Goal: Task Accomplishment & Management: Use online tool/utility

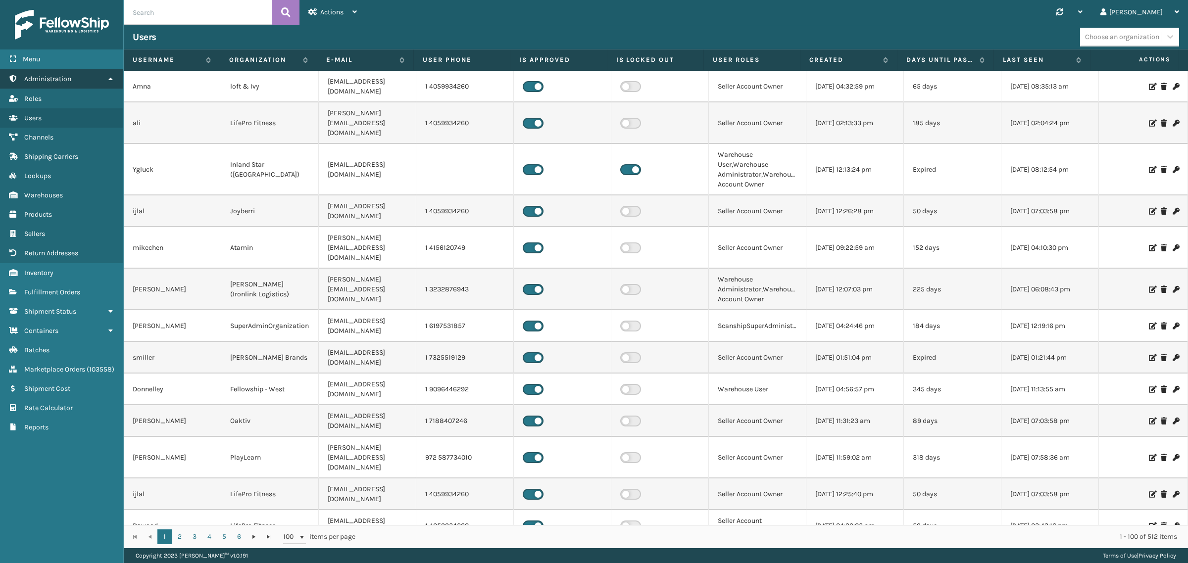
click at [105, 77] on link "Administration" at bounding box center [61, 78] width 123 height 19
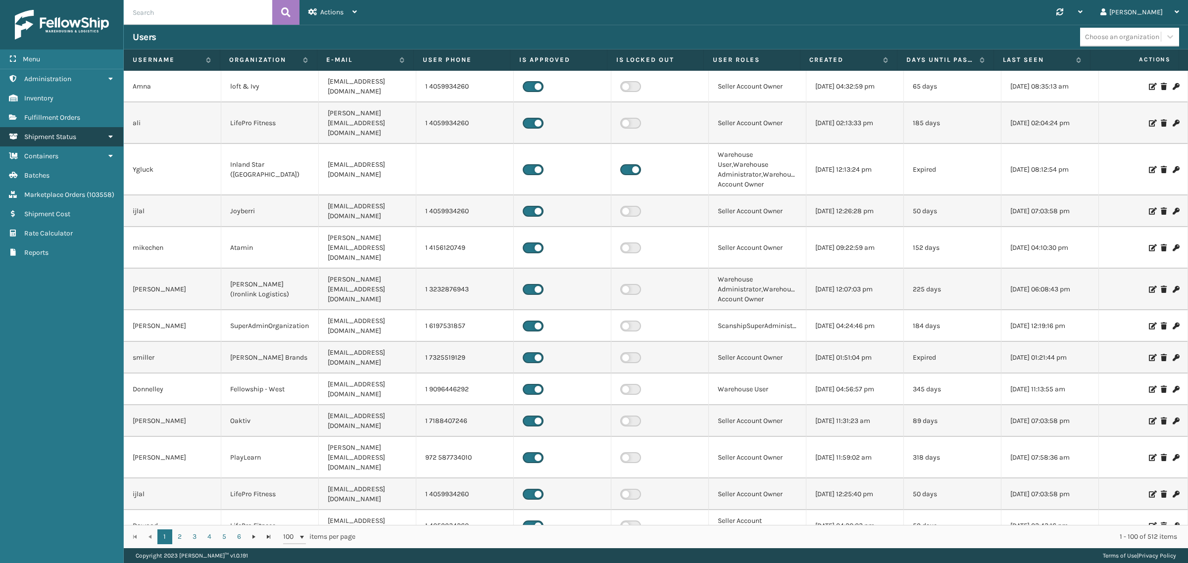
click at [102, 134] on link "Shipment Status" at bounding box center [61, 136] width 123 height 19
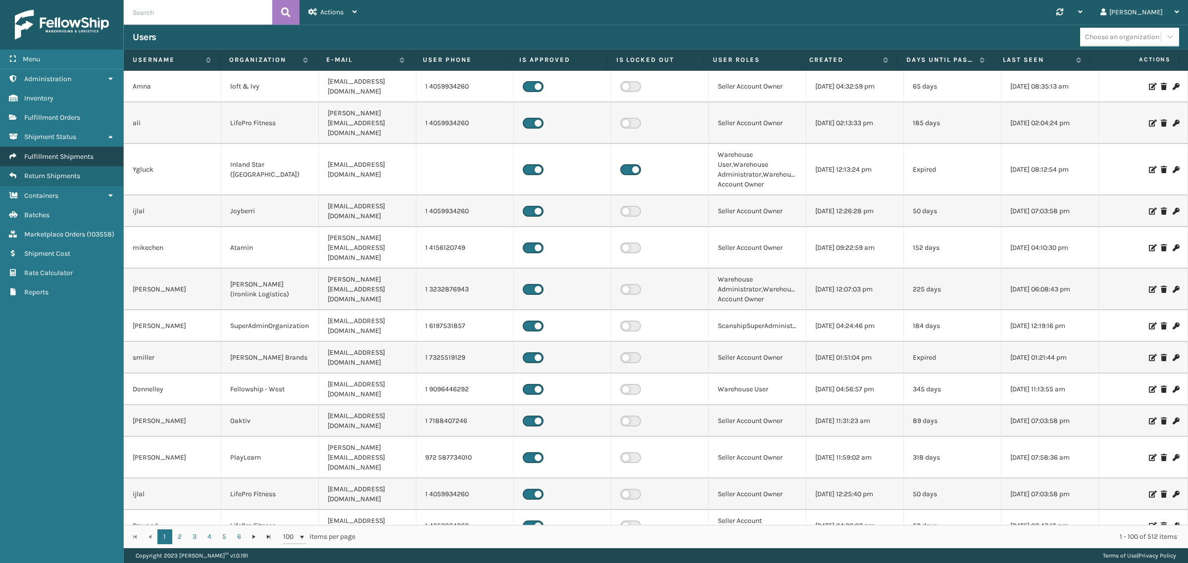
click at [80, 149] on link "Fulfillment Shipments" at bounding box center [61, 156] width 123 height 19
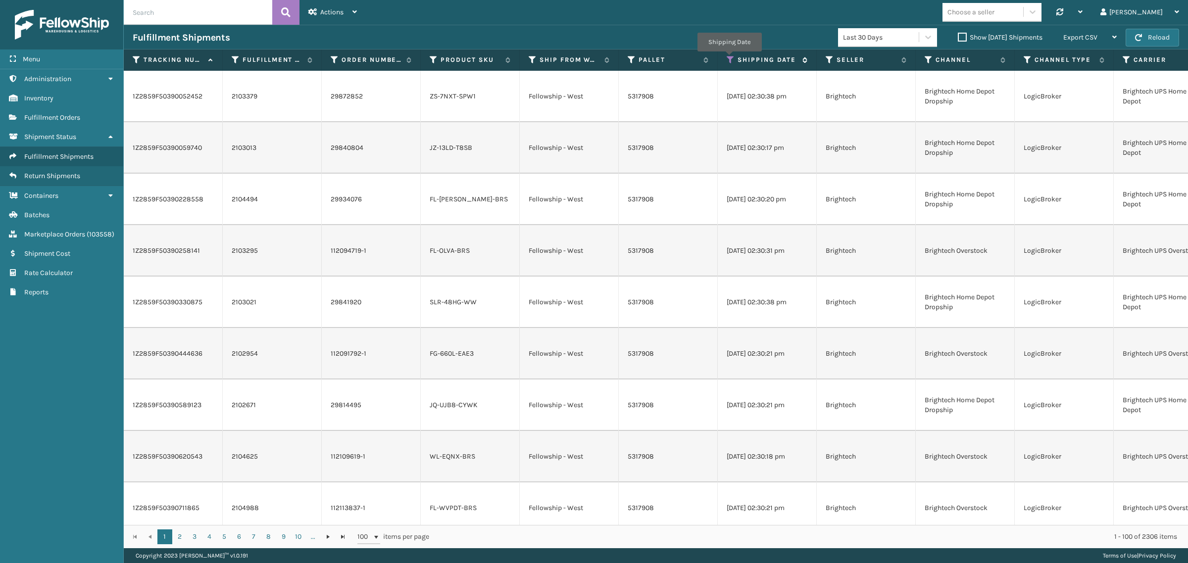
click at [729, 58] on icon at bounding box center [731, 59] width 8 height 9
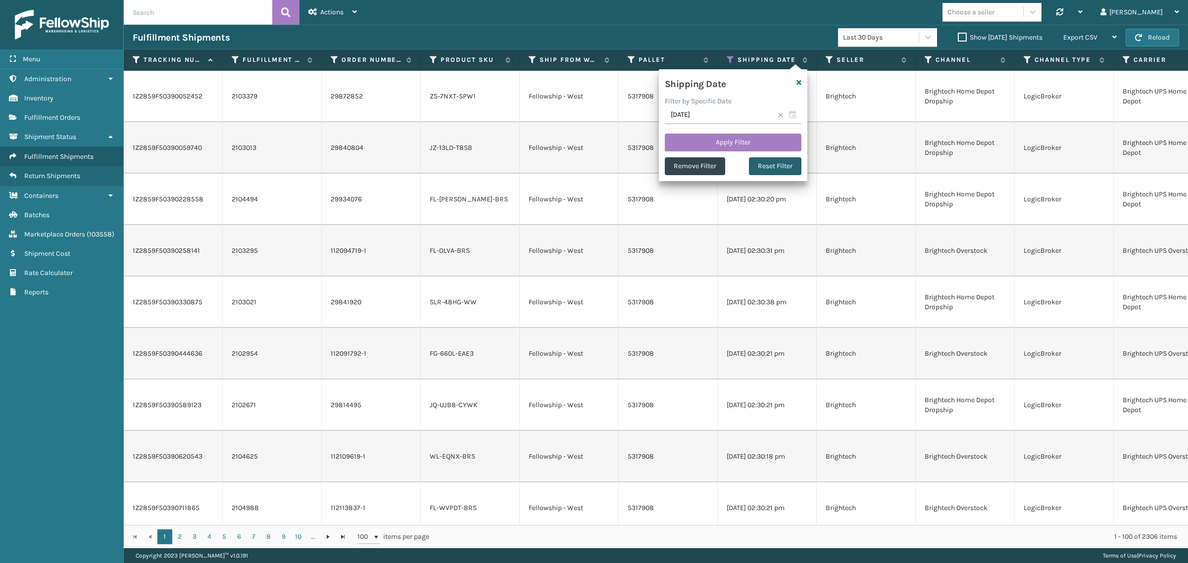
click at [783, 166] on button "Reset Filter" at bounding box center [775, 166] width 52 height 18
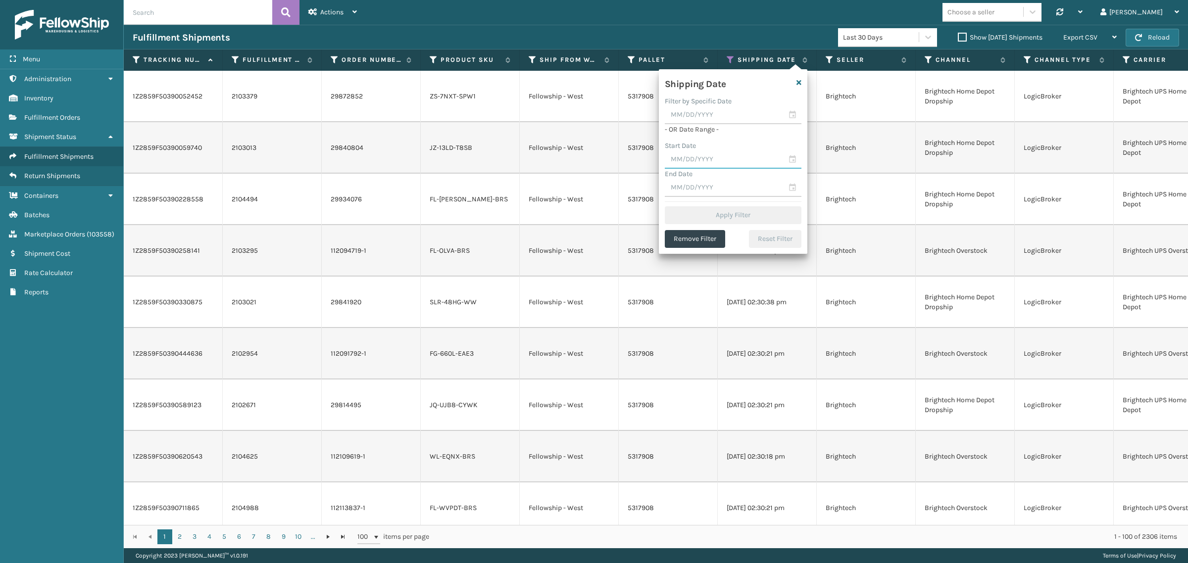
click at [737, 159] on input "text" at bounding box center [733, 160] width 137 height 18
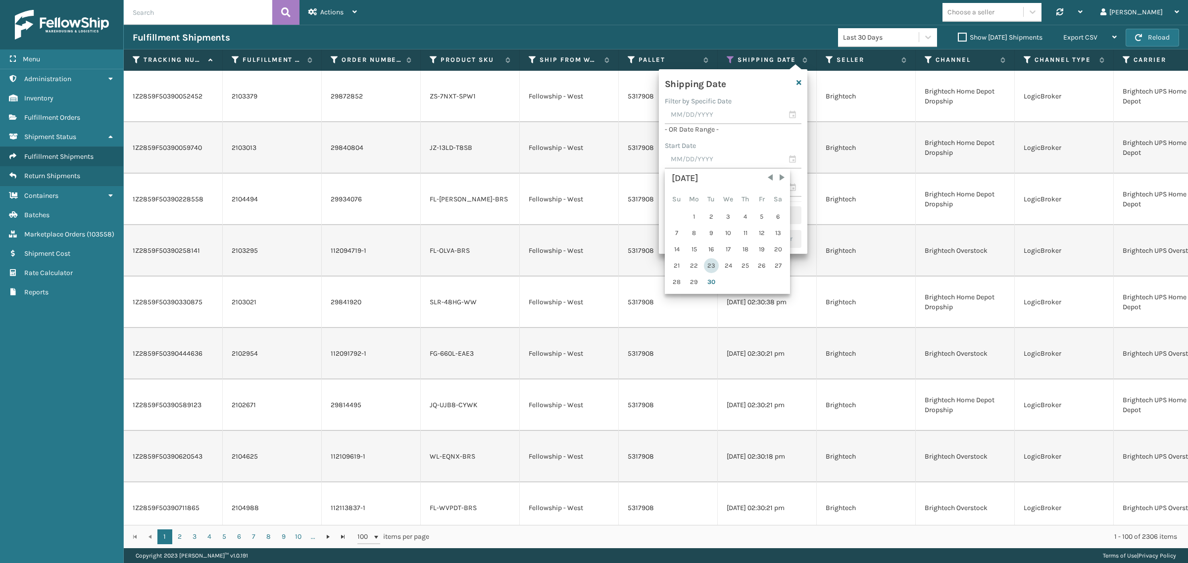
click at [712, 263] on div "23" at bounding box center [711, 265] width 15 height 15
type input "09/23/2025"
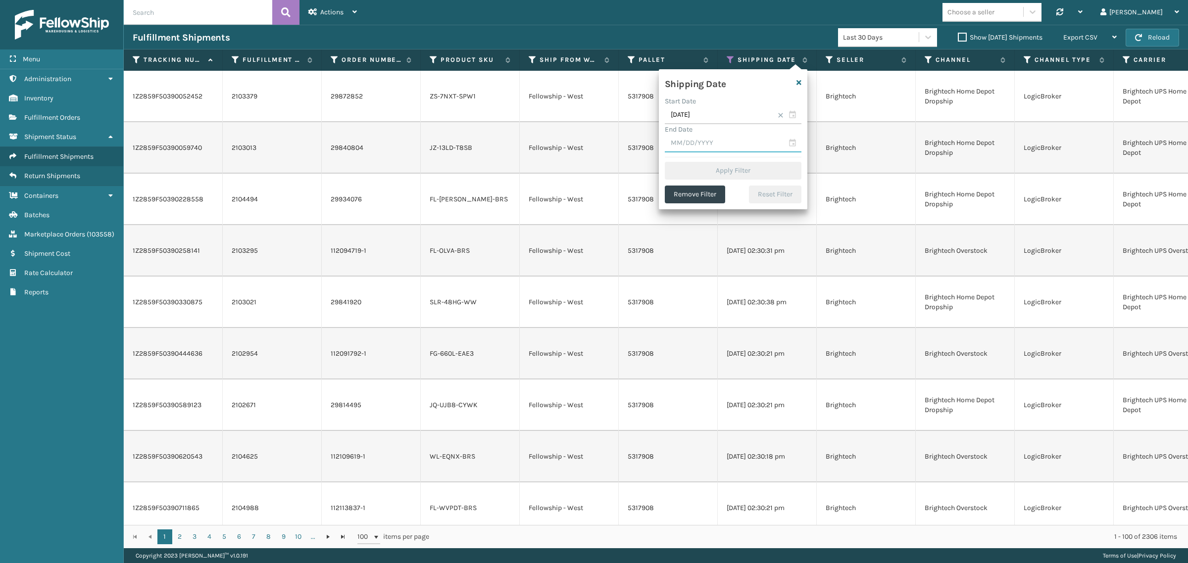
click at [733, 145] on input "text" at bounding box center [733, 144] width 137 height 18
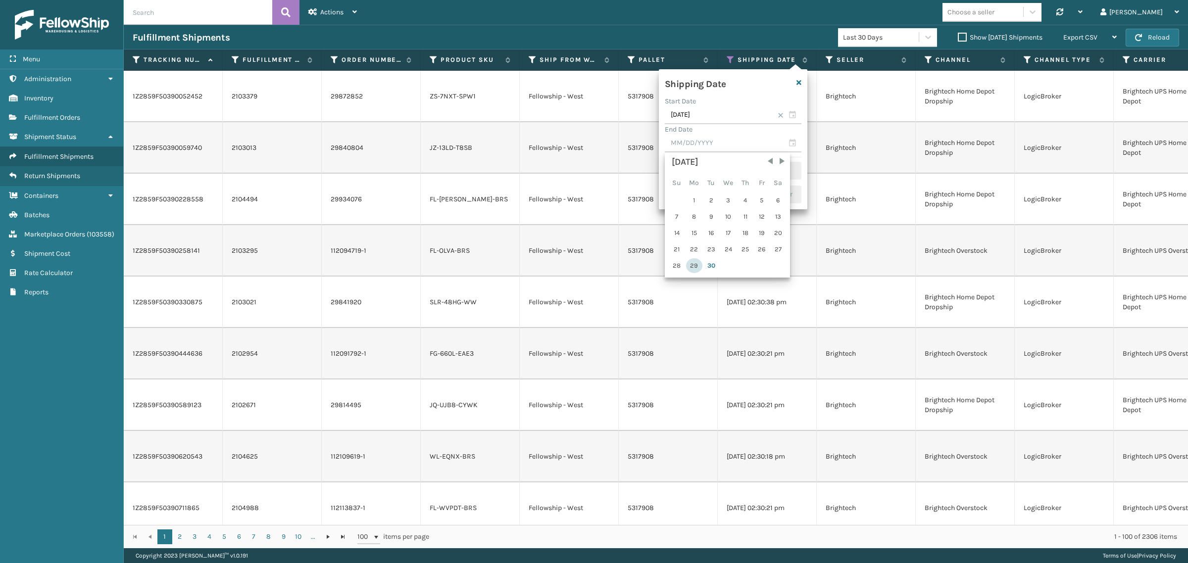
click at [694, 265] on div "29" at bounding box center [694, 265] width 16 height 15
type input "09/29/2025"
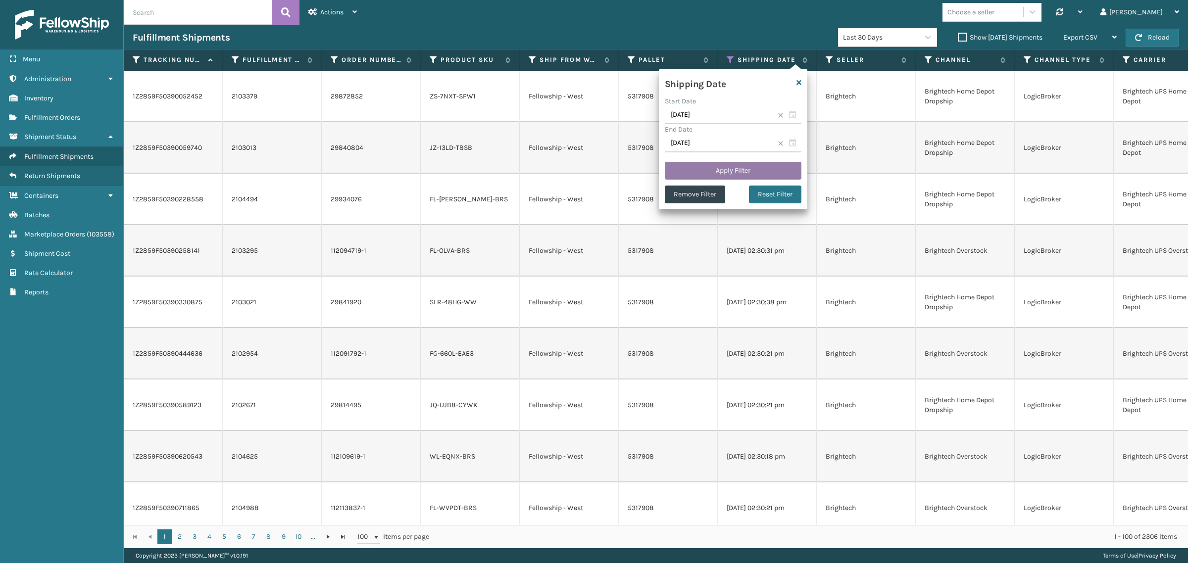
click at [736, 166] on button "Apply Filter" at bounding box center [733, 171] width 137 height 18
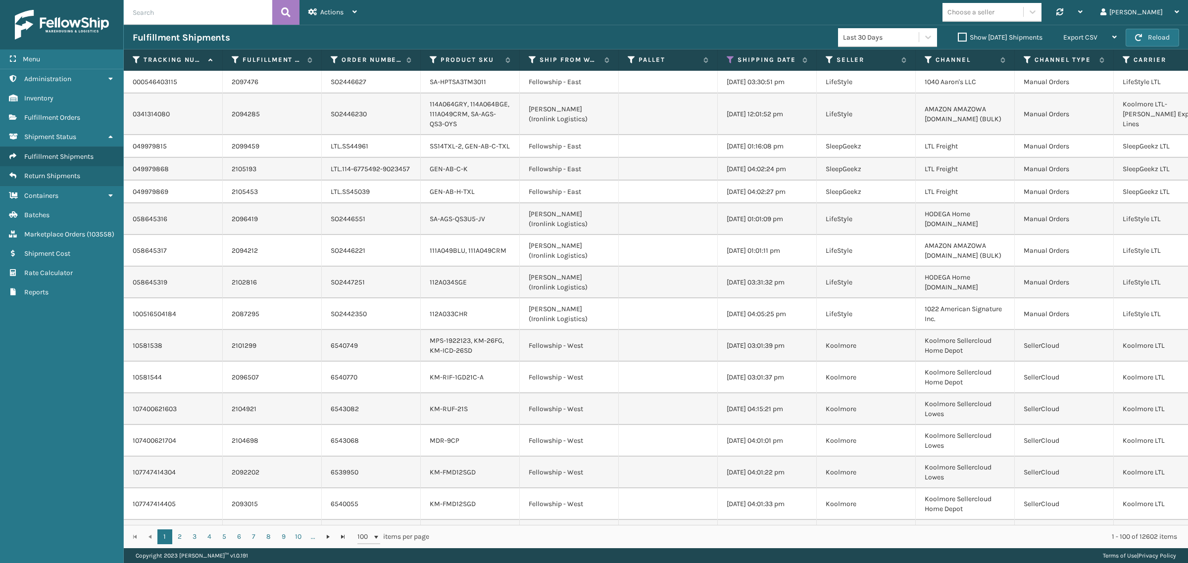
click at [958, 37] on label "Show Yesterday Shipments" at bounding box center [1000, 37] width 85 height 8
click at [958, 37] on input "Show Yesterday Shipments" at bounding box center [958, 35] width 0 height 6
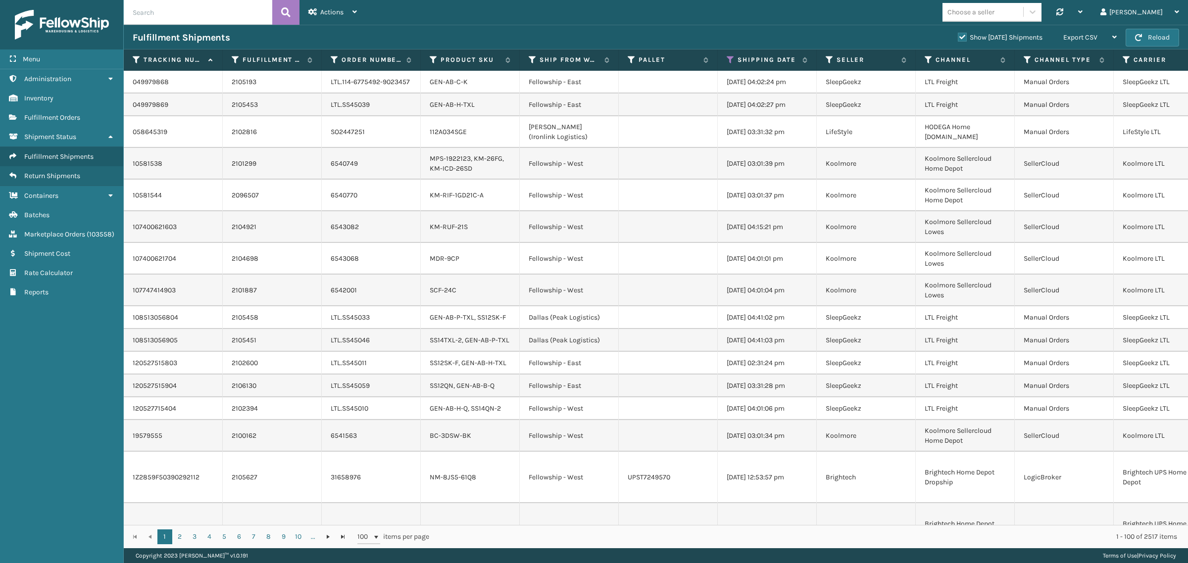
click at [958, 36] on label "Show Yesterday Shipments" at bounding box center [1000, 37] width 85 height 8
click at [958, 36] on input "Show Yesterday Shipments" at bounding box center [958, 35] width 0 height 6
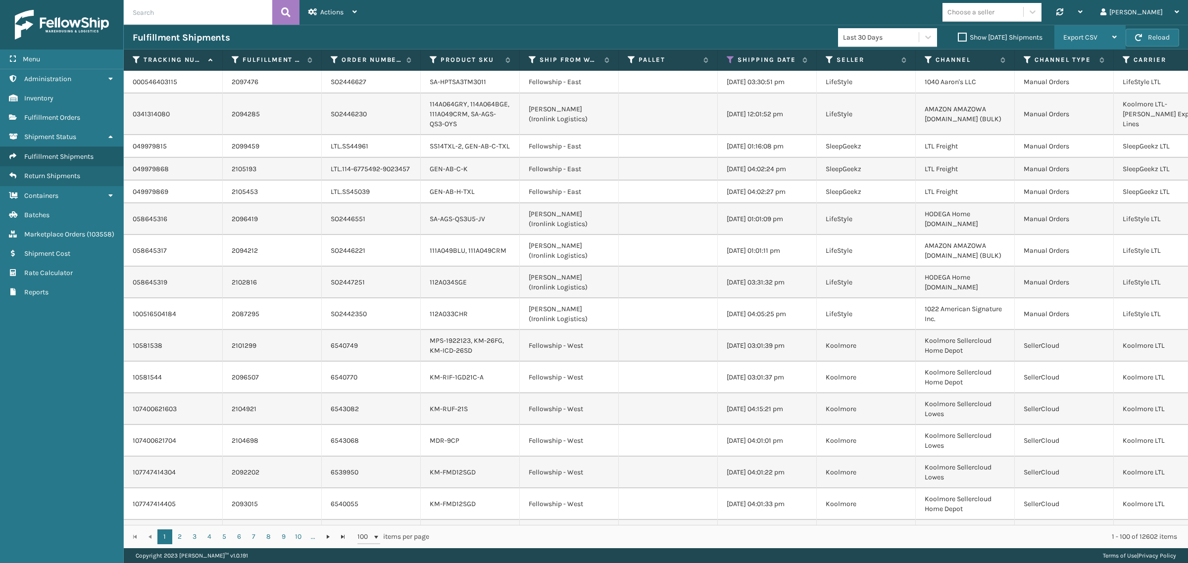
click at [1098, 38] on div "Export CSV" at bounding box center [1090, 37] width 53 height 25
click at [1092, 87] on li "Export All Pages" at bounding box center [1059, 90] width 133 height 27
click at [732, 59] on icon at bounding box center [731, 59] width 8 height 9
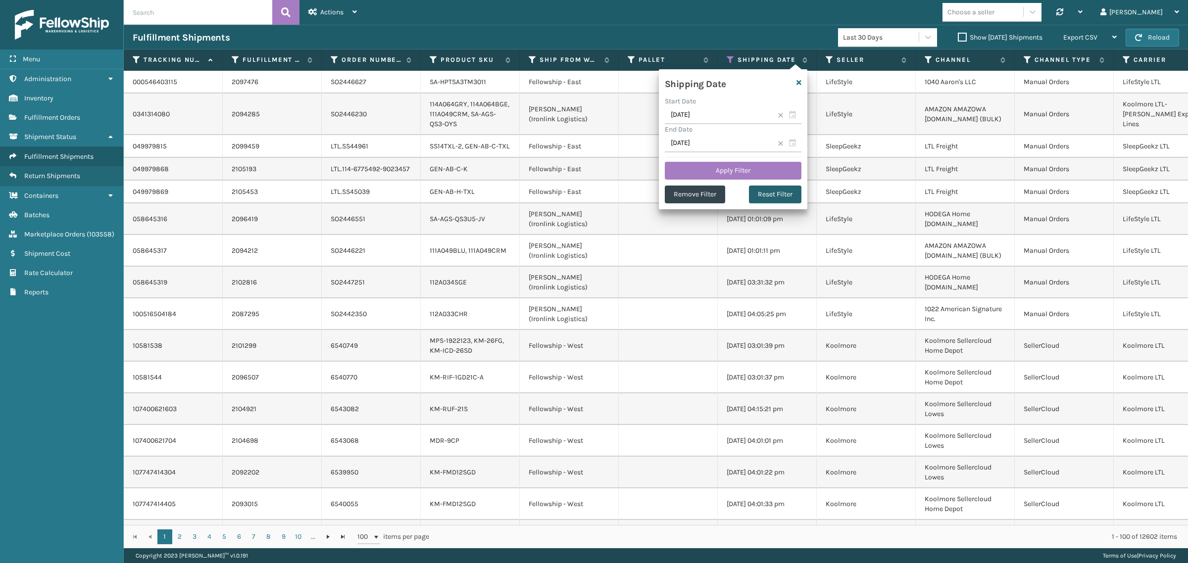
click at [775, 196] on button "Reset Filter" at bounding box center [775, 195] width 52 height 18
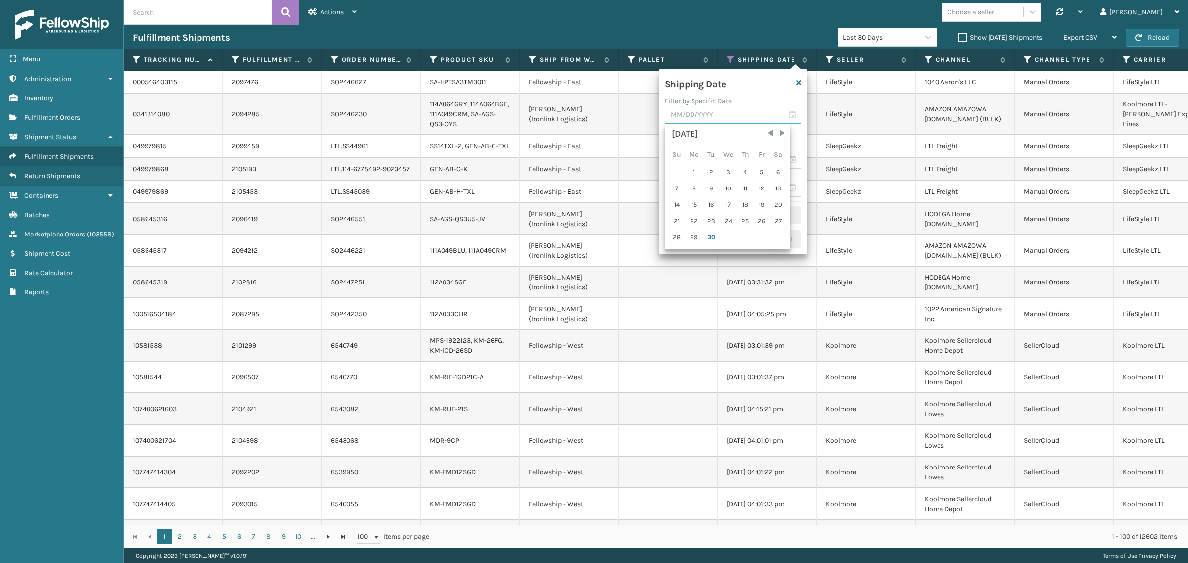
click at [702, 119] on input "text" at bounding box center [733, 115] width 137 height 18
click at [696, 234] on div "29" at bounding box center [694, 237] width 16 height 15
type input "09/29/2025"
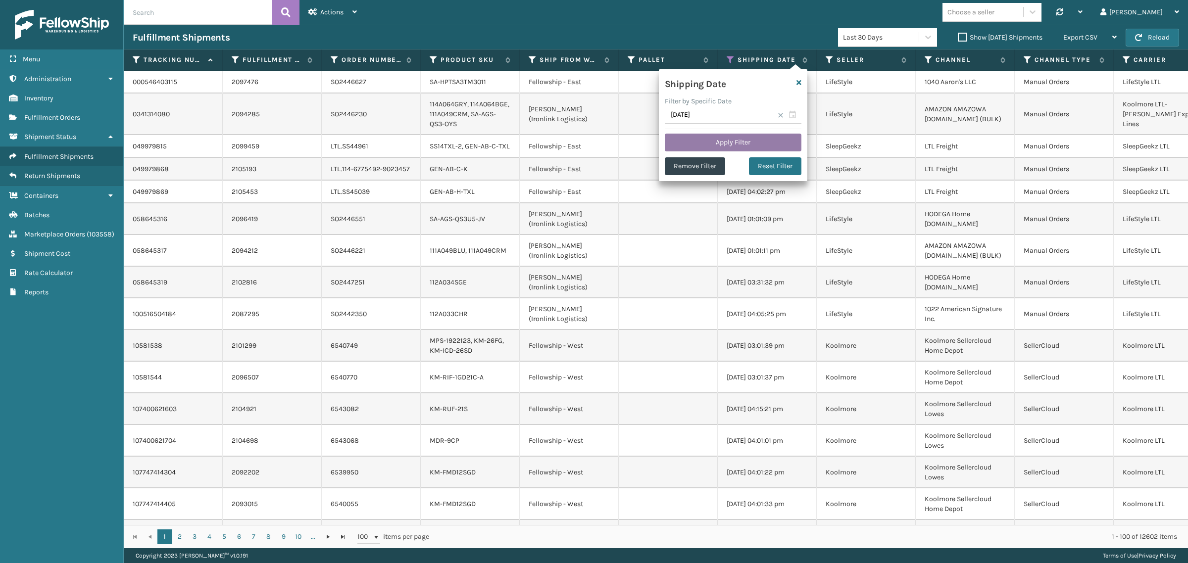
click at [711, 136] on button "Apply Filter" at bounding box center [733, 143] width 137 height 18
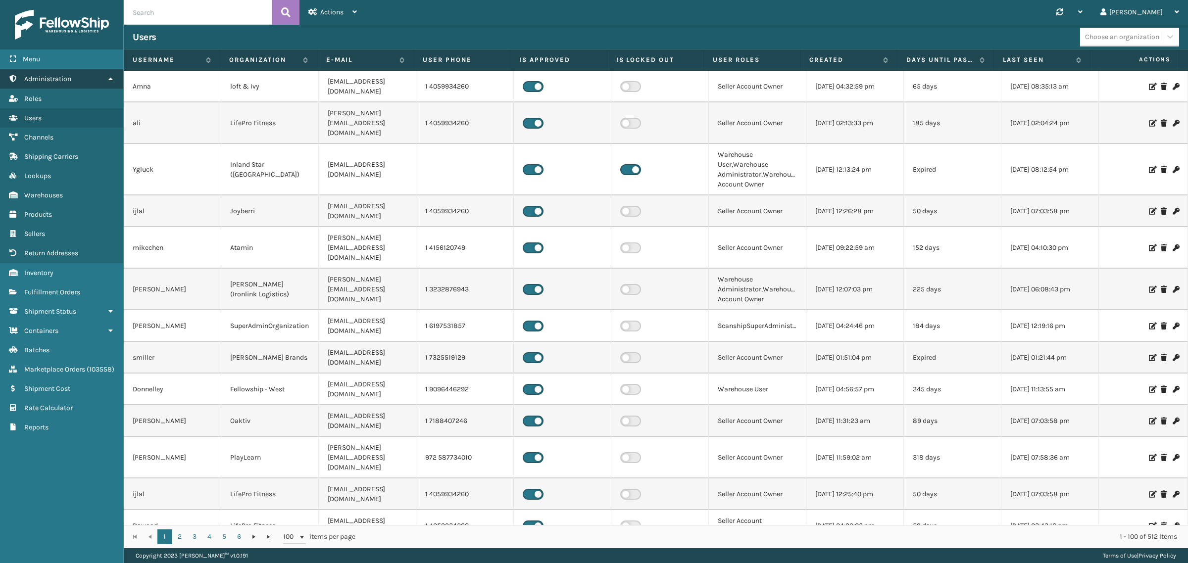
click at [110, 73] on link "Administration" at bounding box center [61, 78] width 123 height 19
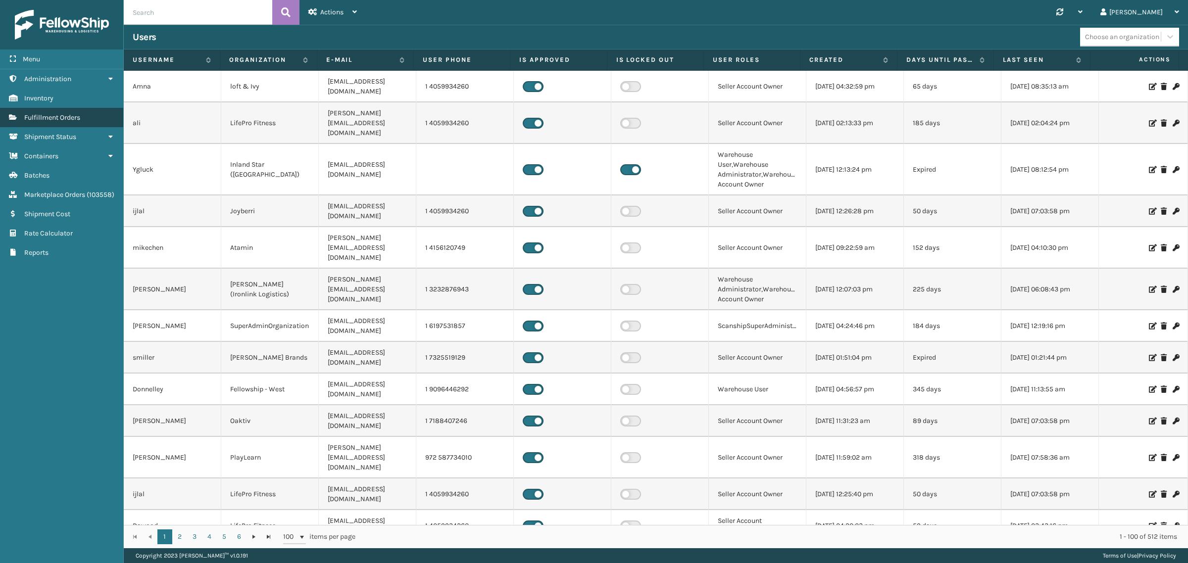
click at [86, 110] on link "Fulfillment Orders" at bounding box center [61, 117] width 123 height 19
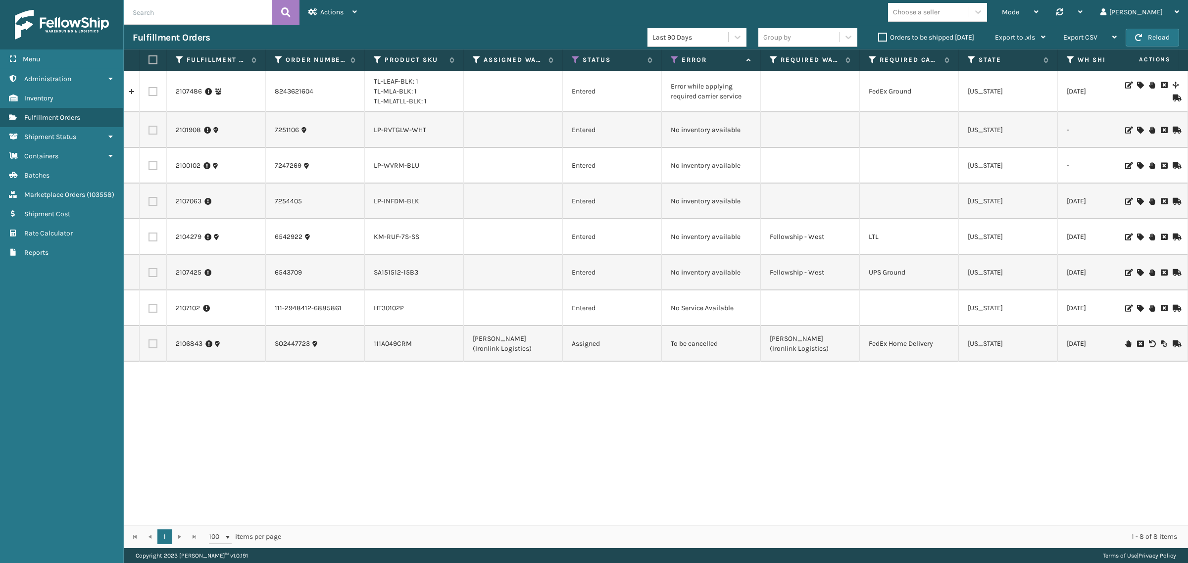
click at [880, 36] on label "Orders to be shipped today" at bounding box center [926, 37] width 96 height 8
click at [879, 36] on input "Orders to be shipped today" at bounding box center [878, 35] width 0 height 6
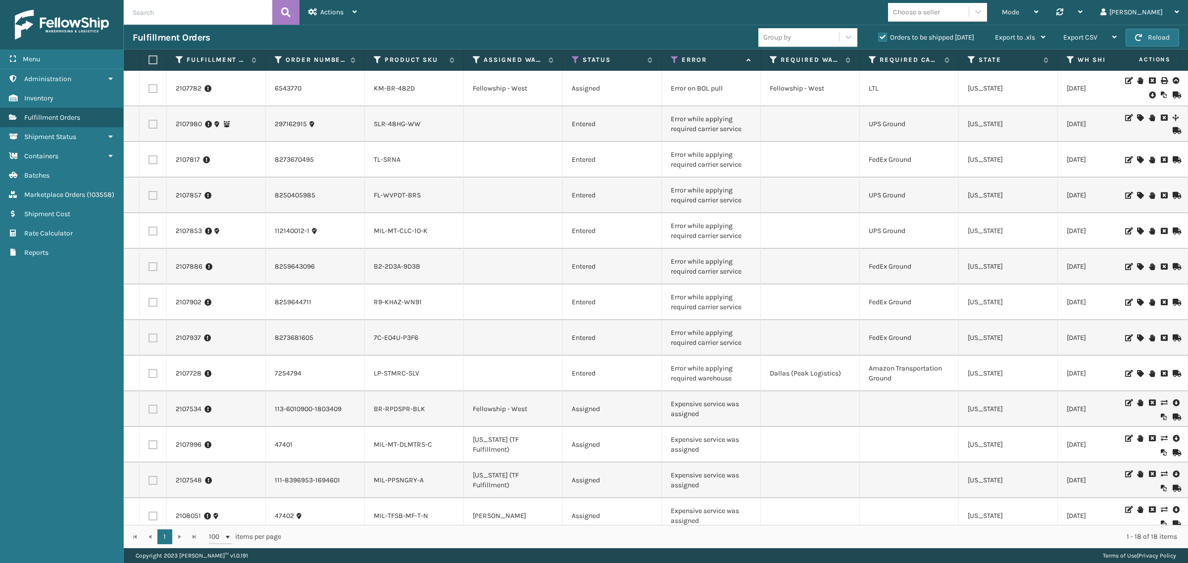
click at [880, 36] on label "Orders to be shipped today" at bounding box center [926, 37] width 96 height 8
click at [879, 36] on input "Orders to be shipped today" at bounding box center [878, 35] width 0 height 6
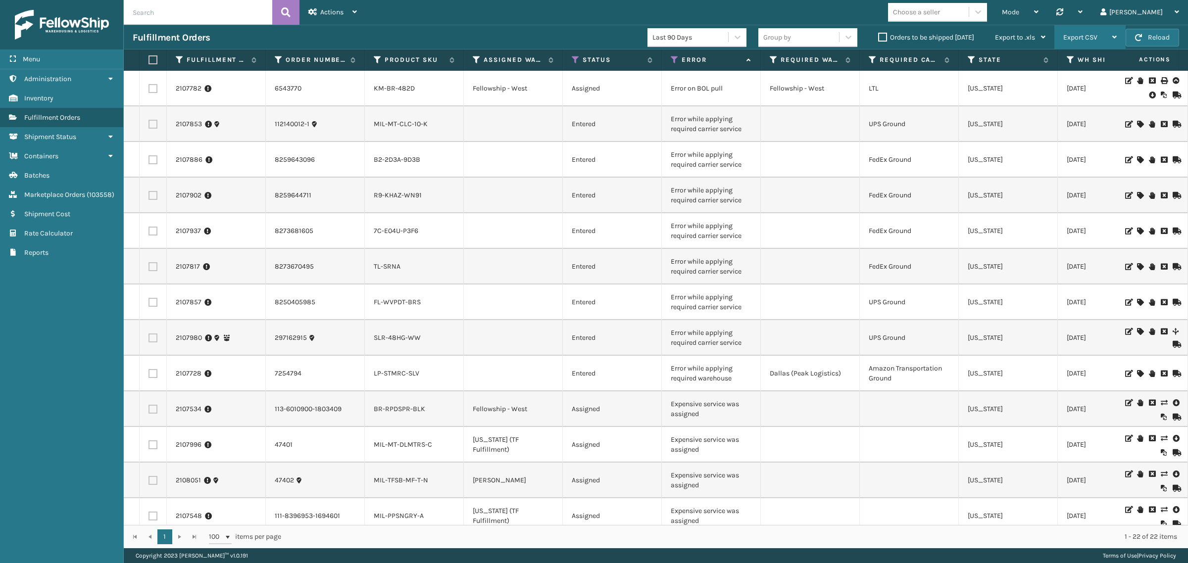
click at [1088, 33] on span "Export CSV" at bounding box center [1081, 37] width 34 height 8
click at [1087, 63] on li "Export Current Page" at bounding box center [1059, 64] width 133 height 27
click at [880, 38] on label "Orders to be shipped today" at bounding box center [926, 37] width 96 height 8
click at [879, 38] on input "Orders to be shipped today" at bounding box center [878, 35] width 0 height 6
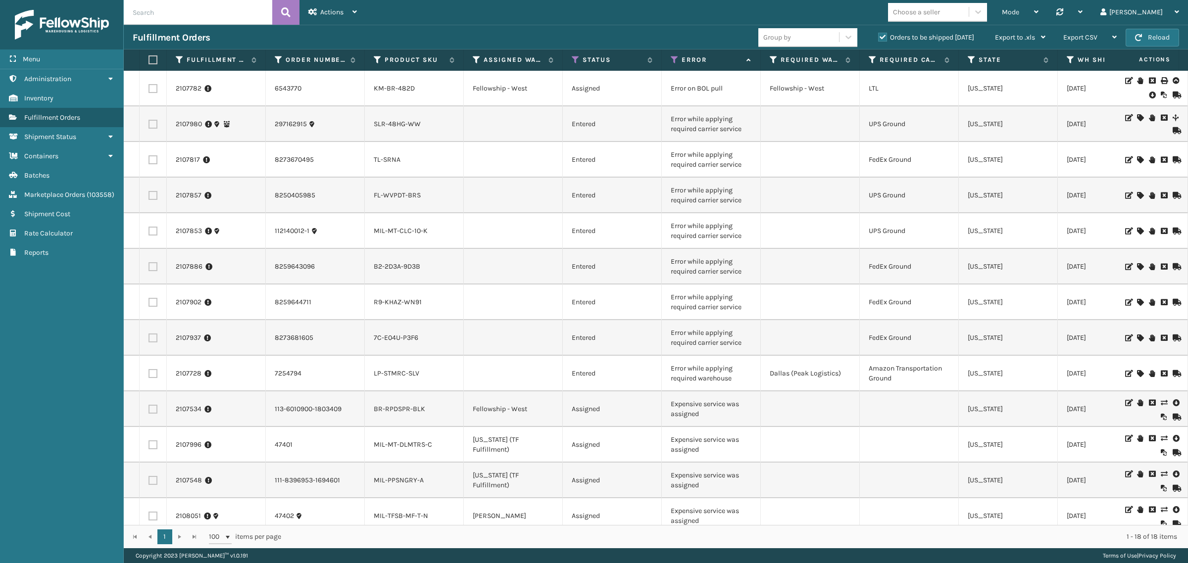
click at [882, 37] on label "Orders to be shipped today" at bounding box center [926, 37] width 96 height 8
click at [879, 37] on input "Orders to be shipped today" at bounding box center [878, 35] width 0 height 6
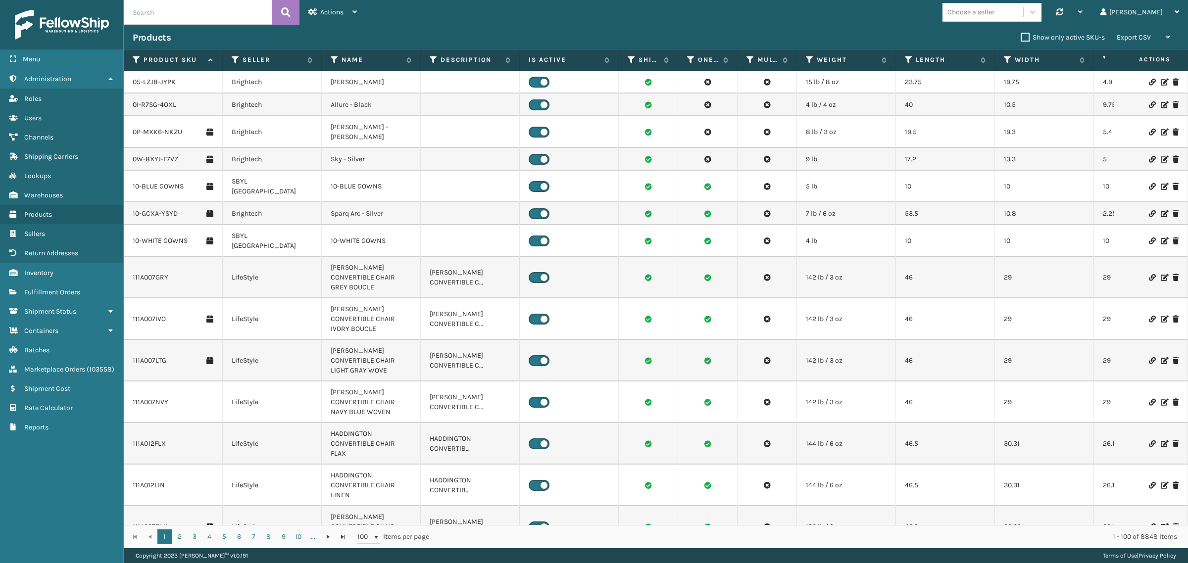
click at [221, 13] on input "text" at bounding box center [198, 12] width 149 height 25
paste input "WS-CSB-32L-12PK"
type input "WS-CSB-32L-12PK"
click at [286, 9] on icon at bounding box center [285, 12] width 9 height 15
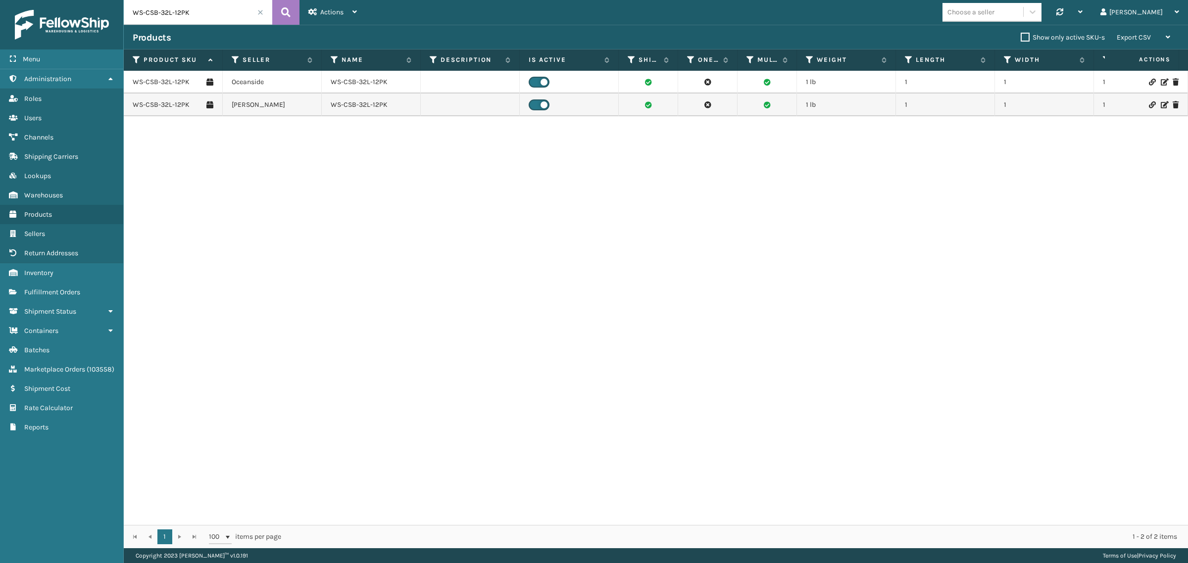
click at [259, 14] on span at bounding box center [260, 12] width 6 height 6
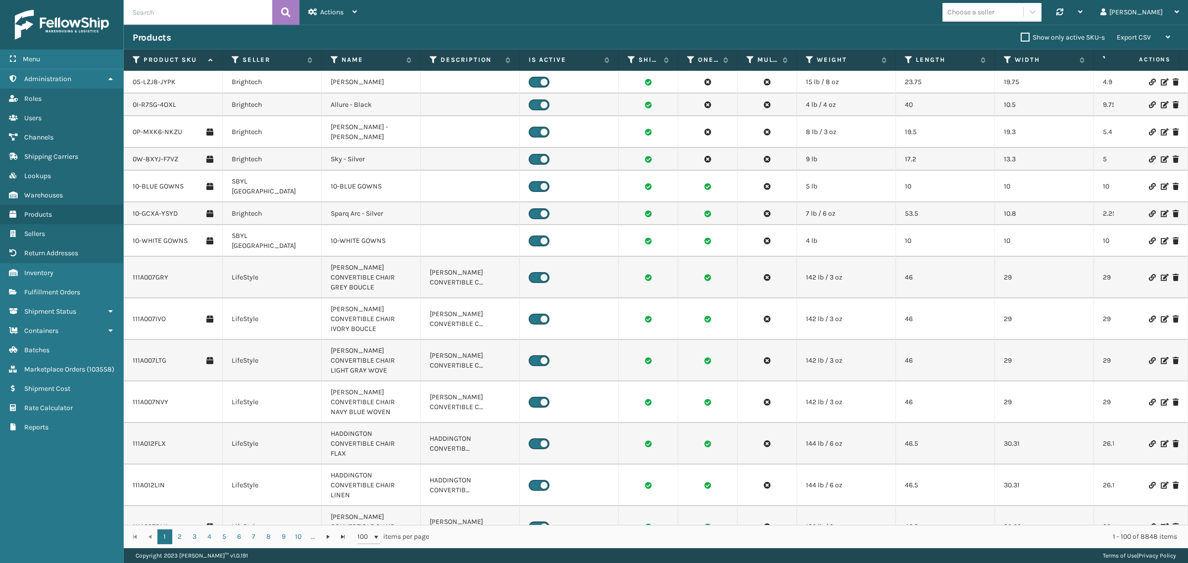
click at [466, 21] on div "Choose a seller Synchronise all channels Gil Log Out" at bounding box center [777, 12] width 822 height 25
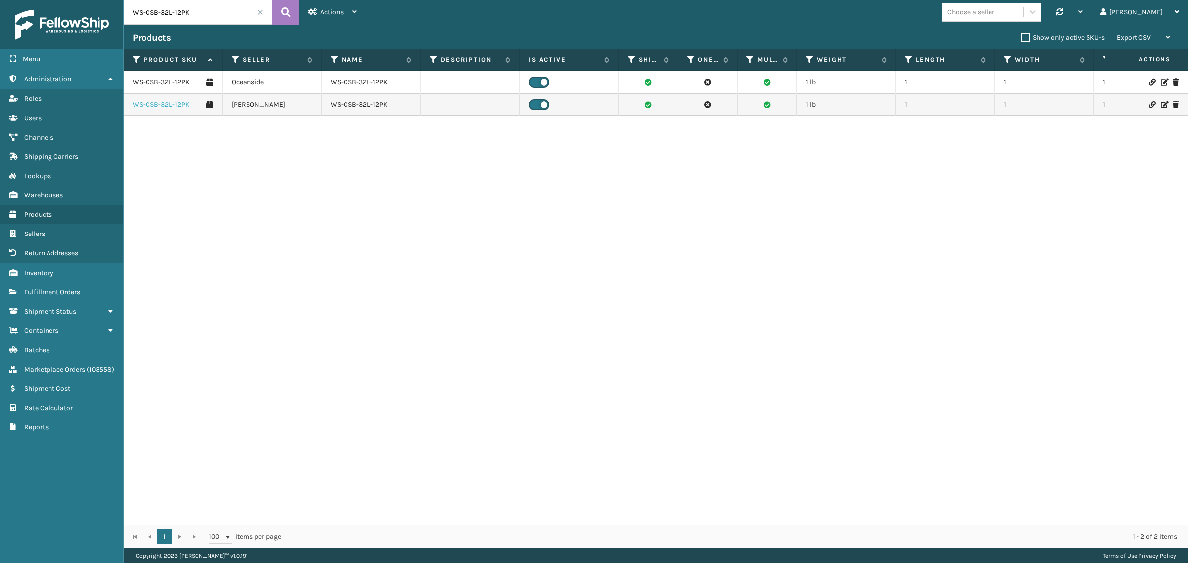
click at [172, 102] on link "WS-CSB-32L-12PK" at bounding box center [161, 105] width 57 height 10
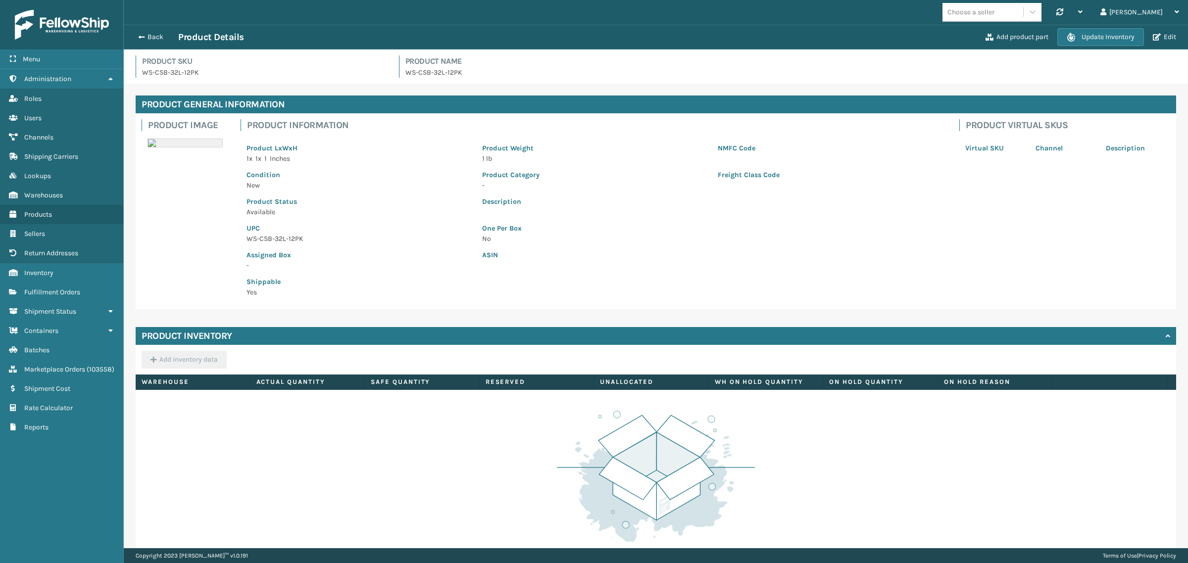
click at [285, 335] on div "Product Inventory" at bounding box center [656, 336] width 1041 height 18
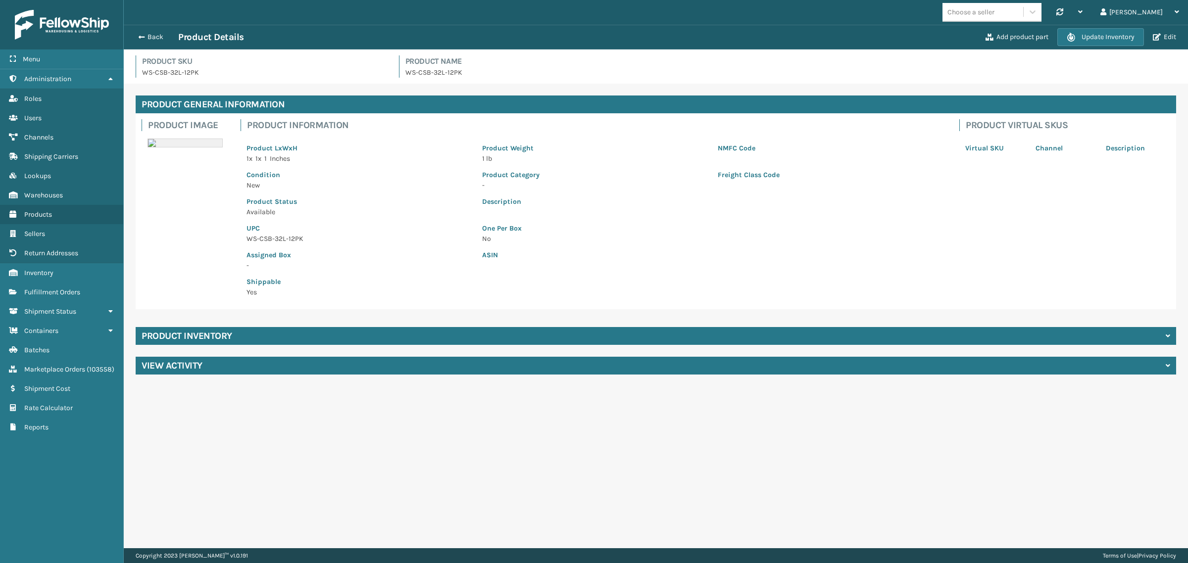
click at [285, 335] on div "Product Inventory" at bounding box center [656, 336] width 1041 height 18
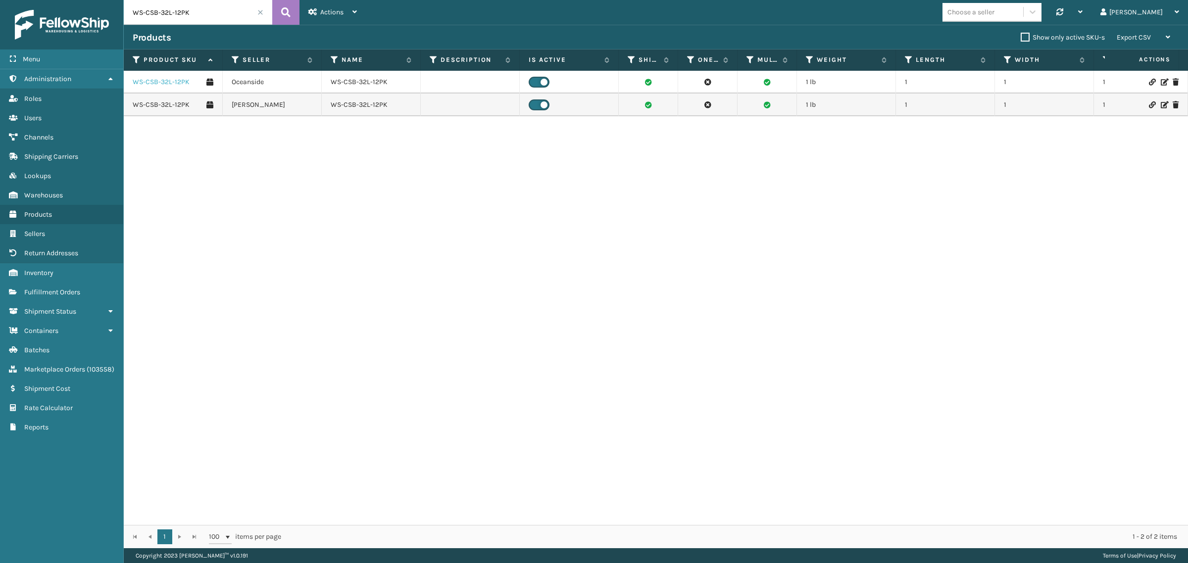
click at [180, 78] on link "WS-CSB-32L-12PK" at bounding box center [161, 82] width 57 height 10
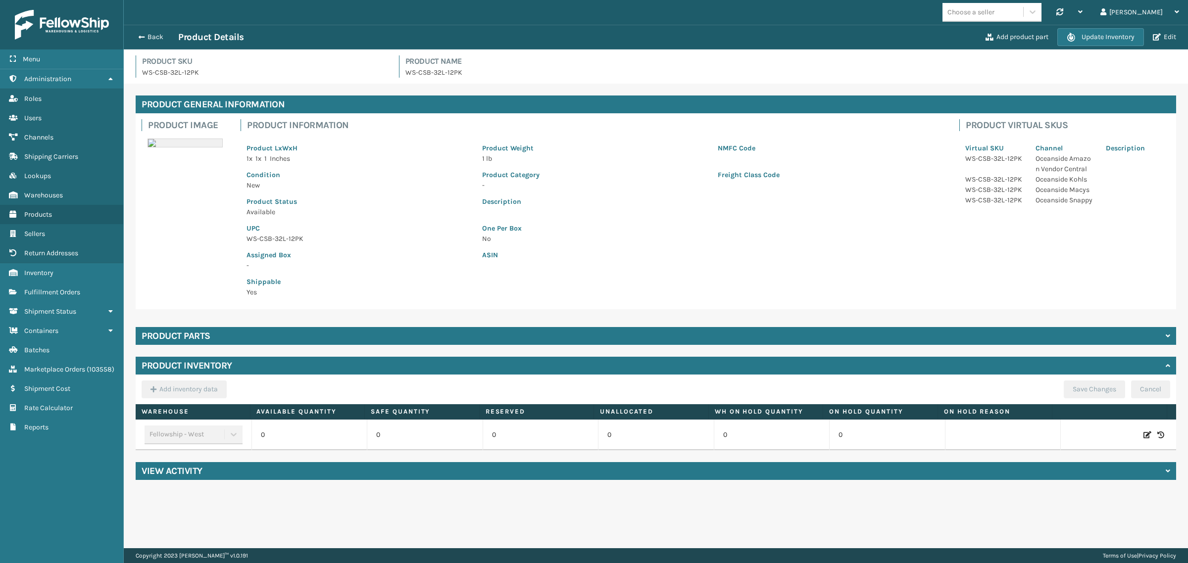
click at [357, 332] on div "Product parts" at bounding box center [656, 336] width 1041 height 18
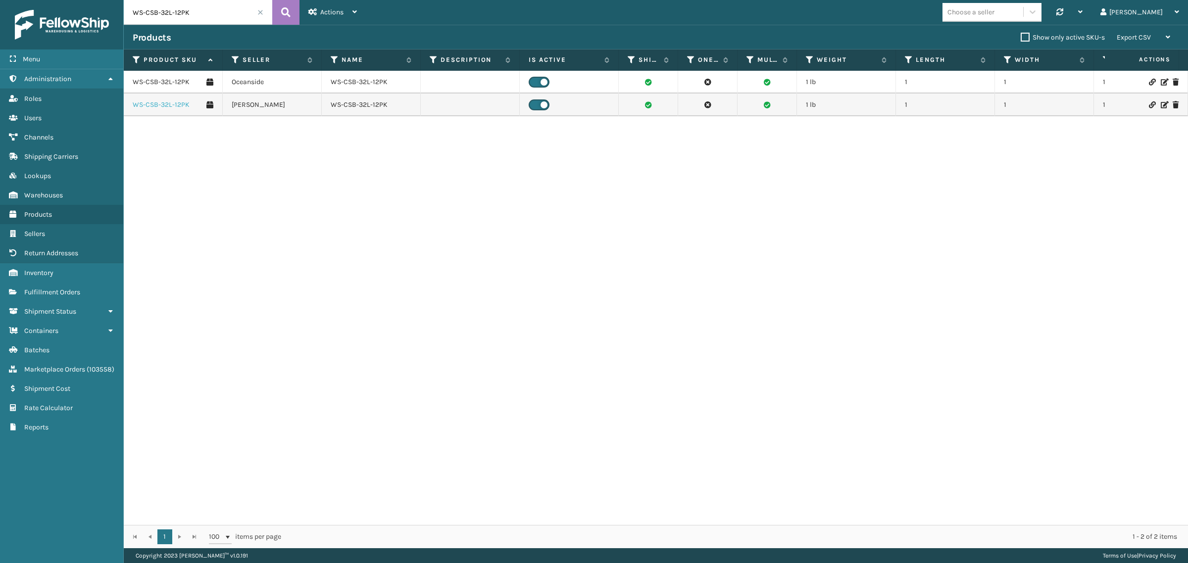
click at [175, 102] on link "WS-CSB-32L-12PK" at bounding box center [161, 105] width 57 height 10
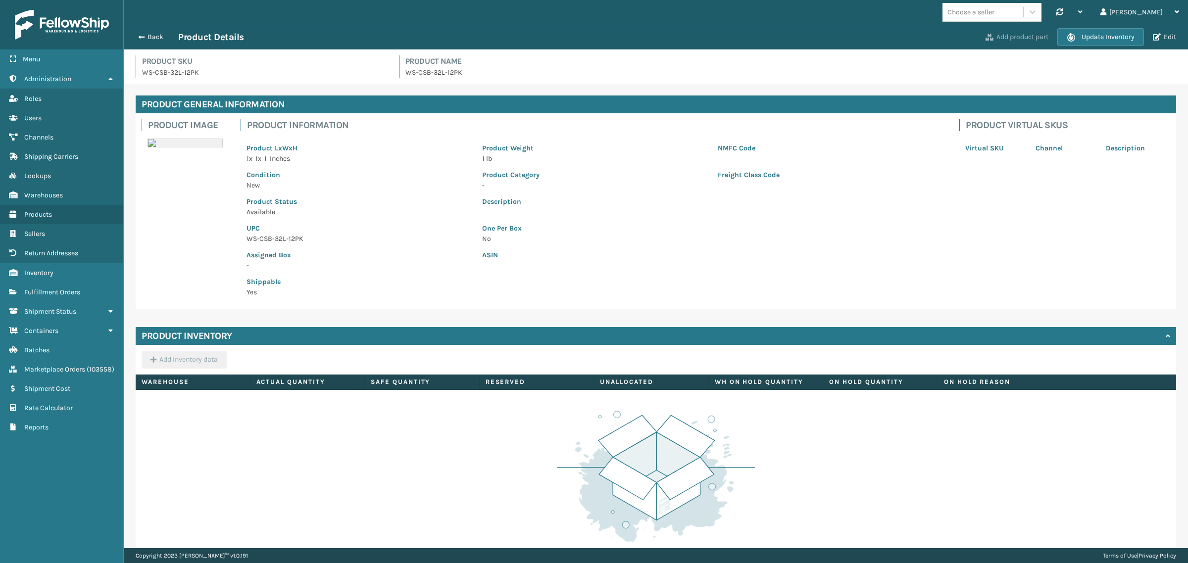
click at [1021, 36] on button "Add product part" at bounding box center [1017, 37] width 69 height 9
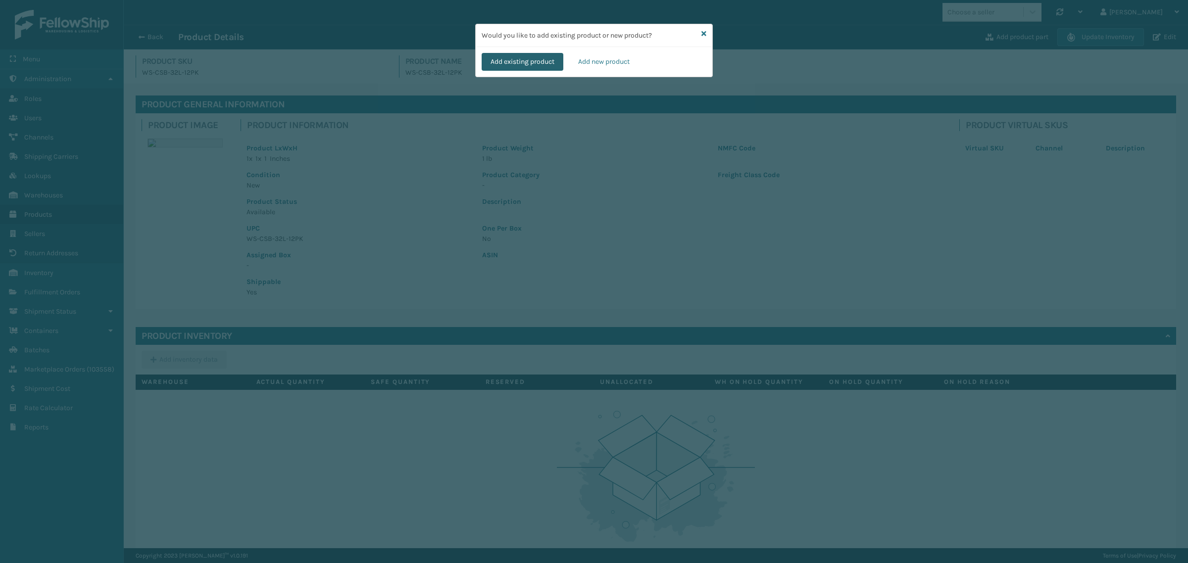
click at [513, 60] on button "Add existing product" at bounding box center [523, 62] width 82 height 18
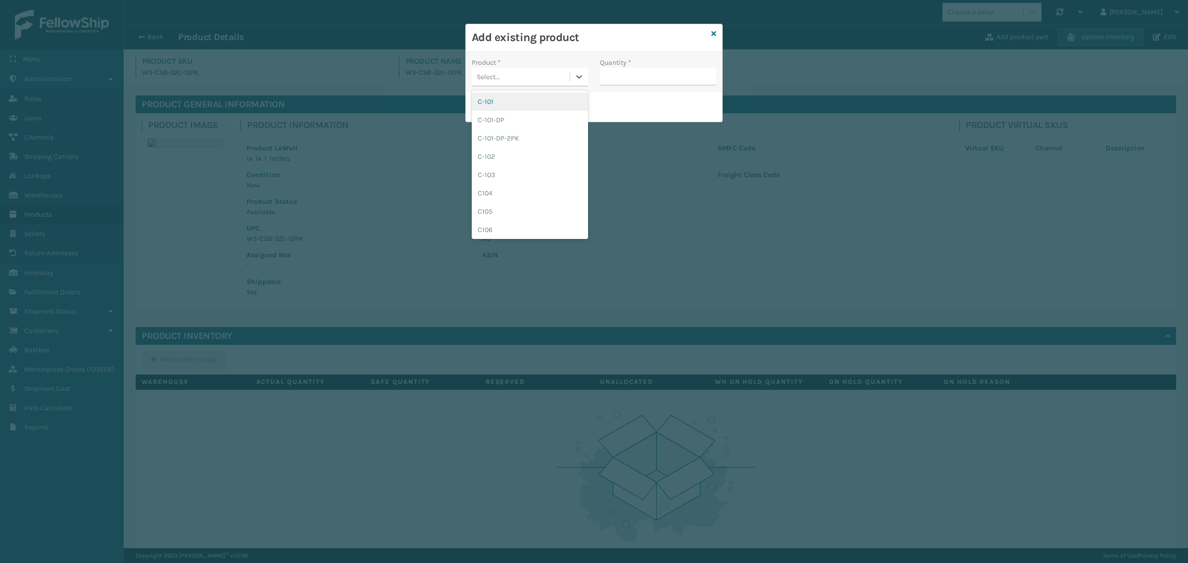
click at [537, 79] on div "Select..." at bounding box center [521, 77] width 98 height 16
paste input "WS-CSB-32L-3PK"
type input "WS-CSB-32L-3PK"
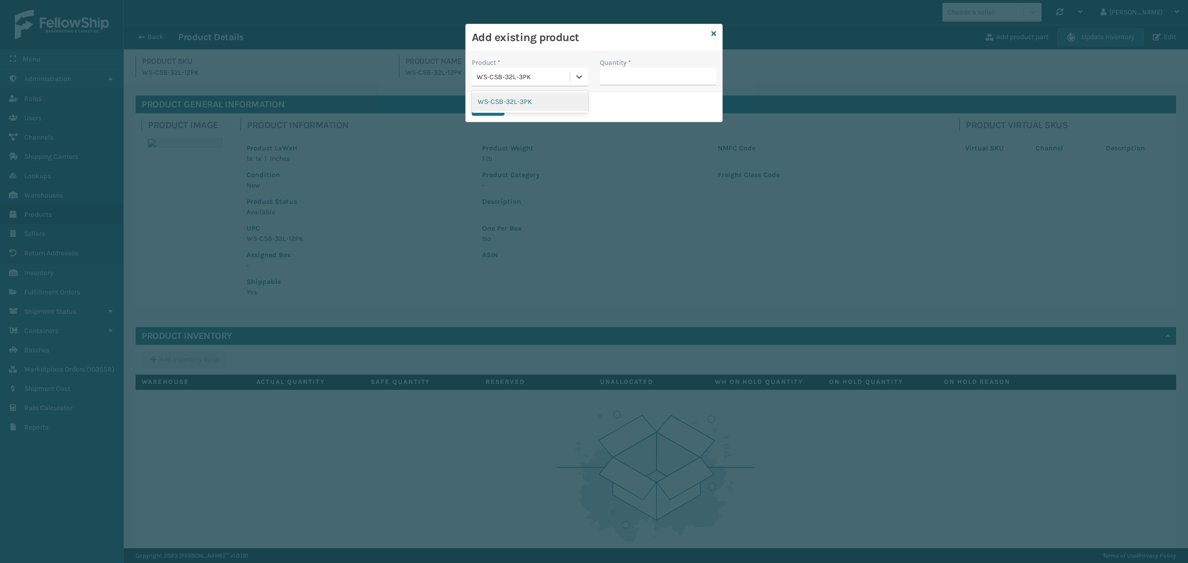
click at [546, 104] on div "WS-CSB-32L-3PK" at bounding box center [530, 102] width 116 height 18
click at [639, 76] on input "Quantity *" at bounding box center [658, 77] width 116 height 18
type input "4"
click at [486, 107] on button "Save" at bounding box center [488, 107] width 33 height 18
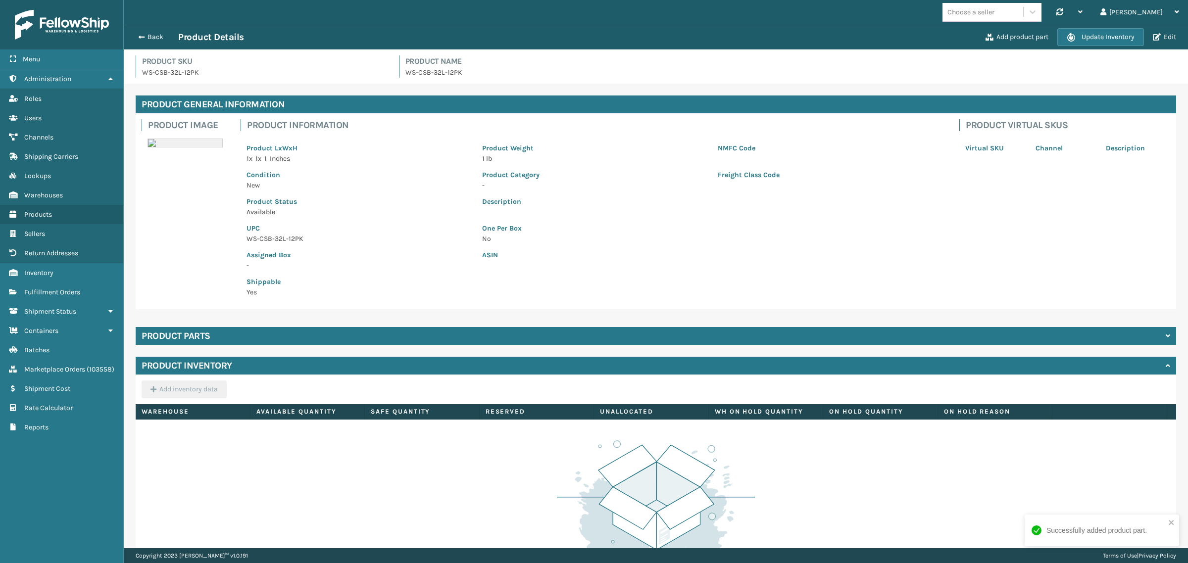
click at [319, 332] on div "Product parts" at bounding box center [656, 336] width 1041 height 18
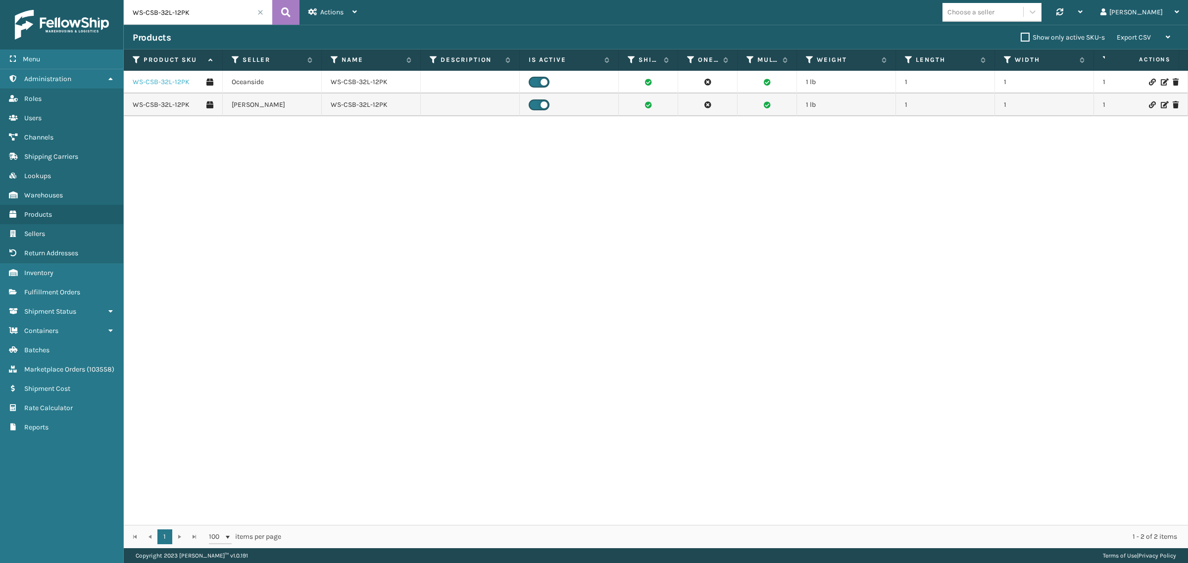
click at [150, 83] on link "WS-CSB-32L-12PK" at bounding box center [161, 82] width 57 height 10
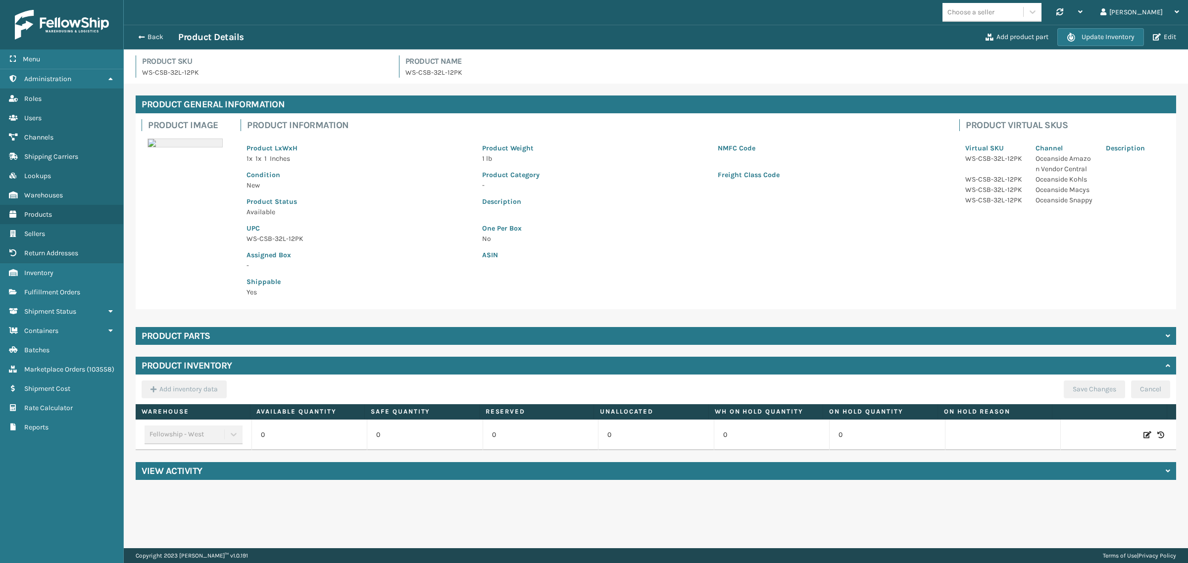
click at [384, 338] on div "Product parts" at bounding box center [656, 336] width 1041 height 18
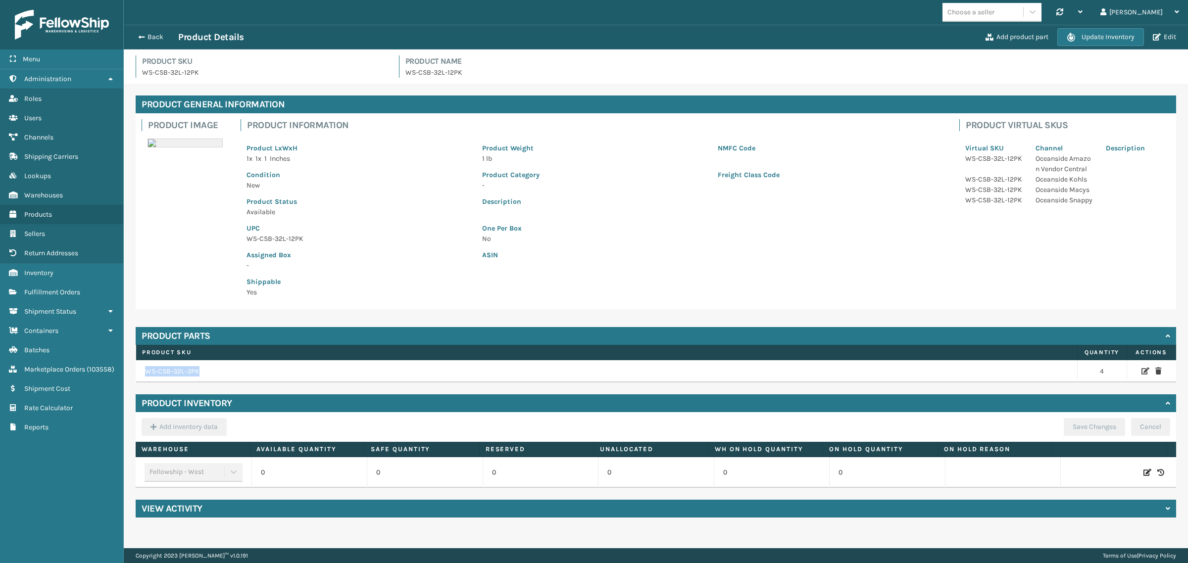
drag, startPoint x: 201, startPoint y: 371, endPoint x: 147, endPoint y: 374, distance: 54.1
click at [147, 374] on td "WS-CSB-32L-3PK" at bounding box center [607, 371] width 942 height 23
copy td "WS-CSB-32L-3PK"
click at [688, 279] on div "Shippable Yes" at bounding box center [594, 284] width 707 height 27
click at [563, 40] on div "Back Product Details" at bounding box center [558, 37] width 850 height 12
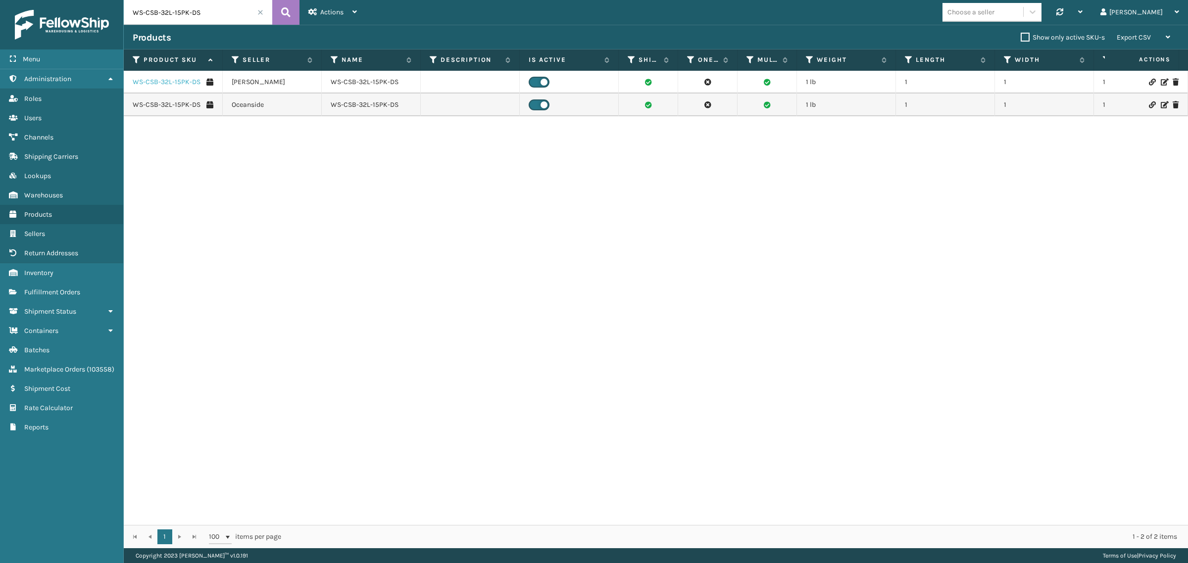
click at [169, 78] on link "WS-CSB-32L-15PK-DS" at bounding box center [167, 82] width 68 height 10
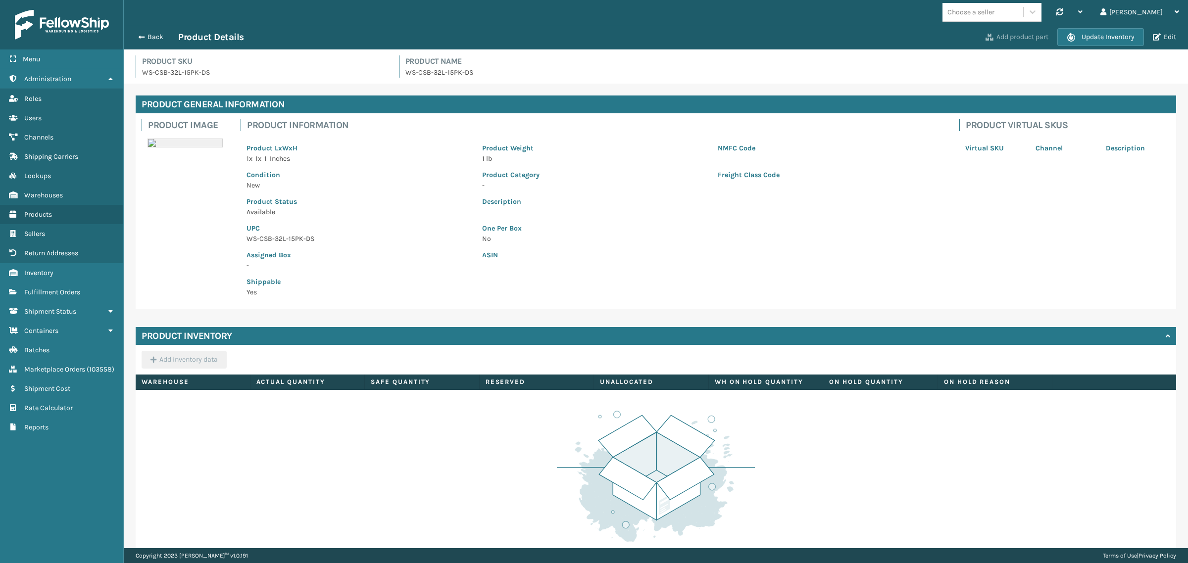
click at [1014, 36] on button "Add product part" at bounding box center [1017, 37] width 69 height 9
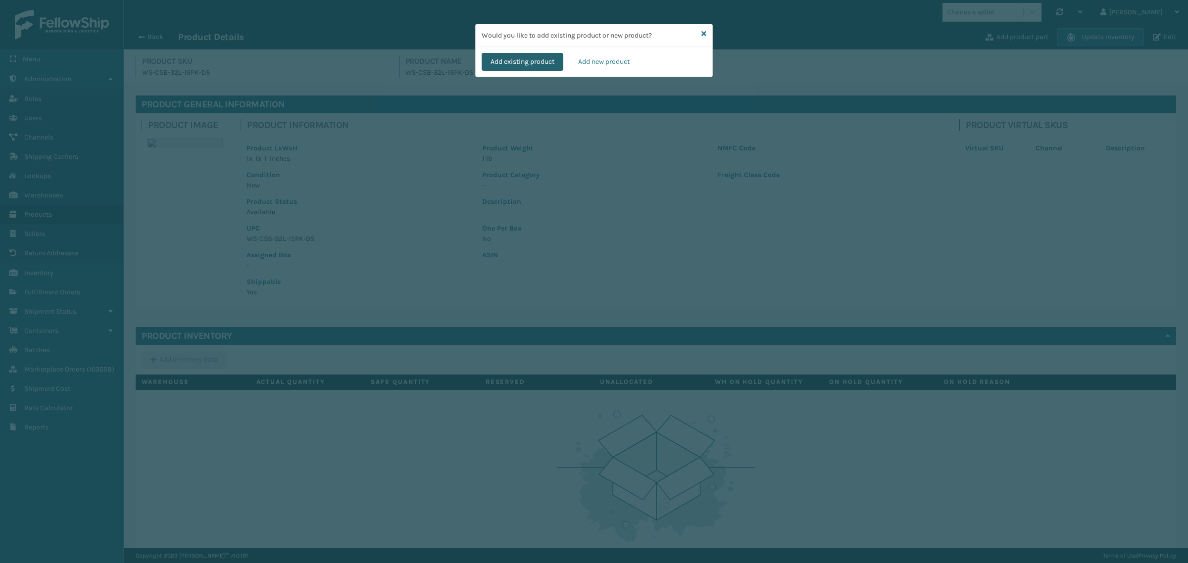
click at [543, 60] on button "Add existing product" at bounding box center [523, 62] width 82 height 18
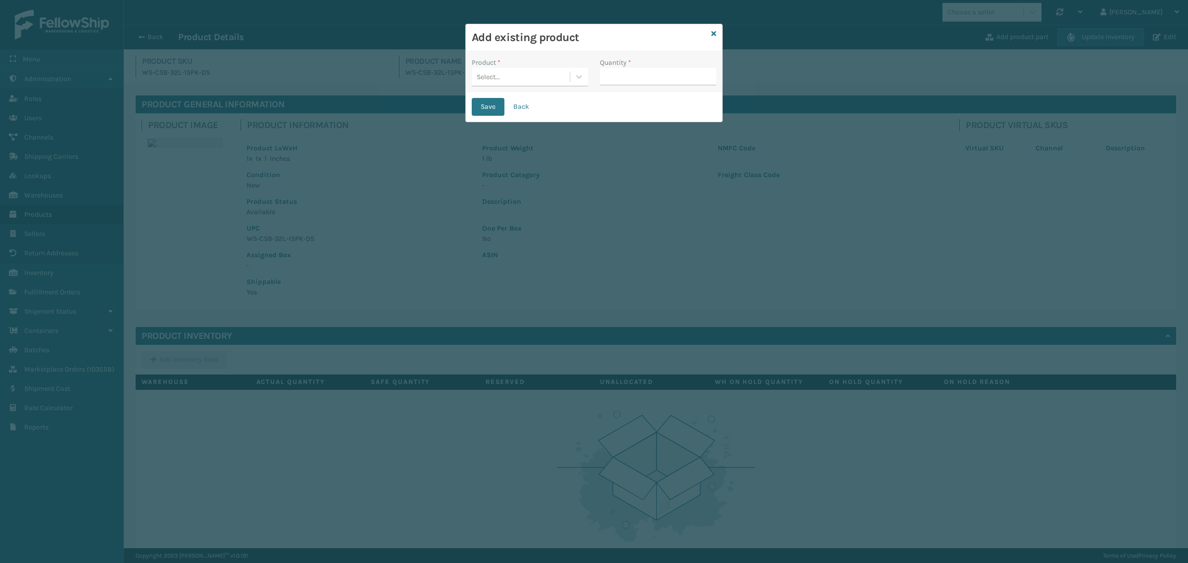
click at [509, 78] on div "Select..." at bounding box center [521, 77] width 98 height 16
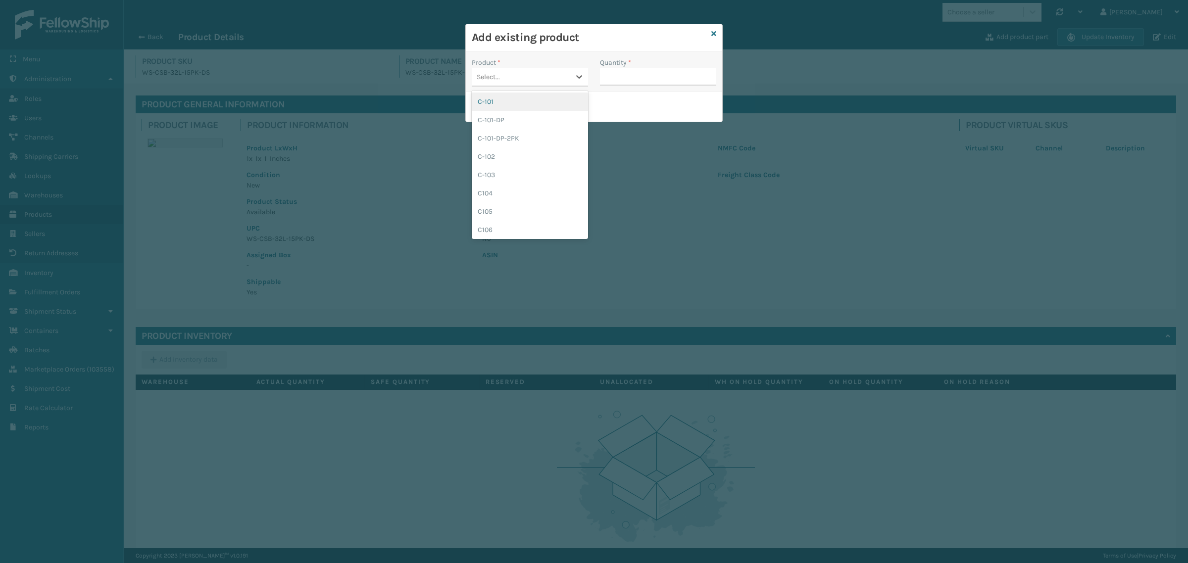
paste input "WS-CSB-32L-3PK"
type input "WS-CSB-32L-3PK"
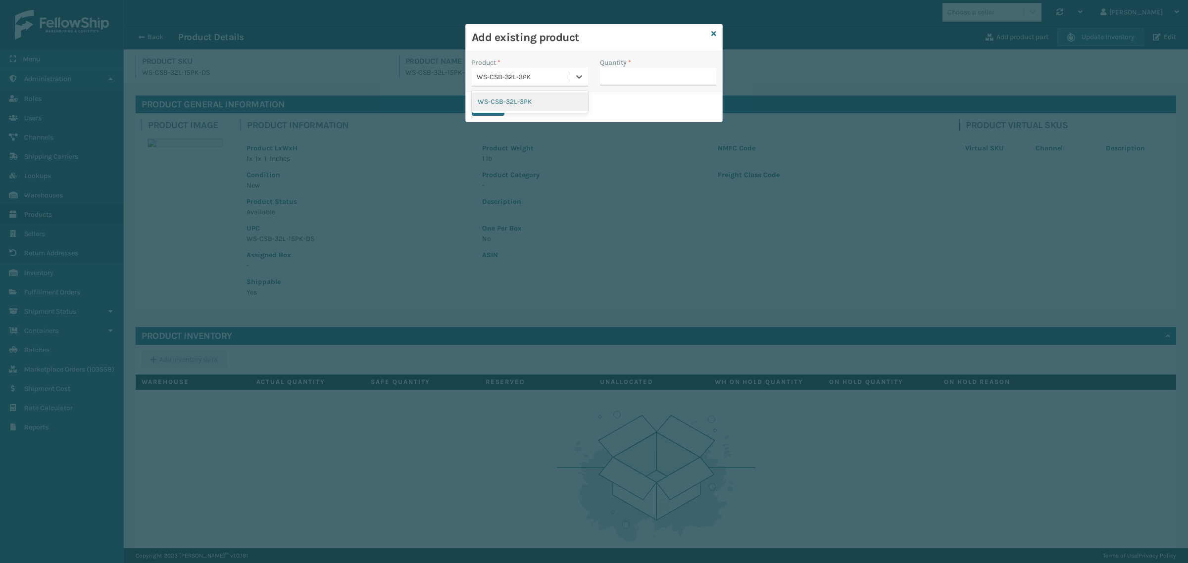
click at [515, 104] on div "WS-CSB-32L-3PK" at bounding box center [530, 102] width 116 height 18
click at [623, 82] on input "Quantity *" at bounding box center [658, 77] width 116 height 18
type input "5"
click at [488, 107] on button "Save" at bounding box center [488, 107] width 33 height 18
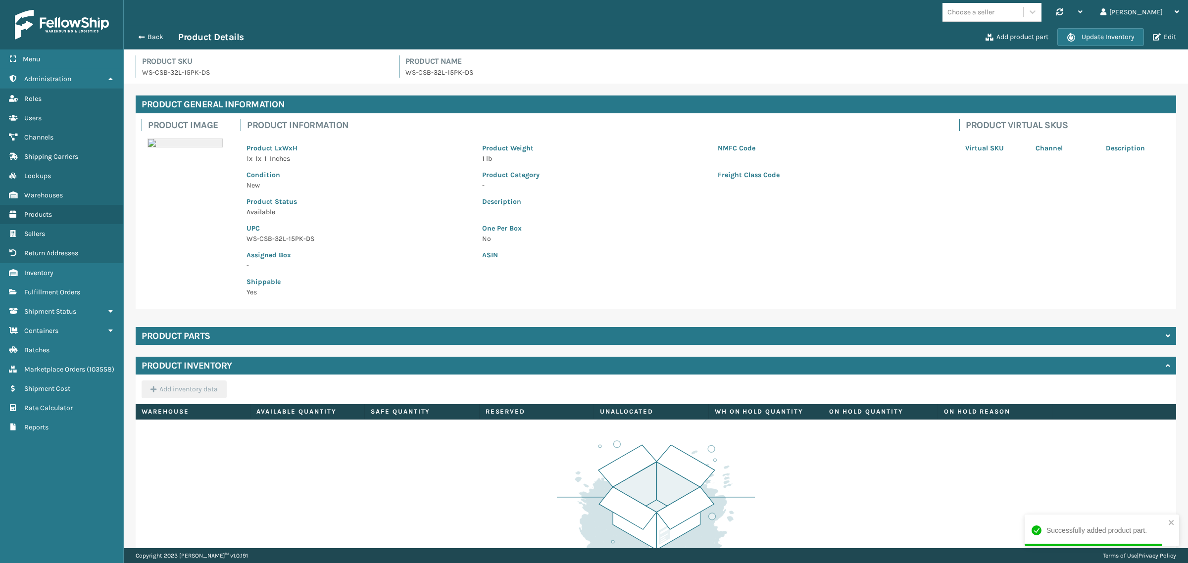
click at [278, 338] on div "Product parts" at bounding box center [656, 336] width 1041 height 18
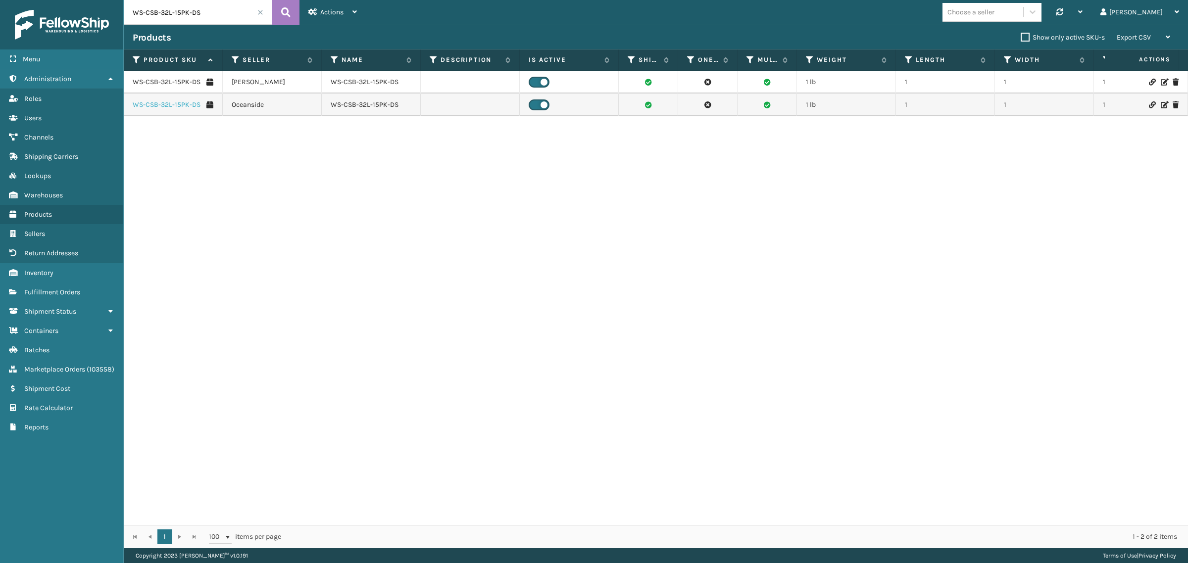
click at [178, 102] on link "WS-CSB-32L-15PK-DS" at bounding box center [167, 105] width 68 height 10
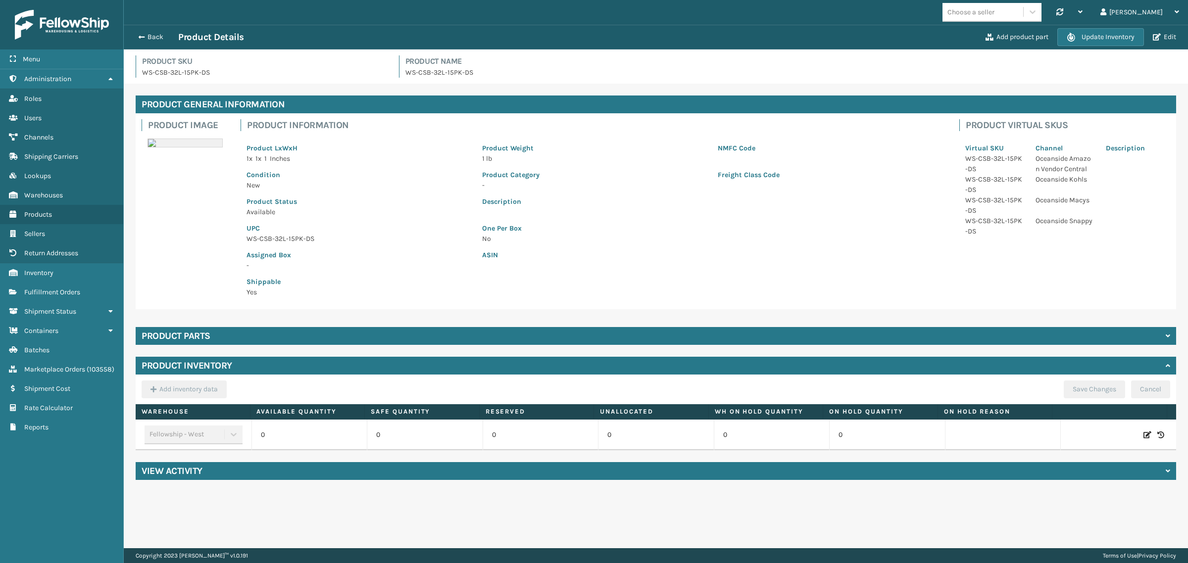
click at [275, 342] on div "Product parts" at bounding box center [656, 336] width 1041 height 18
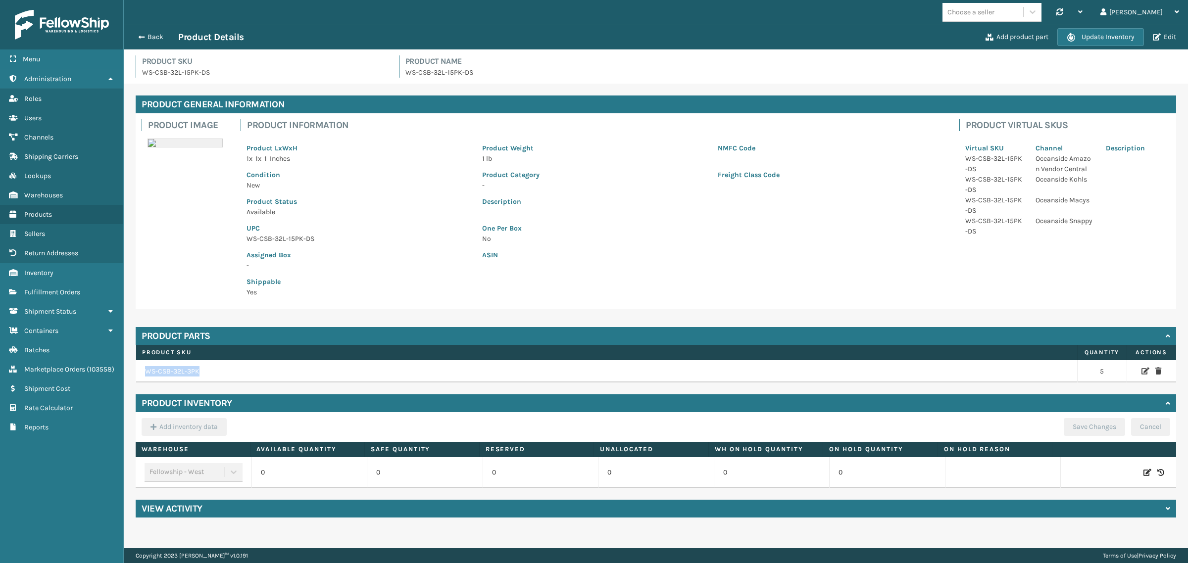
drag, startPoint x: 206, startPoint y: 370, endPoint x: 139, endPoint y: 376, distance: 68.1
click at [139, 376] on td "WS-CSB-32L-3PK" at bounding box center [607, 371] width 942 height 23
copy td "WS-CSB-32L-3PK"
click at [368, 236] on p "WS-CSB-32L-15PK-DS" at bounding box center [359, 239] width 224 height 10
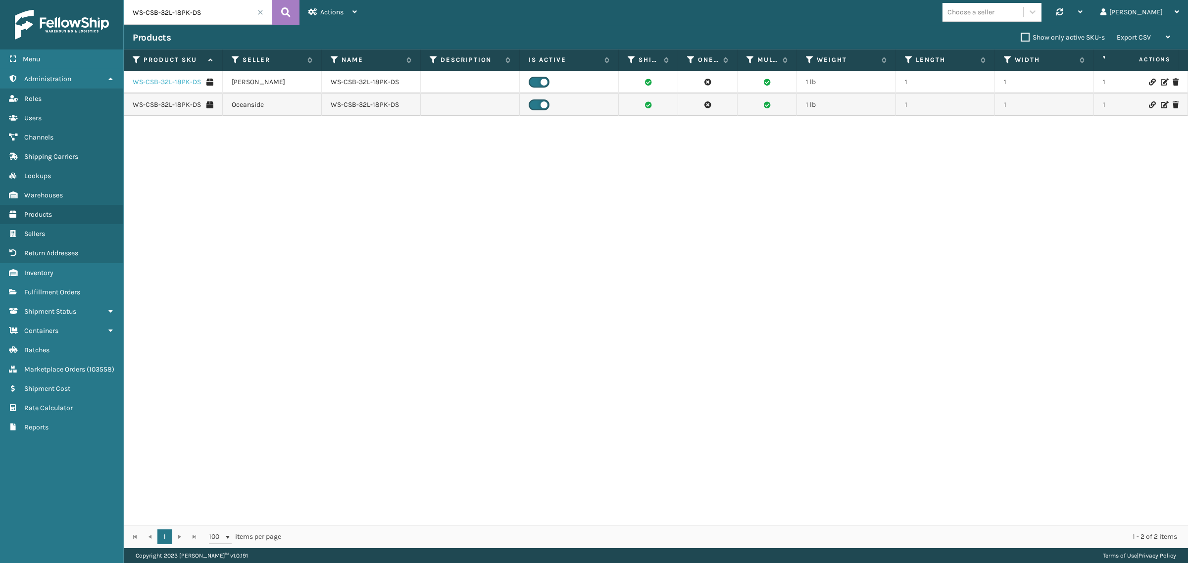
click at [159, 83] on link "WS-CSB-32L-18PK-DS" at bounding box center [167, 82] width 68 height 10
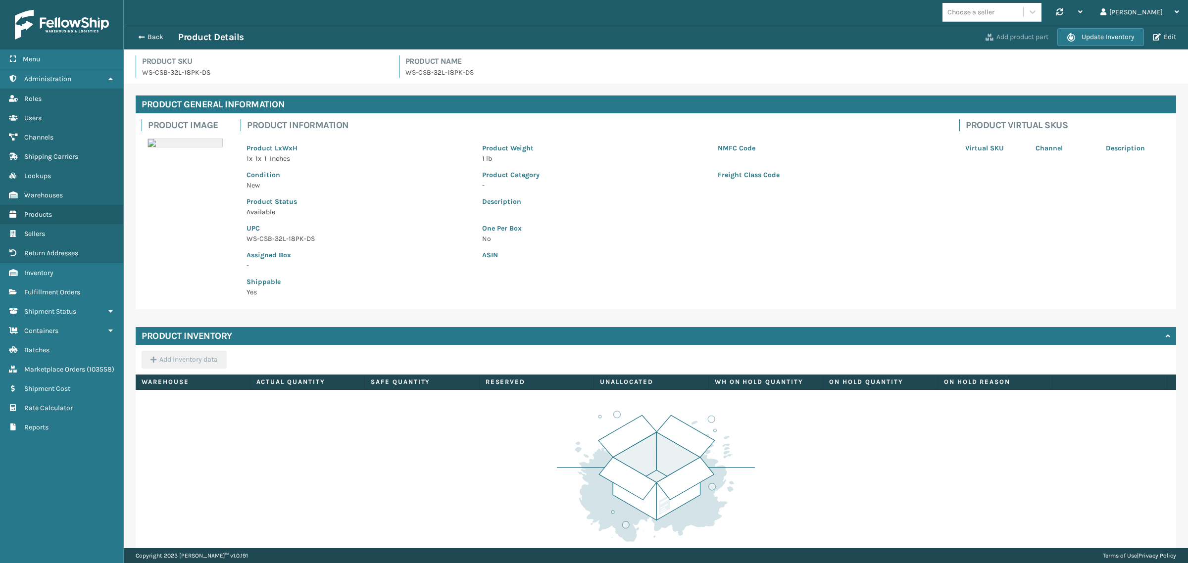
click at [1011, 40] on button "Add product part" at bounding box center [1017, 37] width 69 height 9
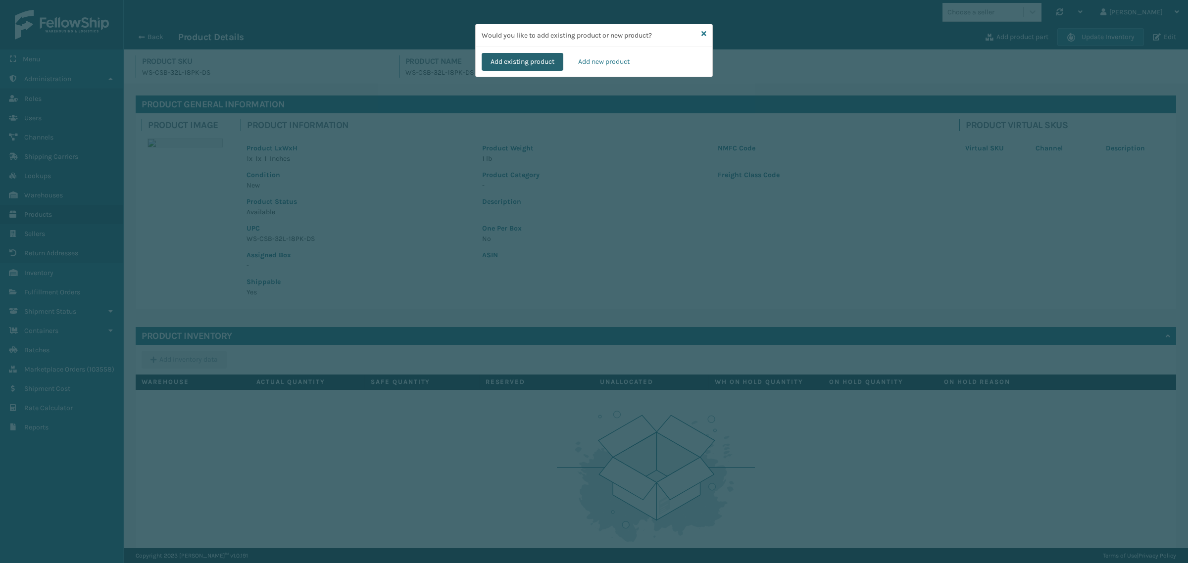
click at [527, 65] on button "Add existing product" at bounding box center [523, 62] width 82 height 18
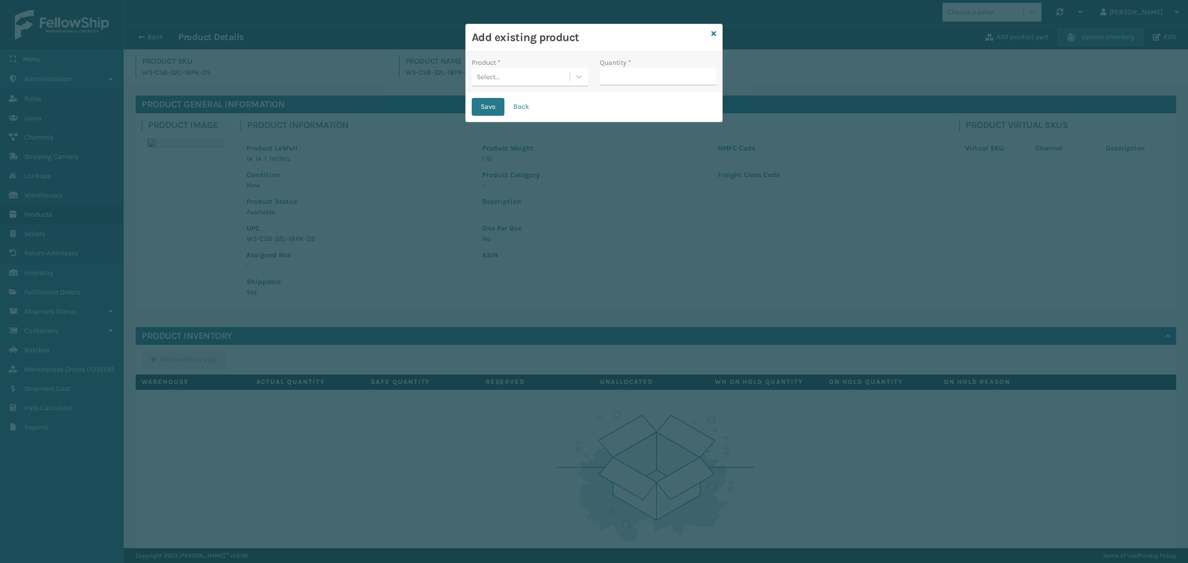
click at [518, 79] on div "Select..." at bounding box center [521, 77] width 98 height 16
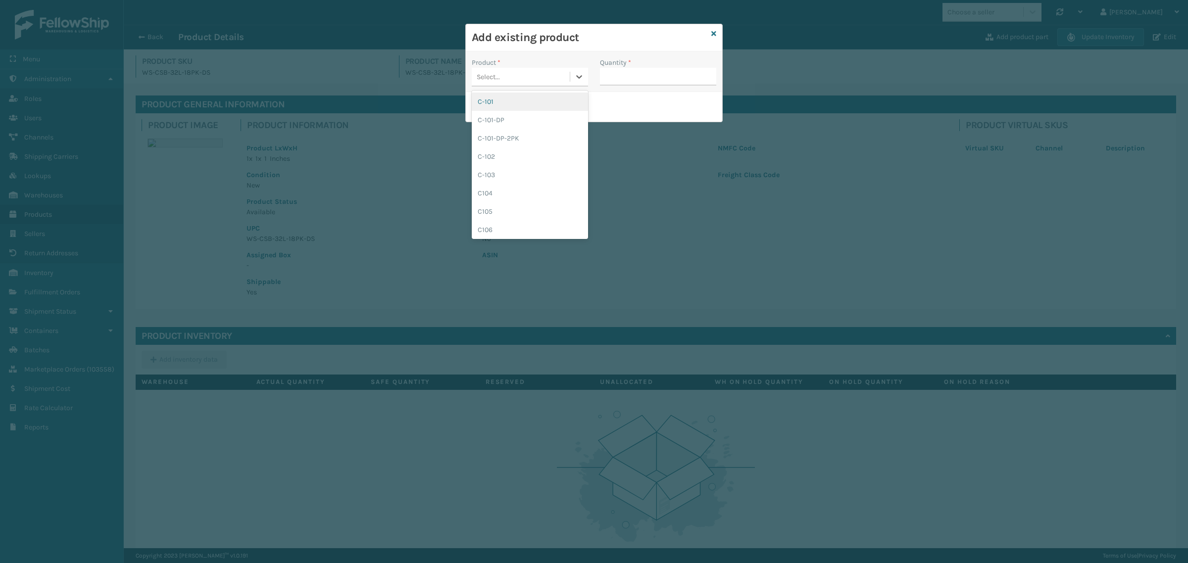
paste input "WS-CSB-32L-3PK"
type input "WS-CSB-32L-3PK"
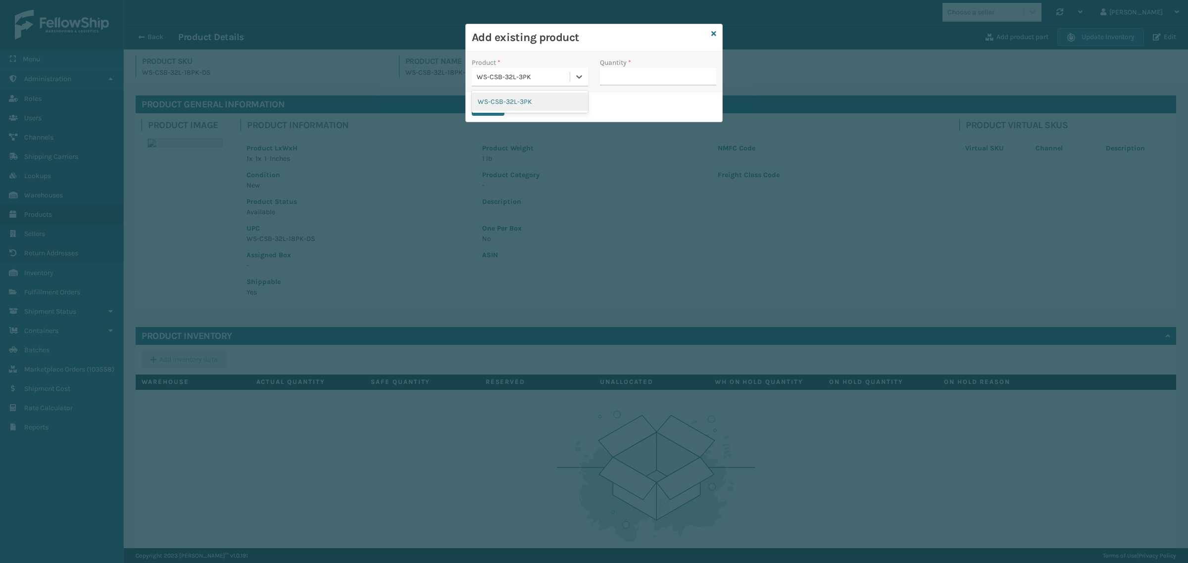
click at [531, 102] on div "WS-CSB-32L-3PK" at bounding box center [530, 102] width 116 height 18
click at [640, 79] on input "Quantity *" at bounding box center [658, 77] width 116 height 18
type input "8"
type input "6"
click at [481, 104] on button "Save" at bounding box center [488, 107] width 33 height 18
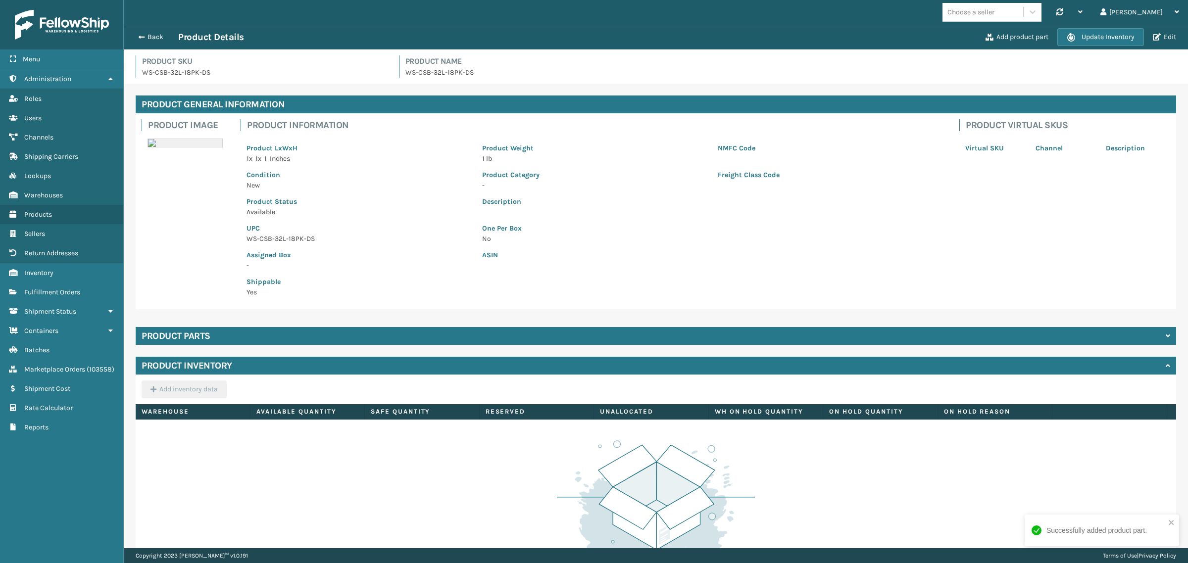
click at [288, 340] on div "Product parts" at bounding box center [656, 336] width 1041 height 18
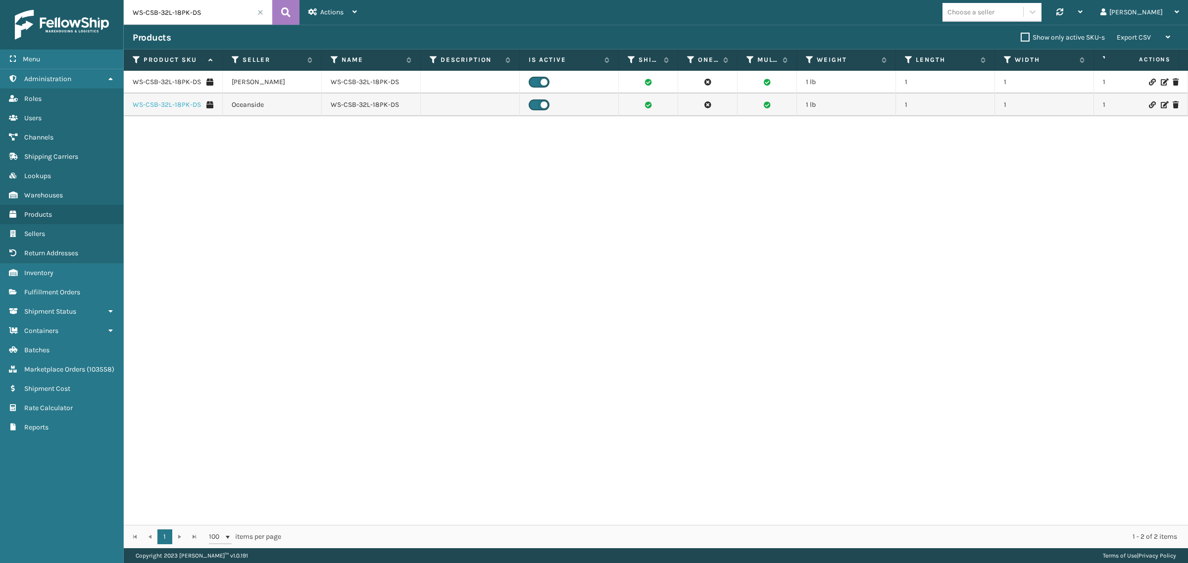
click at [182, 102] on link "WS-CSB-32L-18PK-DS" at bounding box center [167, 105] width 68 height 10
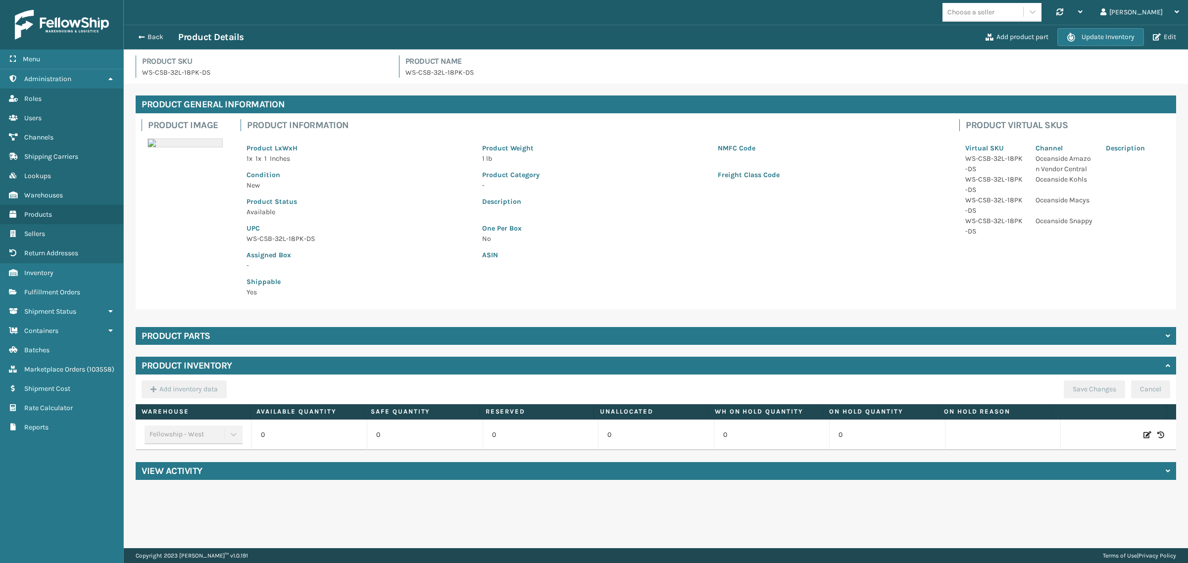
click at [259, 338] on div "Product parts" at bounding box center [656, 336] width 1041 height 18
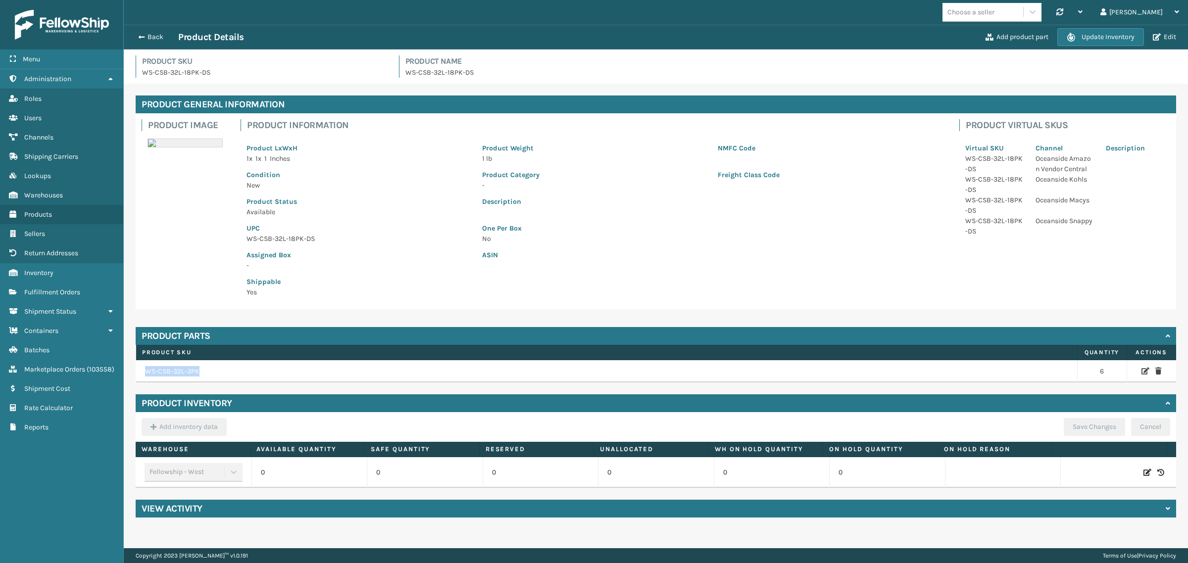
drag, startPoint x: 205, startPoint y: 372, endPoint x: 146, endPoint y: 371, distance: 59.4
click at [146, 371] on td "WS-CSB-32L-3PK" at bounding box center [607, 371] width 942 height 23
copy td "WS-CSB-32L-3PK"
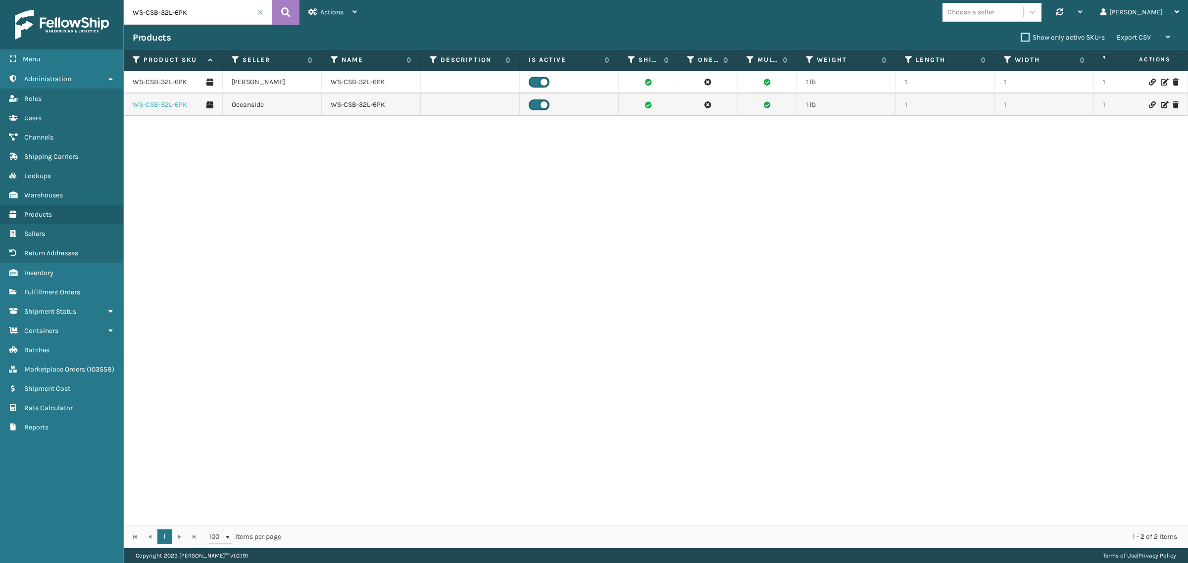
click at [164, 103] on link "WS-CSB-32L-6PK" at bounding box center [160, 105] width 54 height 10
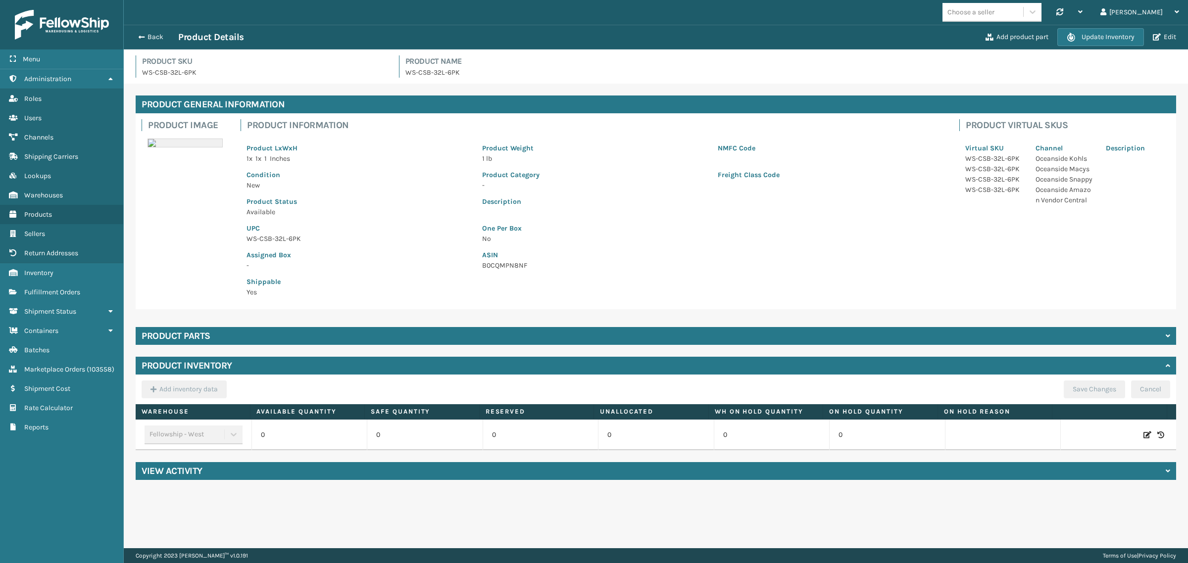
click at [397, 332] on div "Product parts" at bounding box center [656, 336] width 1041 height 18
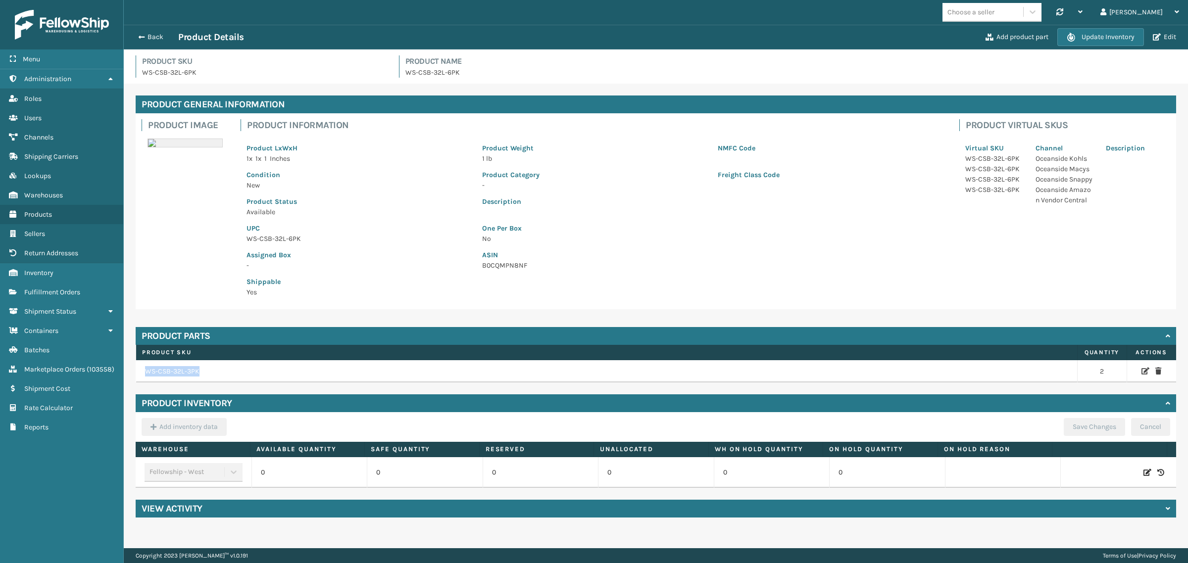
drag, startPoint x: 197, startPoint y: 372, endPoint x: 147, endPoint y: 372, distance: 50.0
click at [147, 372] on td "WS-CSB-32L-3PK" at bounding box center [607, 371] width 942 height 23
copy td "WS-CSB-32L-3PK"
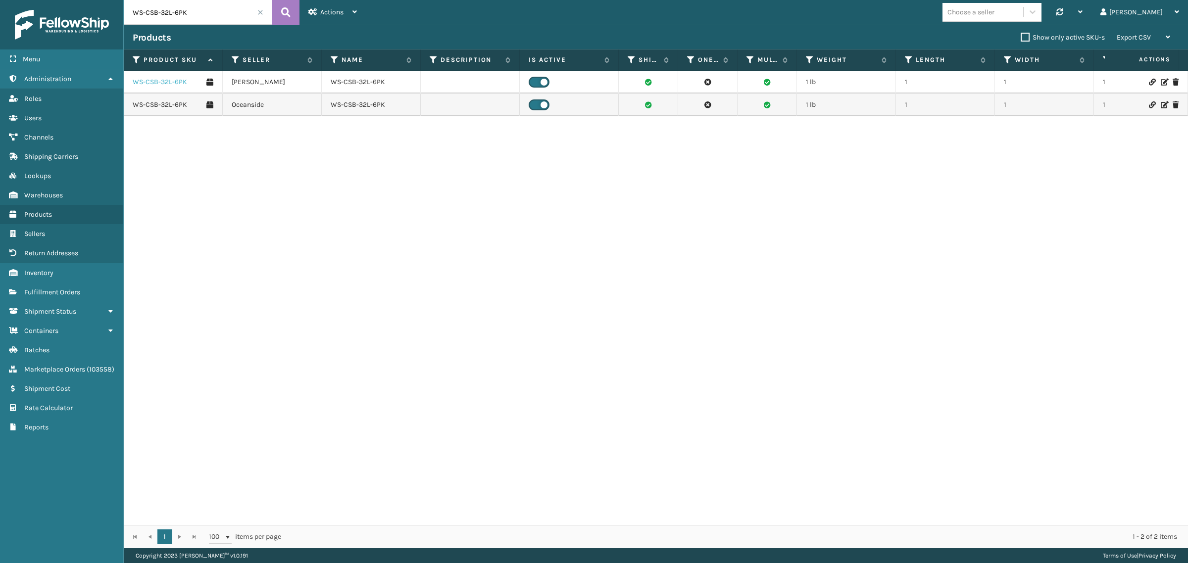
click at [159, 83] on link "WS-CSB-32L-6PK" at bounding box center [160, 82] width 54 height 10
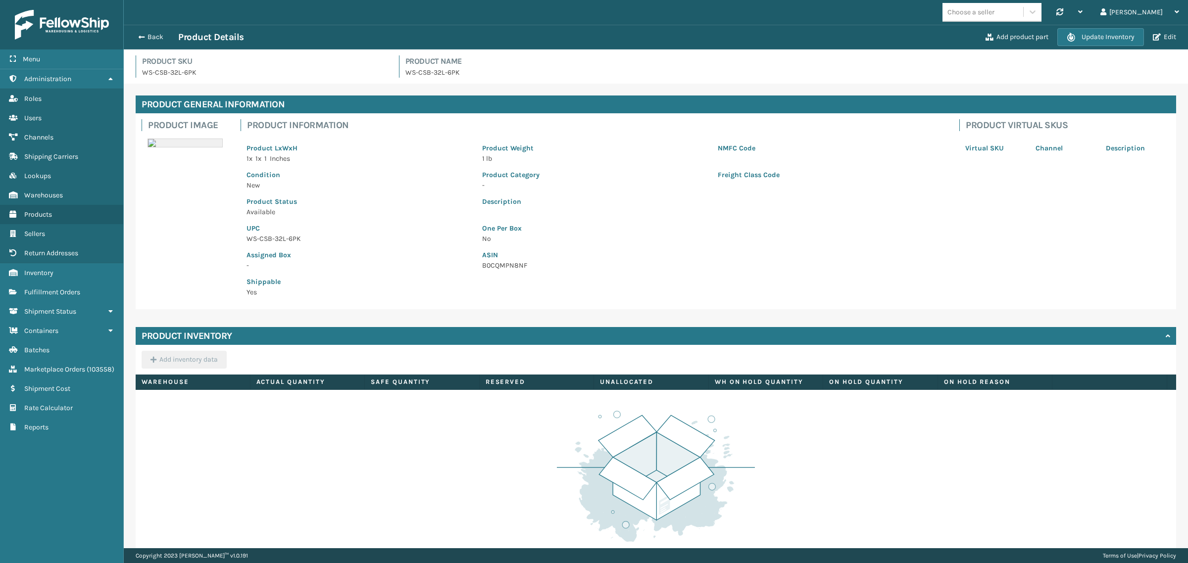
click at [1008, 44] on div "Add product part Update Inventory Edit" at bounding box center [1081, 37] width 197 height 18
click at [1008, 36] on button "Add product part" at bounding box center [1017, 37] width 69 height 9
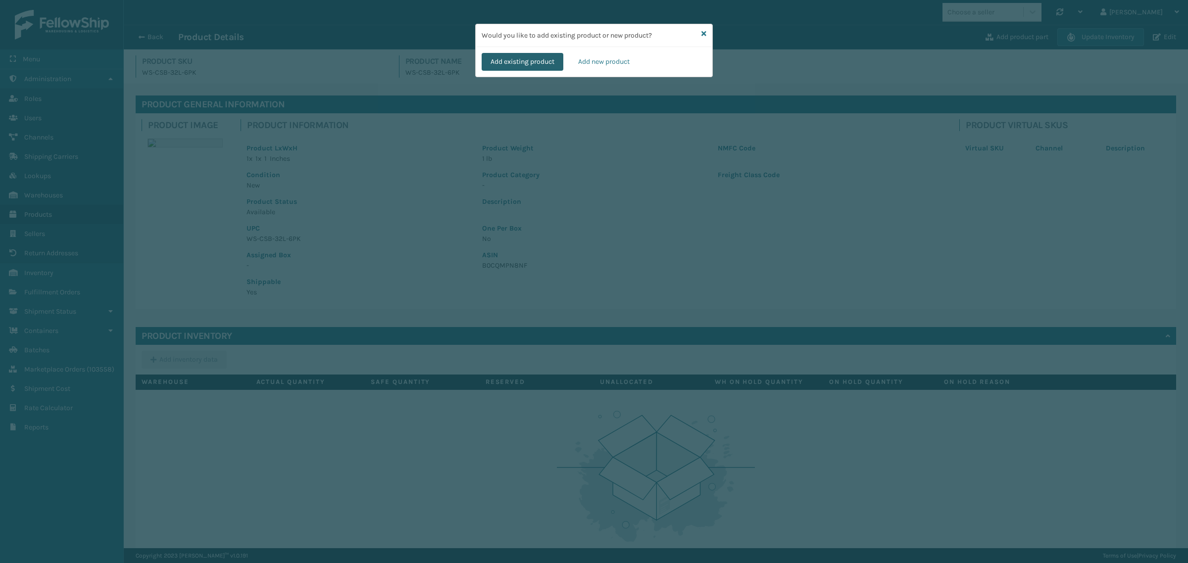
click at [508, 57] on button "Add existing product" at bounding box center [523, 62] width 82 height 18
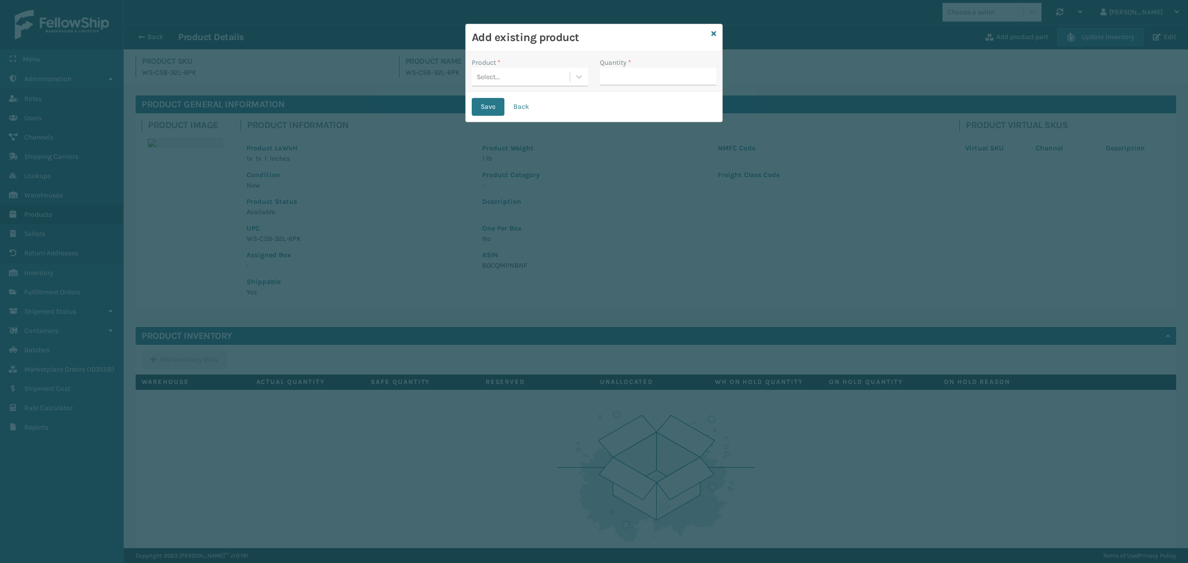
click at [523, 73] on div "Select..." at bounding box center [521, 77] width 98 height 16
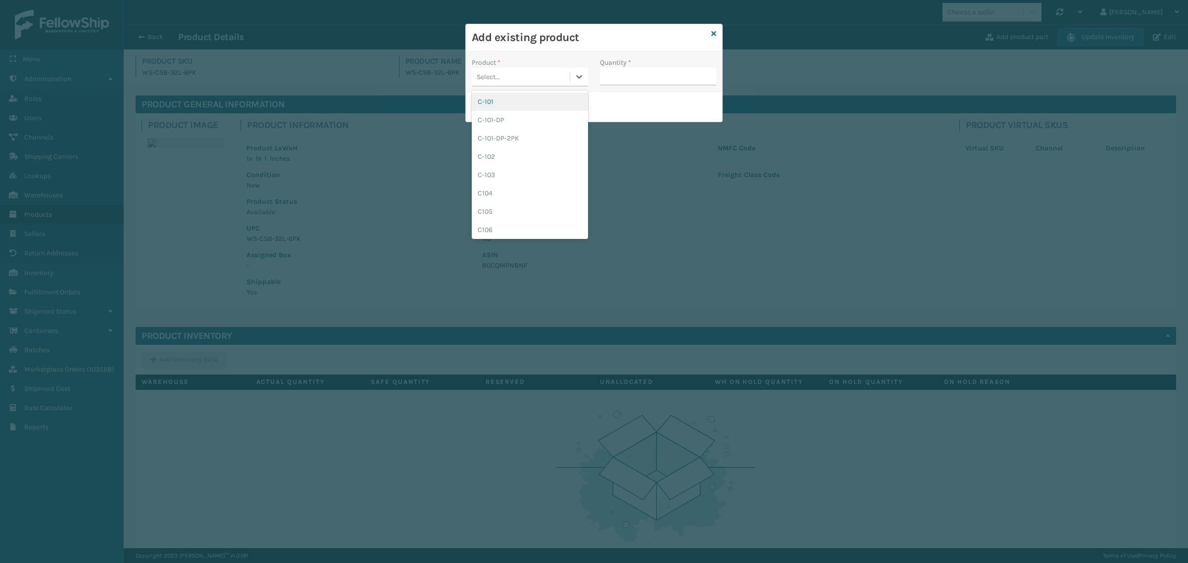
paste input "WS-CSB-32L-3PK"
type input "WS-CSB-32L-3PK"
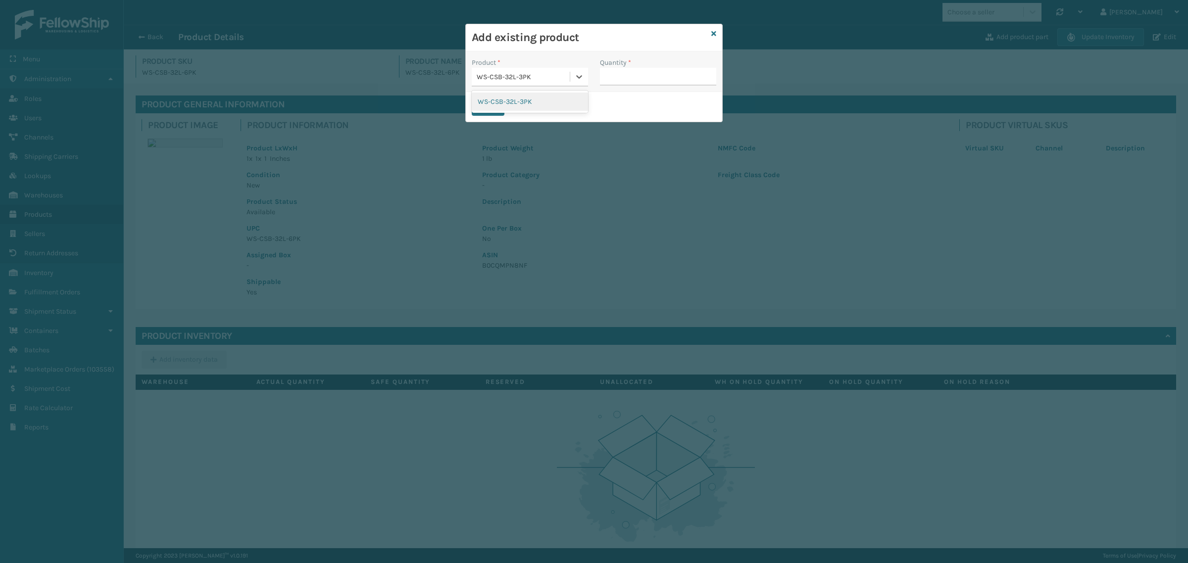
click at [552, 102] on div "WS-CSB-32L-3PK" at bounding box center [530, 102] width 116 height 18
click at [617, 78] on input "Quantity *" at bounding box center [658, 77] width 116 height 18
type input "2"
click at [489, 107] on button "Save" at bounding box center [488, 107] width 33 height 18
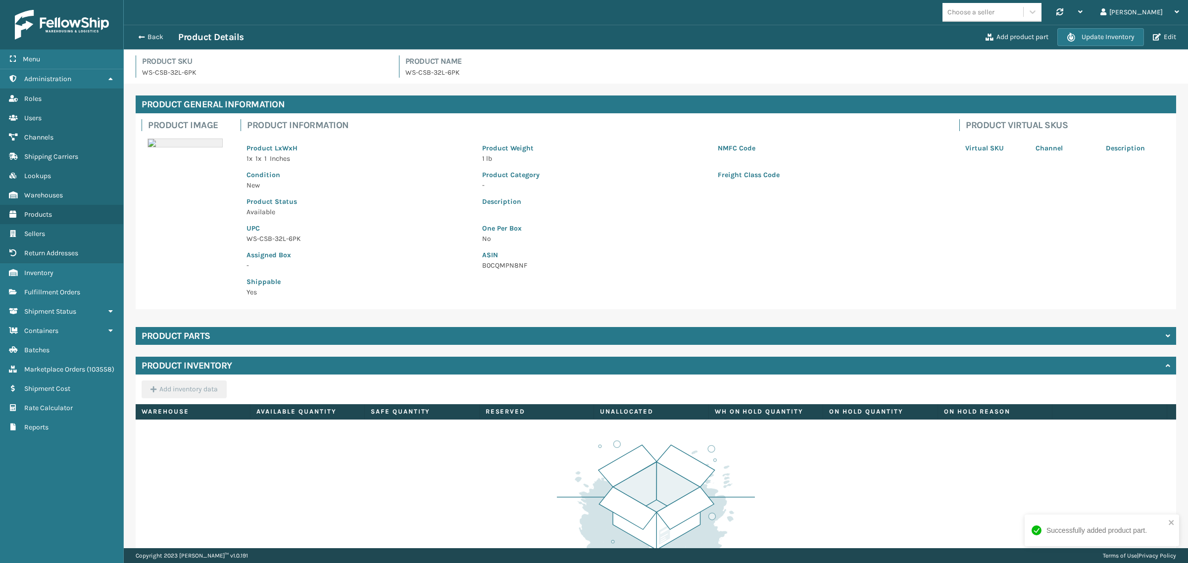
click at [295, 335] on div "Product parts" at bounding box center [656, 336] width 1041 height 18
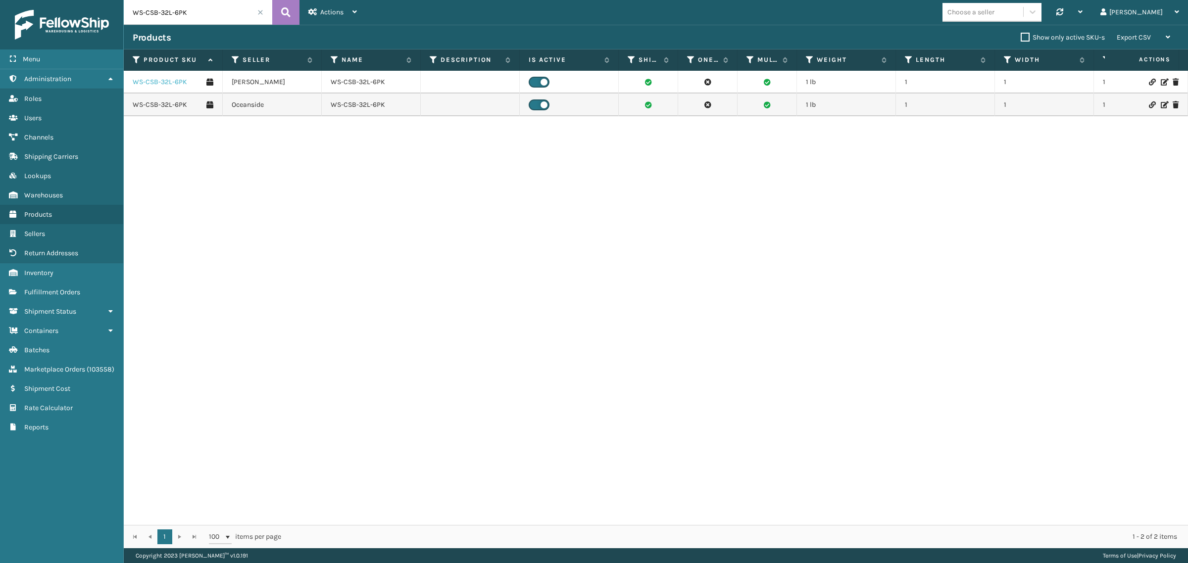
click at [169, 83] on link "WS-CSB-32L-6PK" at bounding box center [160, 82] width 54 height 10
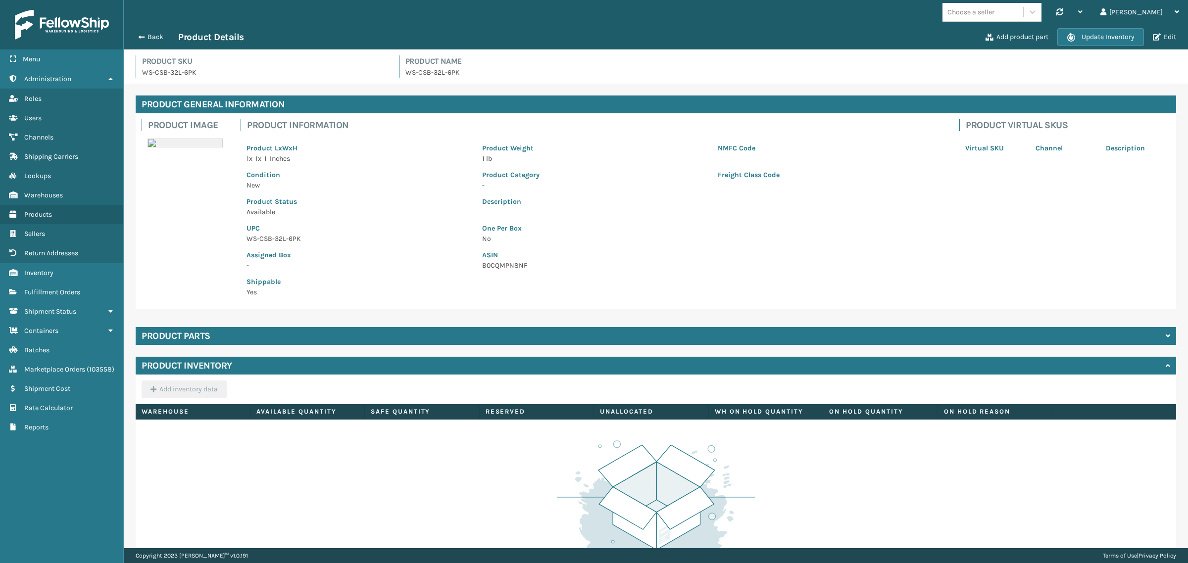
click at [390, 333] on div "Product parts" at bounding box center [656, 336] width 1041 height 18
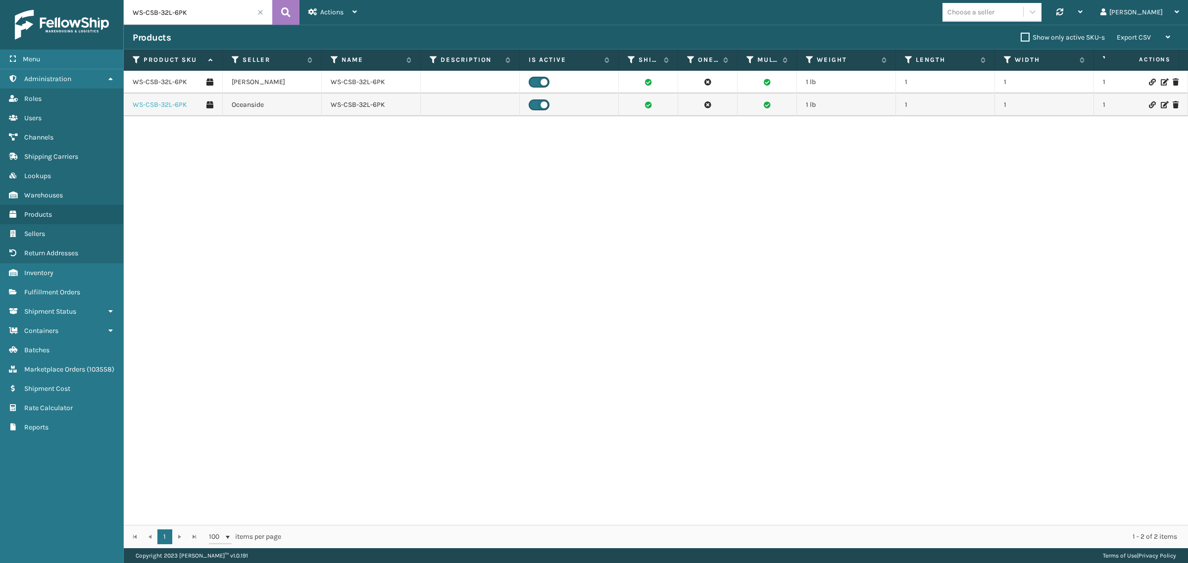
click at [171, 102] on link "WS-CSB-32L-6PK" at bounding box center [160, 105] width 54 height 10
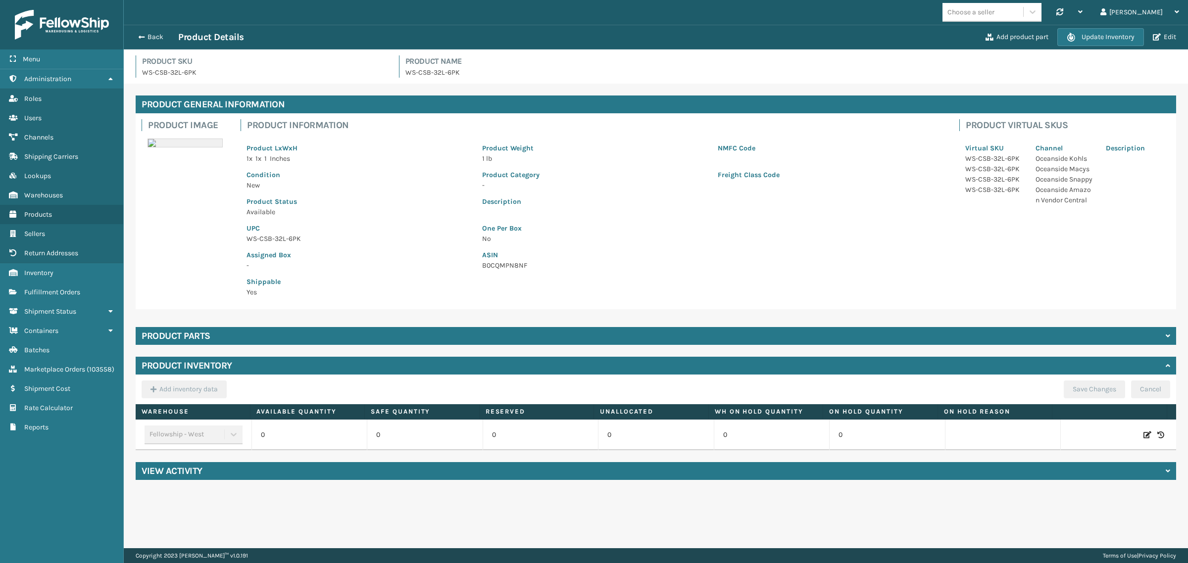
click at [486, 339] on div "Product parts" at bounding box center [656, 336] width 1041 height 18
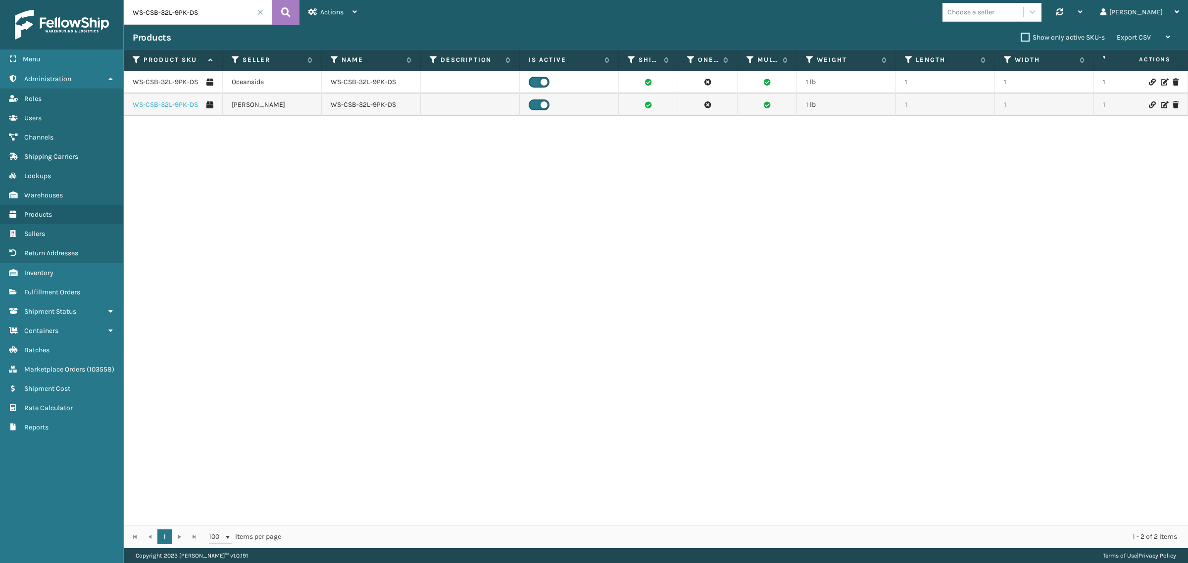
click at [164, 100] on link "WS-CSB-32L-9PK-DS" at bounding box center [165, 105] width 65 height 10
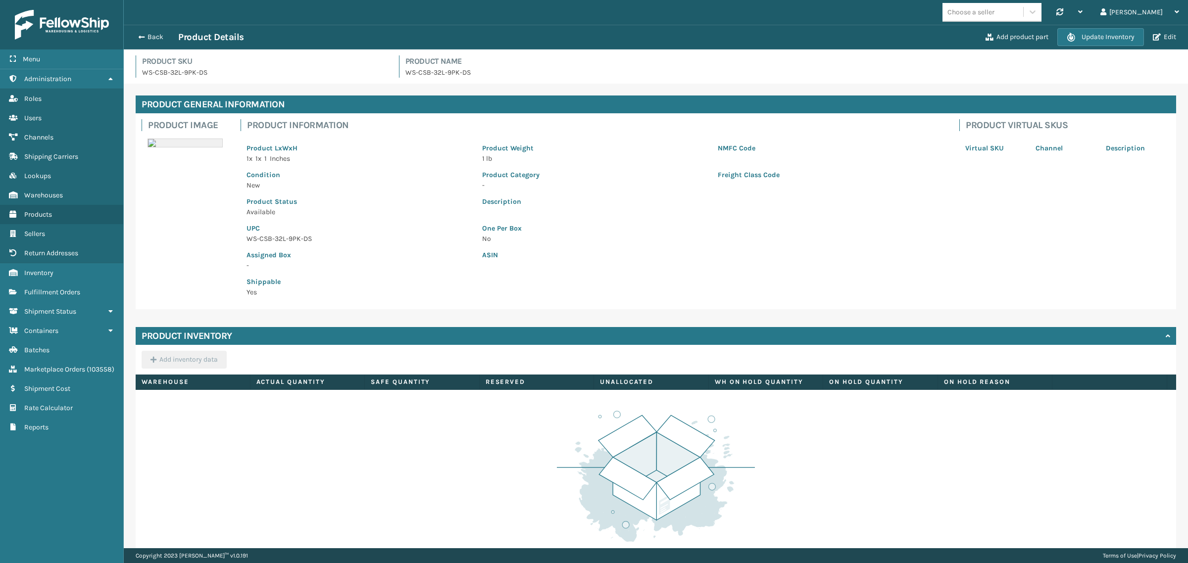
click at [1021, 29] on div "Add product part Update Inventory Edit" at bounding box center [1081, 37] width 197 height 18
click at [1014, 40] on button "Add product part" at bounding box center [1017, 37] width 69 height 9
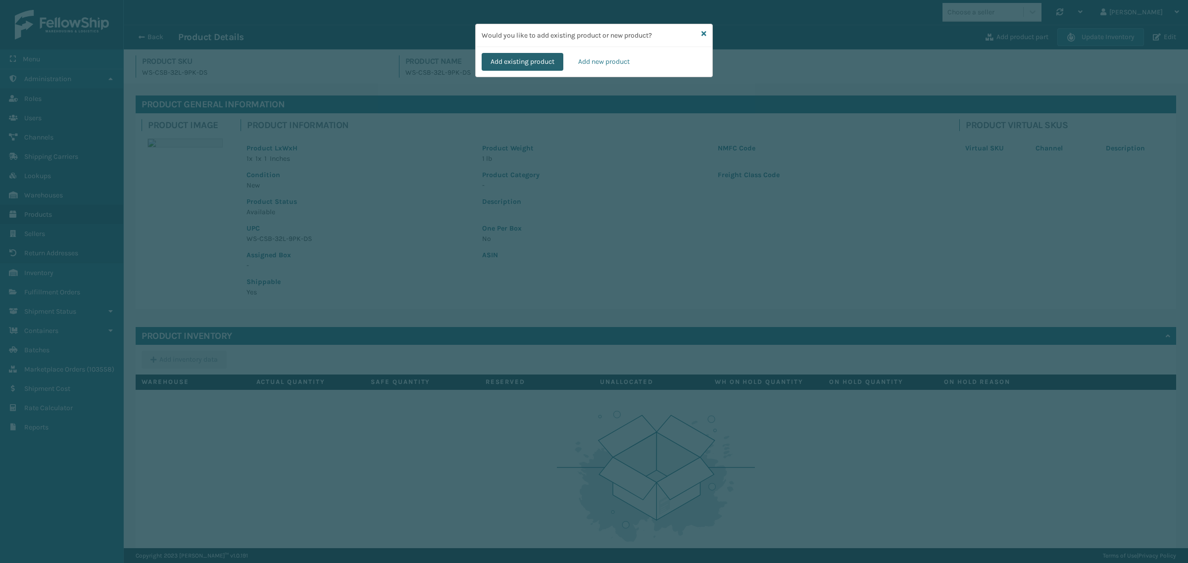
click at [496, 62] on button "Add existing product" at bounding box center [523, 62] width 82 height 18
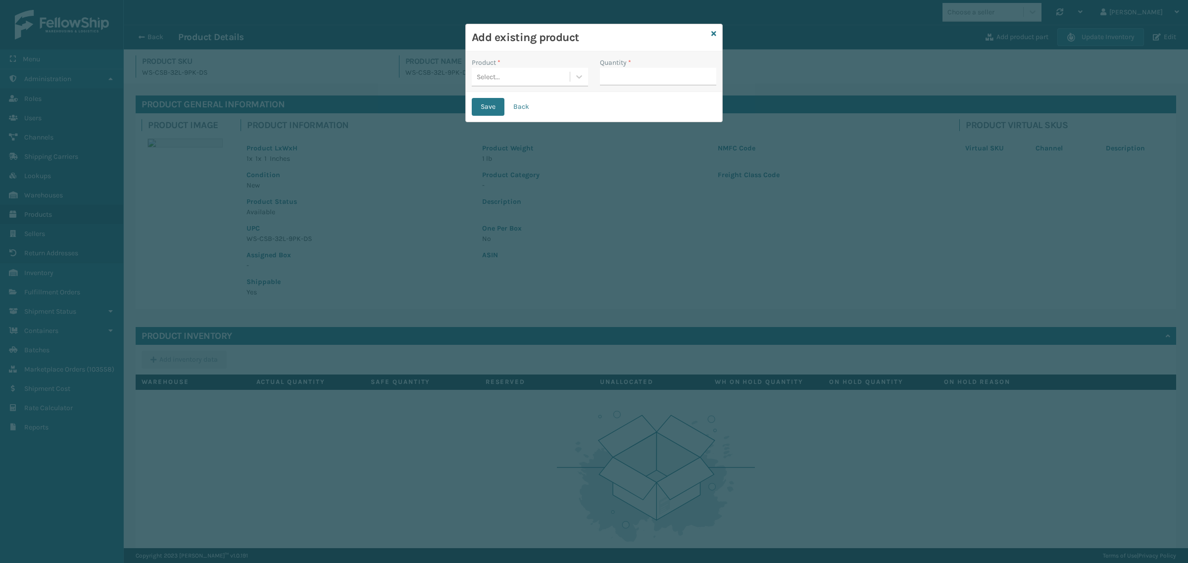
click at [514, 77] on div "Select..." at bounding box center [521, 77] width 98 height 16
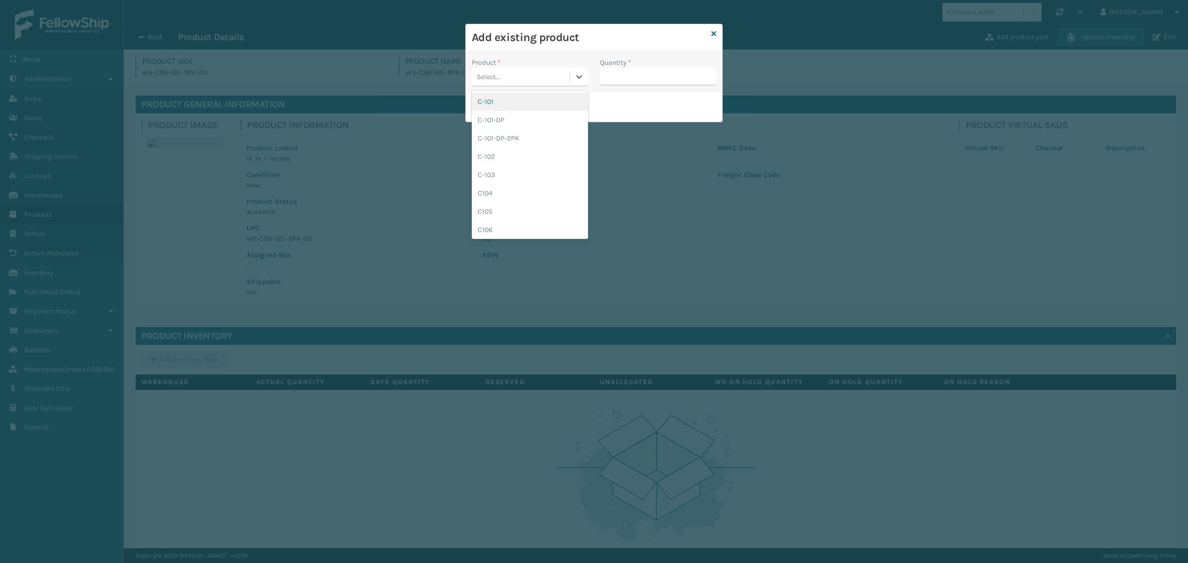
paste input "WS-CSB-32L-3PK"
type input "WS-CSB-32L-3PK"
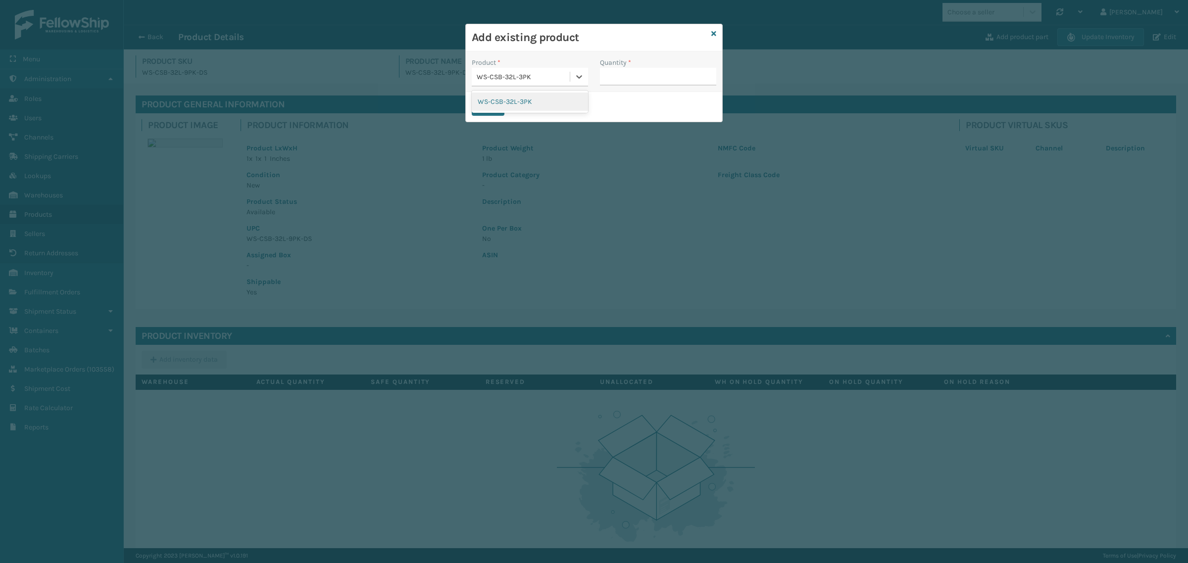
click at [542, 104] on div "WS-CSB-32L-3PK" at bounding box center [530, 102] width 116 height 18
click at [634, 80] on input "Quantity *" at bounding box center [658, 77] width 116 height 18
type input "3"
click at [494, 110] on button "Save" at bounding box center [488, 107] width 33 height 18
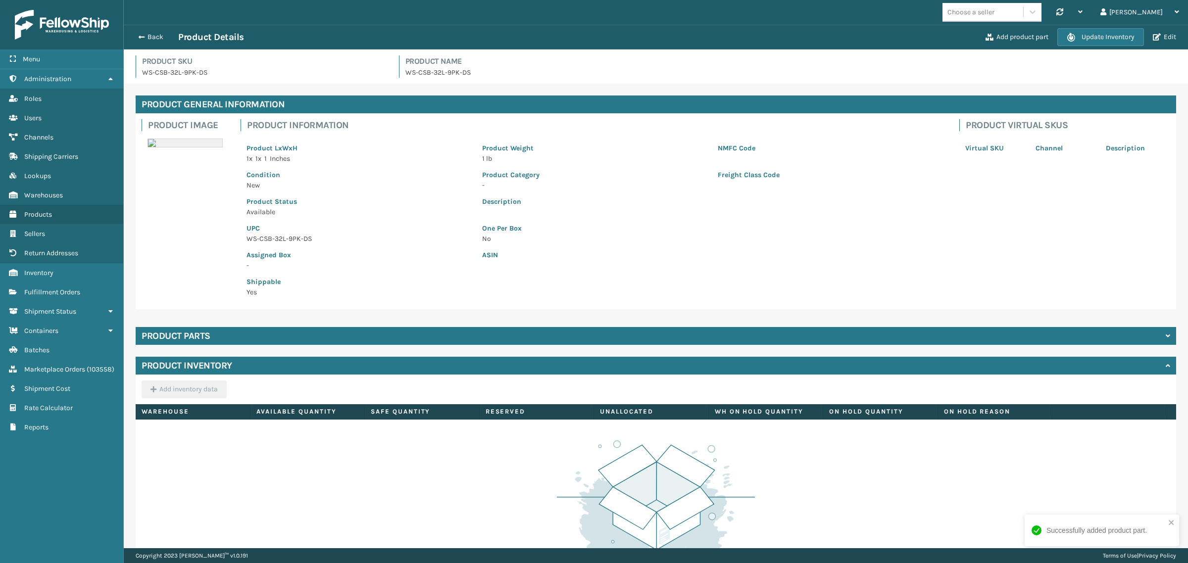
click at [377, 332] on div "Product parts" at bounding box center [656, 336] width 1041 height 18
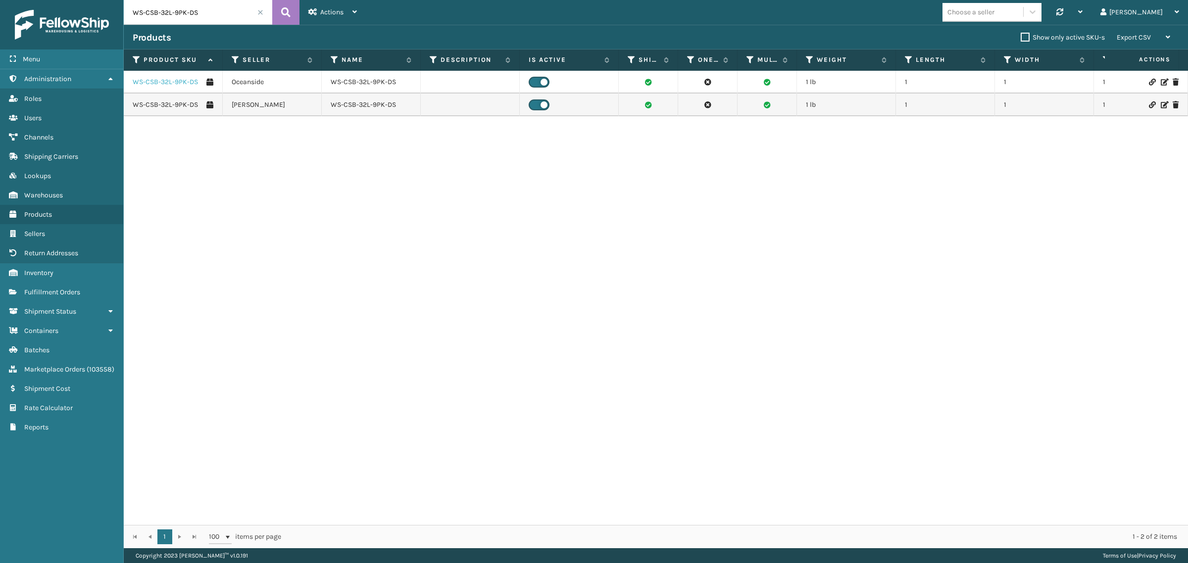
click at [165, 80] on link "WS-CSB-32L-9PK-DS" at bounding box center [165, 82] width 65 height 10
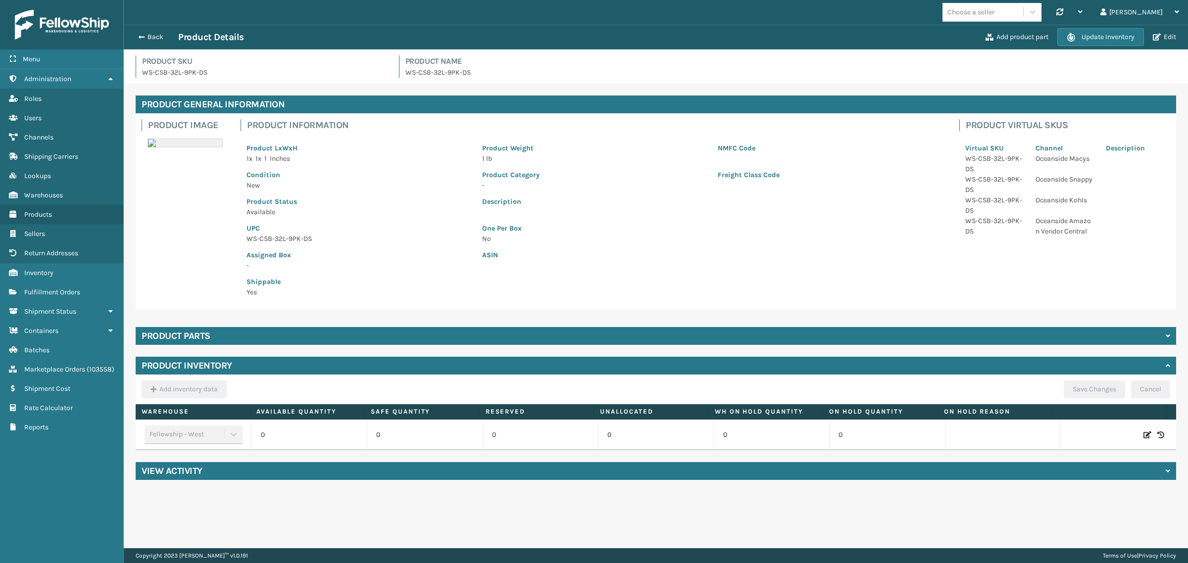
click at [218, 338] on div "Product parts" at bounding box center [656, 336] width 1041 height 18
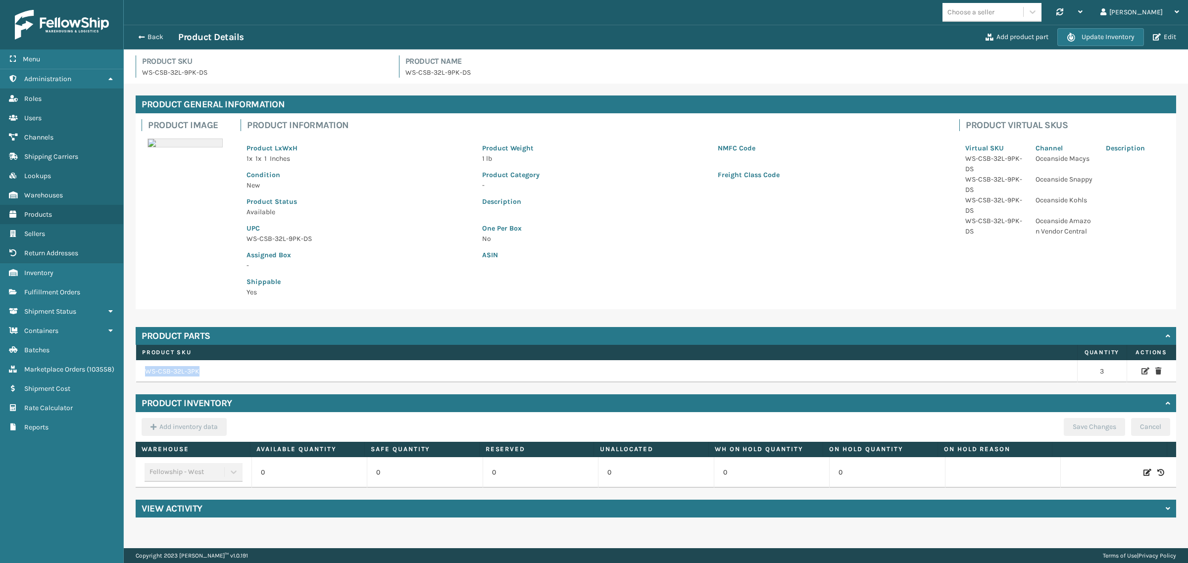
drag, startPoint x: 199, startPoint y: 372, endPoint x: 143, endPoint y: 373, distance: 56.4
click at [143, 373] on td "WS-CSB-32L-3PK" at bounding box center [607, 371] width 942 height 23
copy td "WS-CSB-32L-3PK"
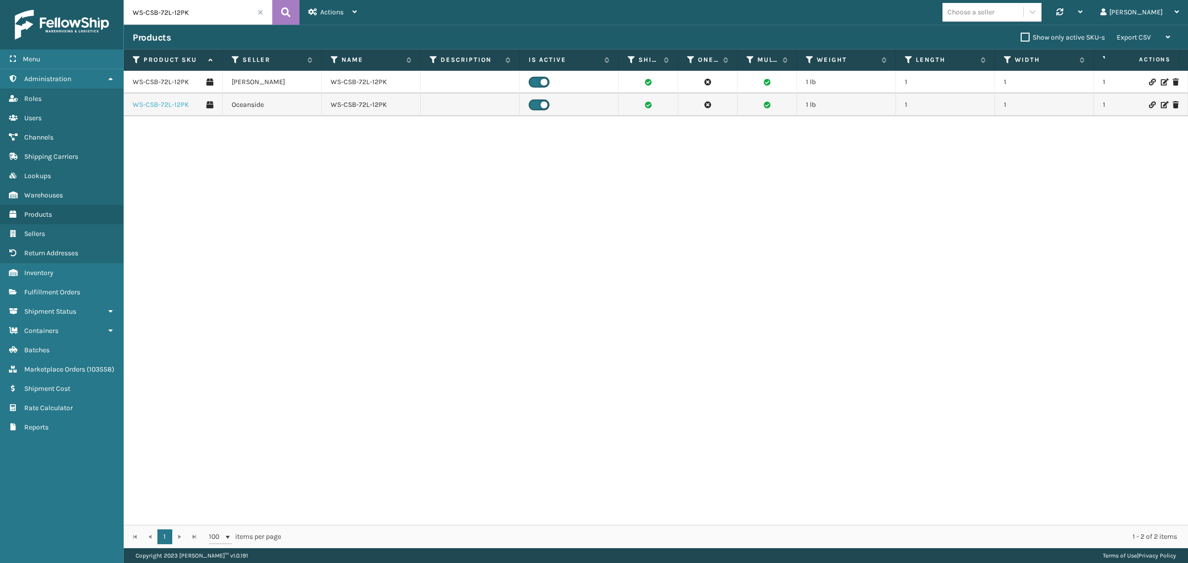
click at [162, 106] on link "WS-CSB-72L-12PK" at bounding box center [161, 105] width 56 height 10
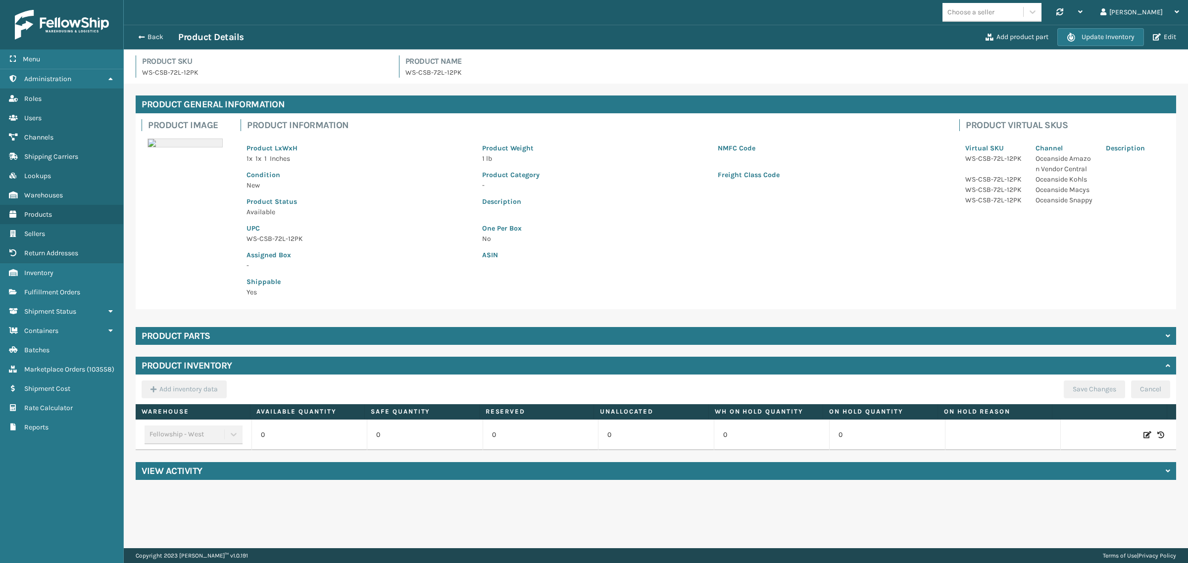
click at [181, 330] on h4 "Product parts" at bounding box center [176, 336] width 69 height 12
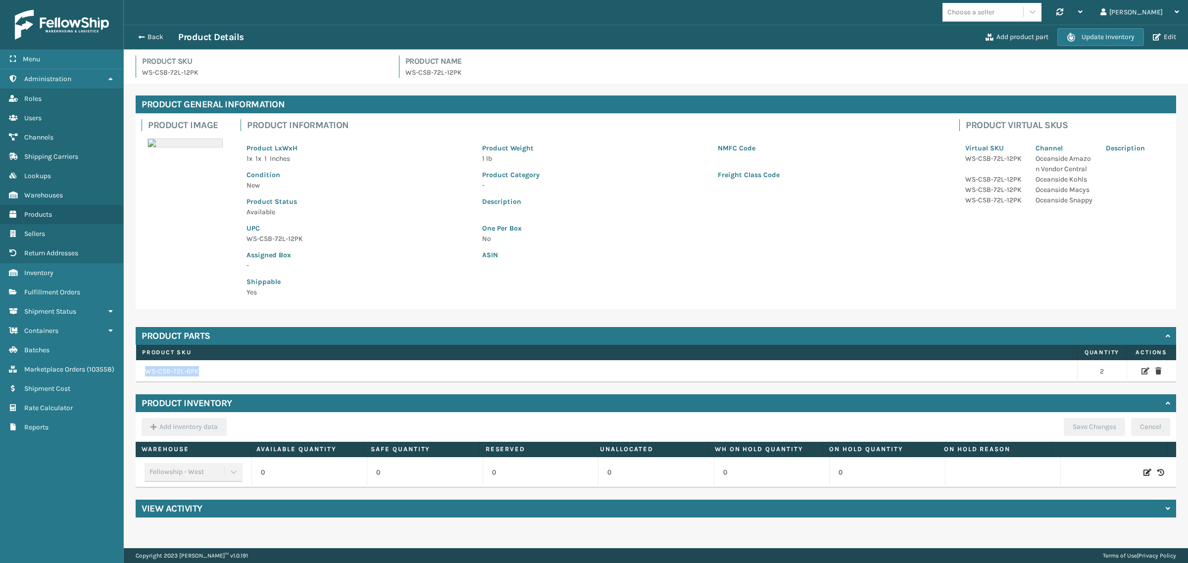
drag, startPoint x: 145, startPoint y: 369, endPoint x: 204, endPoint y: 369, distance: 59.4
click at [204, 369] on td "WS-CSB-72L-6PK" at bounding box center [607, 371] width 942 height 23
copy td "WS-CSB-72L-6PK"
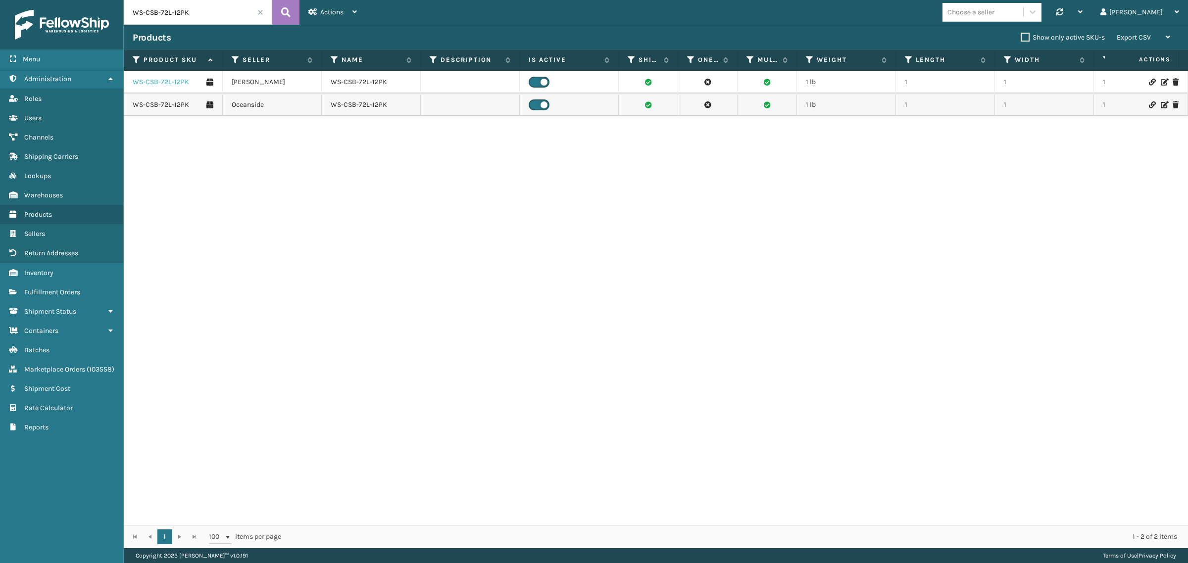
click at [174, 80] on link "WS-CSB-72L-12PK" at bounding box center [161, 82] width 56 height 10
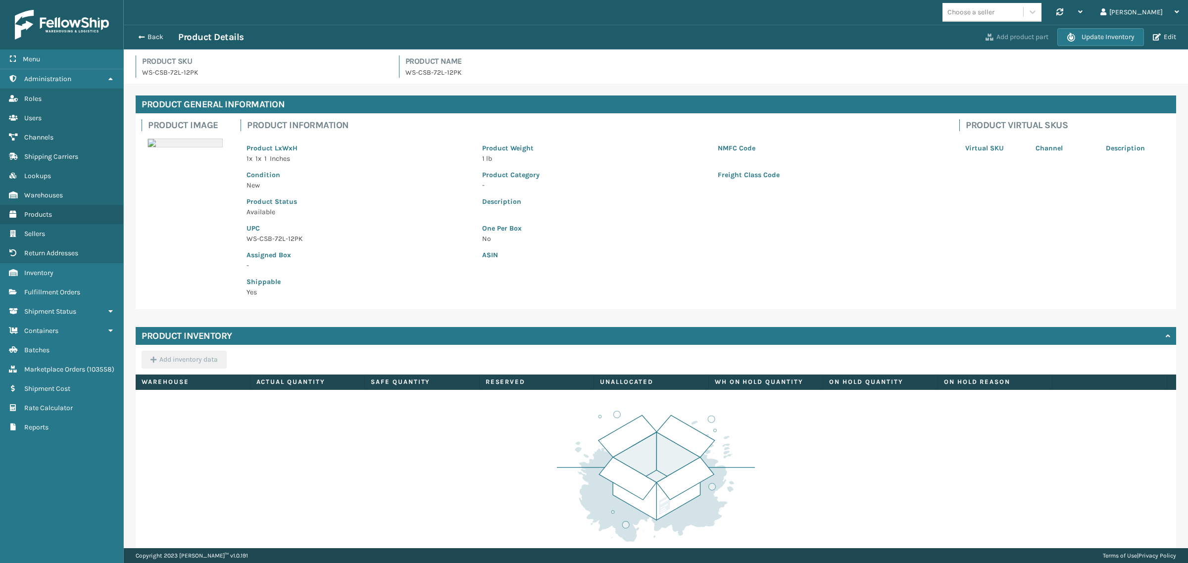
click at [1026, 35] on button "Add product part" at bounding box center [1017, 37] width 69 height 9
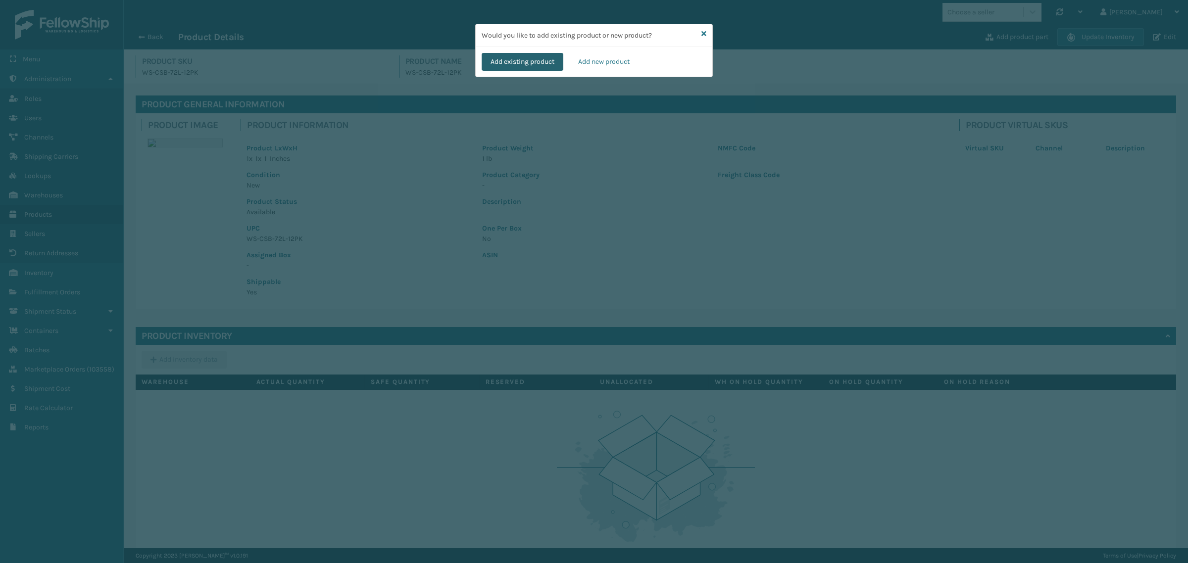
click at [530, 68] on button "Add existing product" at bounding box center [523, 62] width 82 height 18
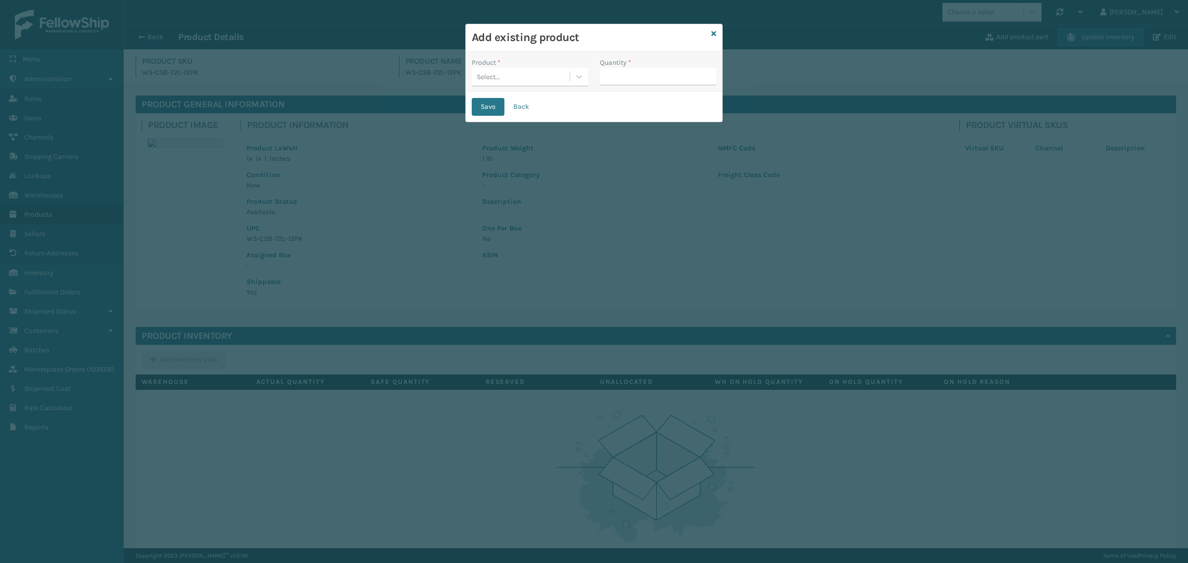
click at [520, 75] on div "Select..." at bounding box center [521, 77] width 98 height 16
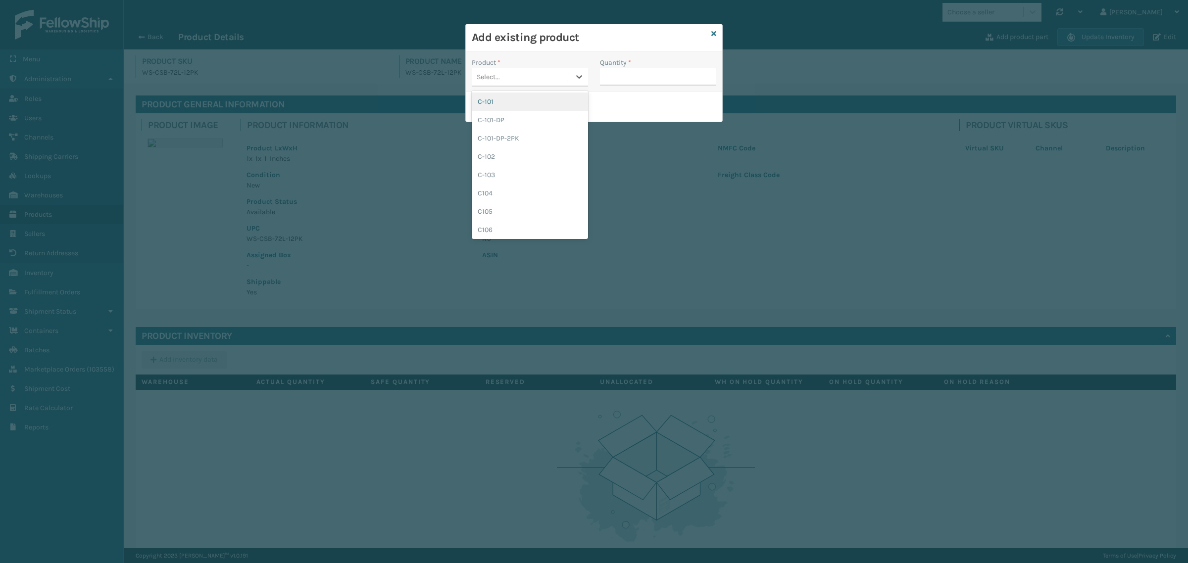
paste input "WS-CSB-72L-6PK"
type input "WS-CSB-72L-6PK"
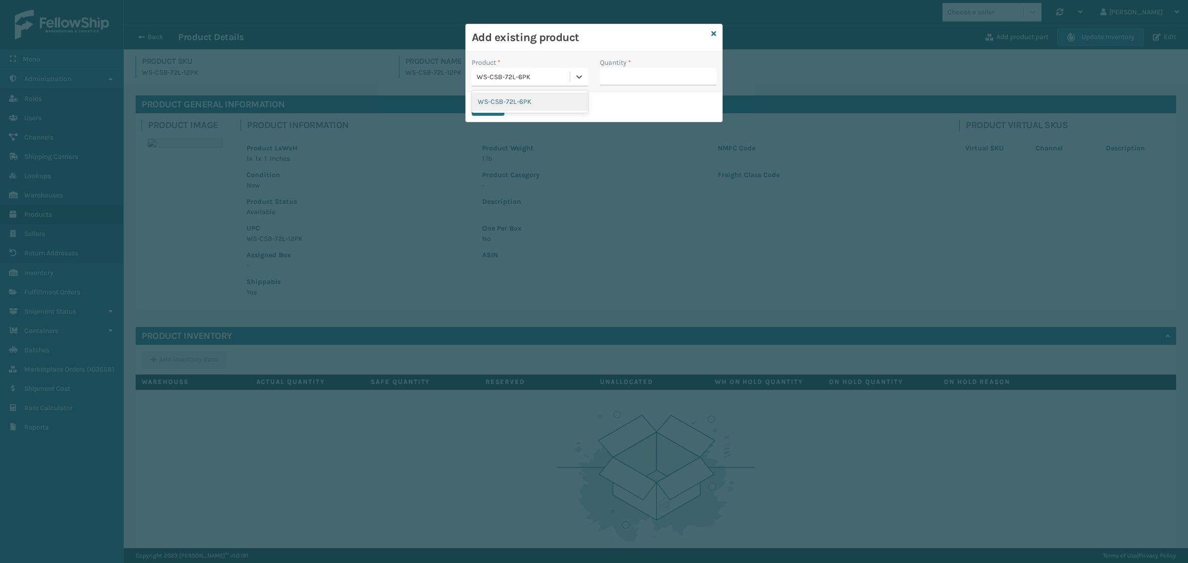
click at [520, 102] on div "WS-CSB-72L-6PK" at bounding box center [530, 102] width 116 height 18
click at [659, 80] on input "Quantity *" at bounding box center [658, 77] width 116 height 18
type input "2"
click at [480, 102] on button "Save" at bounding box center [488, 107] width 33 height 18
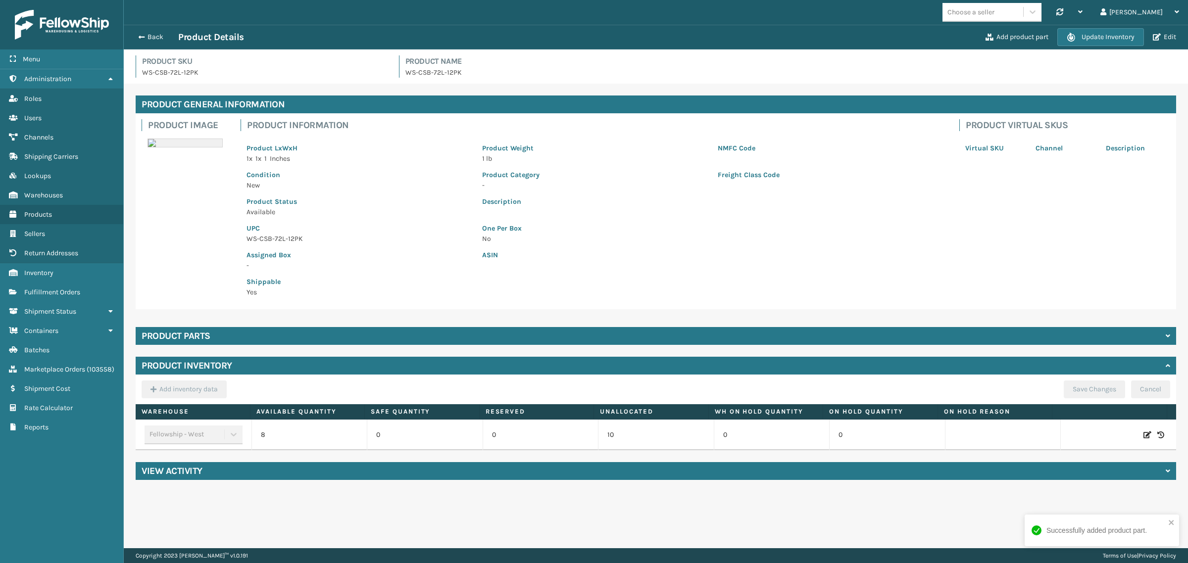
click at [365, 332] on div "Product parts" at bounding box center [656, 336] width 1041 height 18
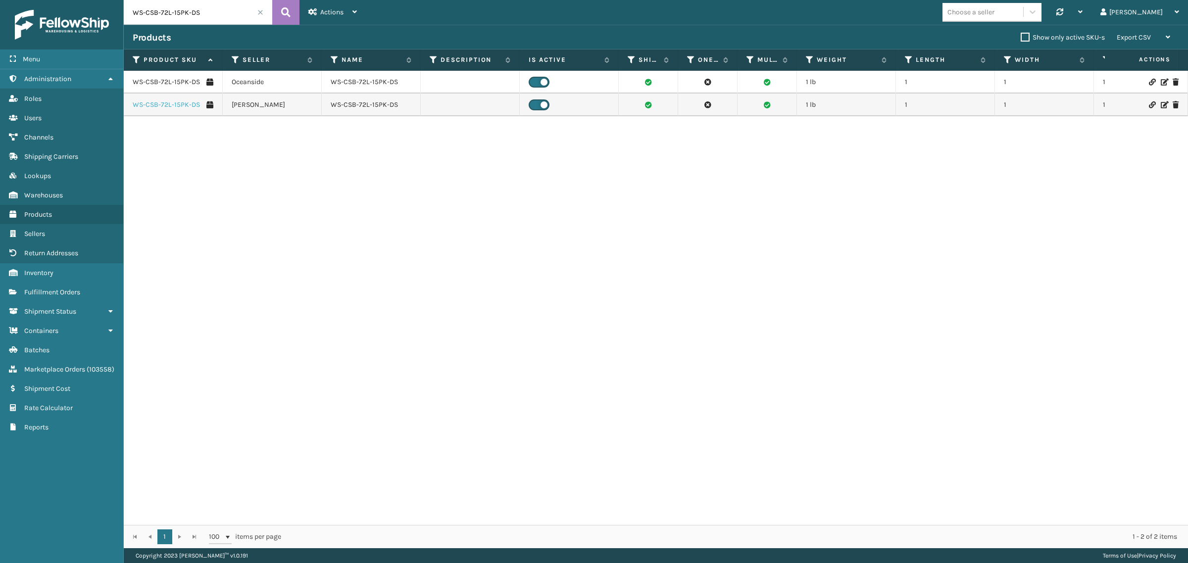
click at [164, 102] on link "WS-CSB-72L-15PK-DS" at bounding box center [166, 105] width 67 height 10
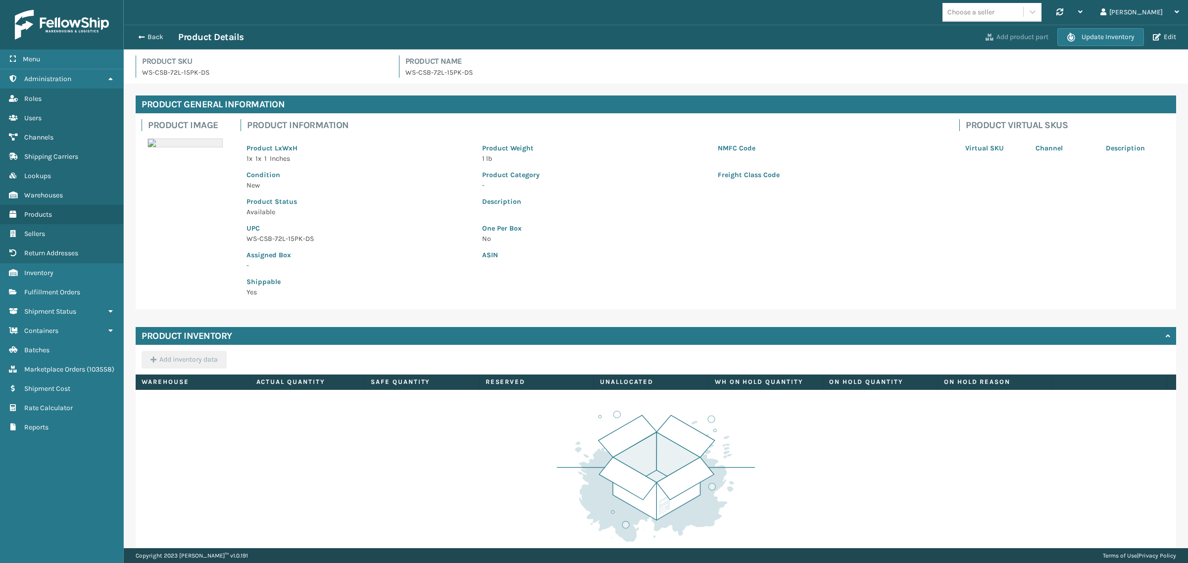
click at [1003, 41] on button "Add product part" at bounding box center [1017, 37] width 69 height 9
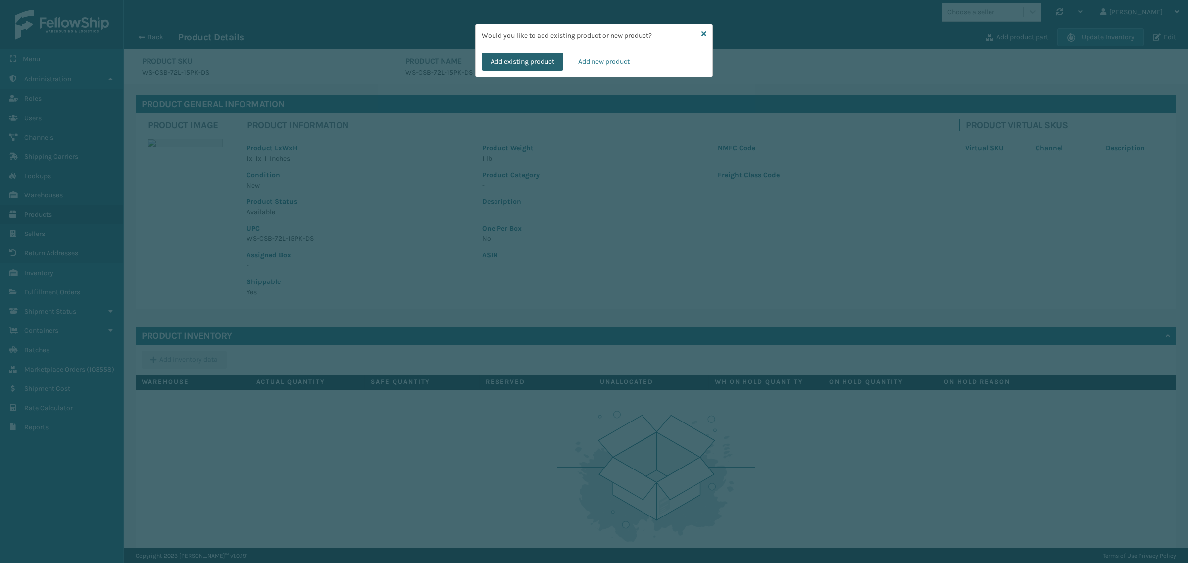
click at [515, 59] on button "Add existing product" at bounding box center [523, 62] width 82 height 18
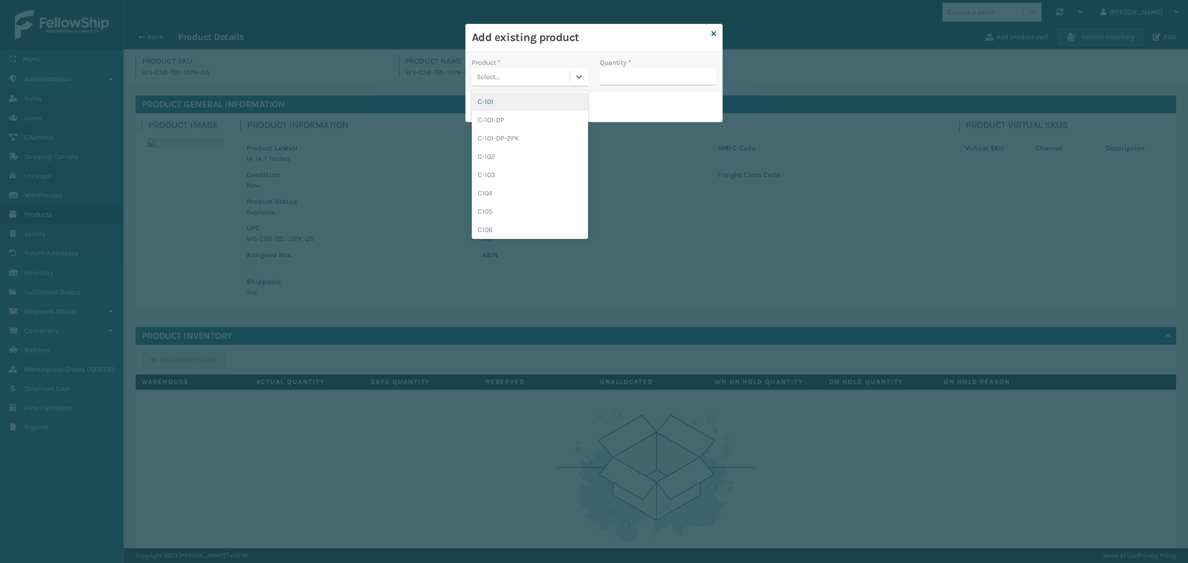
click at [522, 81] on div "Select..." at bounding box center [521, 77] width 98 height 16
paste input "WS-CSB-72L-3PK"
type input "WS-CSB-72L-3PK"
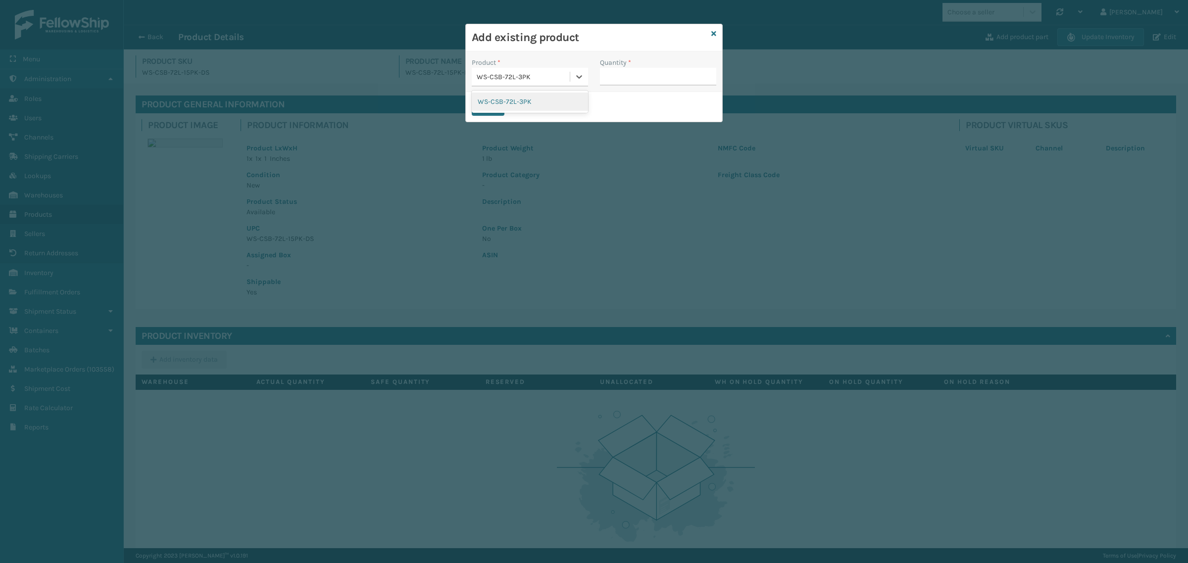
click at [528, 102] on div "WS-CSB-72L-3PK" at bounding box center [530, 102] width 116 height 18
click at [640, 79] on input "Quantity *" at bounding box center [658, 77] width 116 height 18
type input "1"
click at [478, 107] on button "Save" at bounding box center [488, 107] width 33 height 18
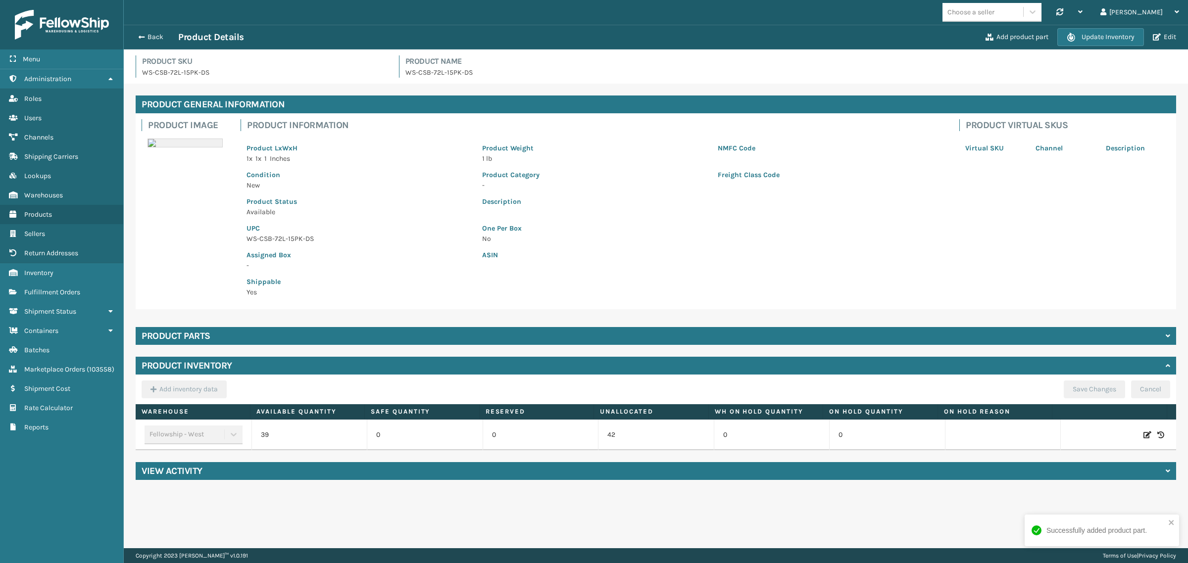
click at [1014, 30] on div "Add product part Update Inventory Edit" at bounding box center [1081, 37] width 197 height 18
click at [1013, 42] on div "Add product part Update Inventory Edit" at bounding box center [1081, 37] width 197 height 18
click at [1013, 38] on button "Add product part" at bounding box center [1017, 37] width 69 height 9
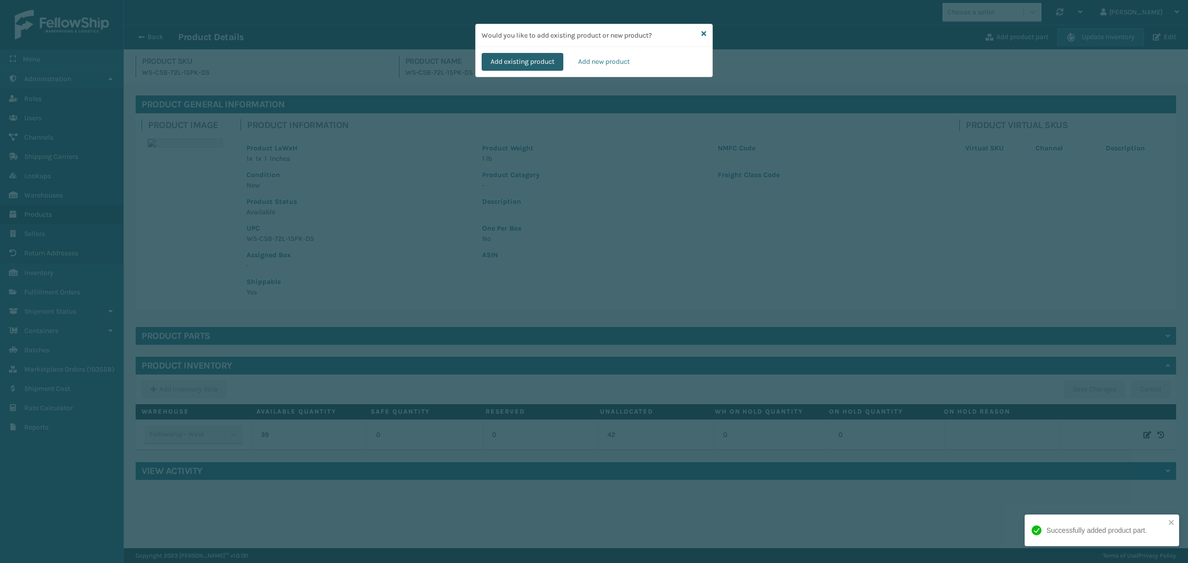
click at [505, 68] on button "Add existing product" at bounding box center [523, 62] width 82 height 18
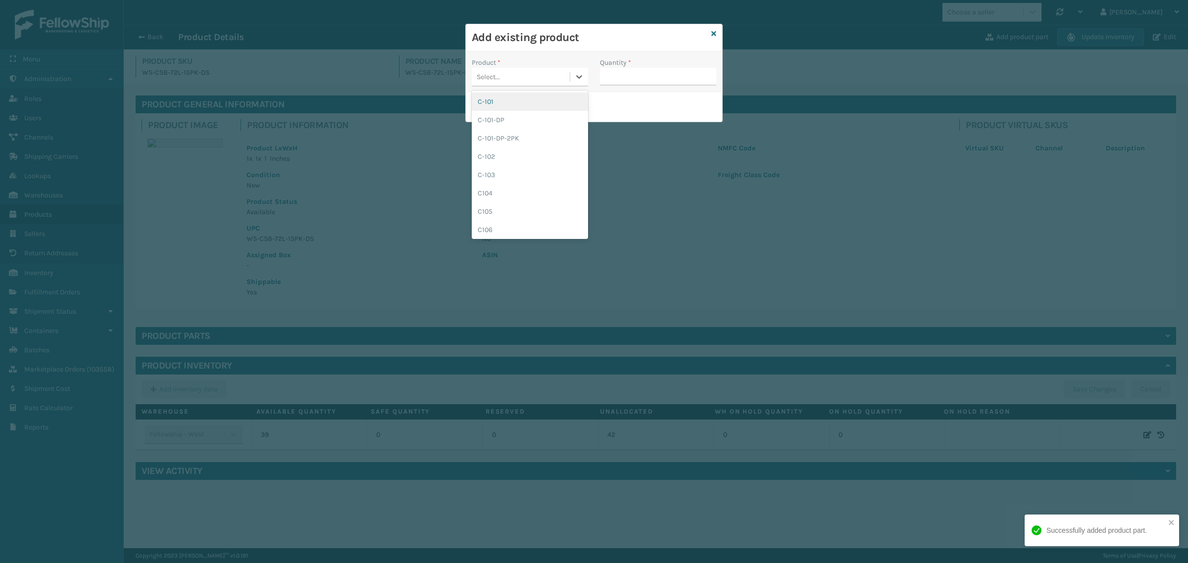
click at [516, 82] on div "Select..." at bounding box center [521, 77] width 98 height 16
paste input "WS-CSB-72L-6PK"
type input "WS-CSB-72L-6PK"
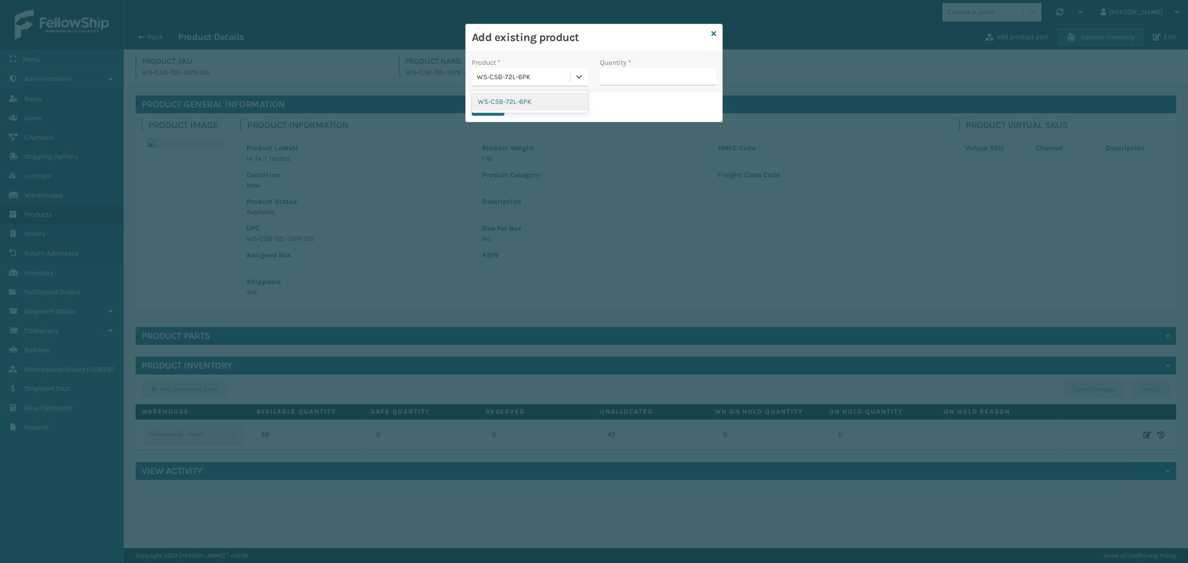
click at [516, 104] on div "WS-CSB-72L-6PK" at bounding box center [530, 102] width 116 height 18
drag, startPoint x: 625, startPoint y: 80, endPoint x: 620, endPoint y: 84, distance: 7.0
click at [625, 80] on input "Quantity *" at bounding box center [658, 77] width 116 height 18
type input "2"
click at [484, 105] on button "Save" at bounding box center [488, 107] width 33 height 18
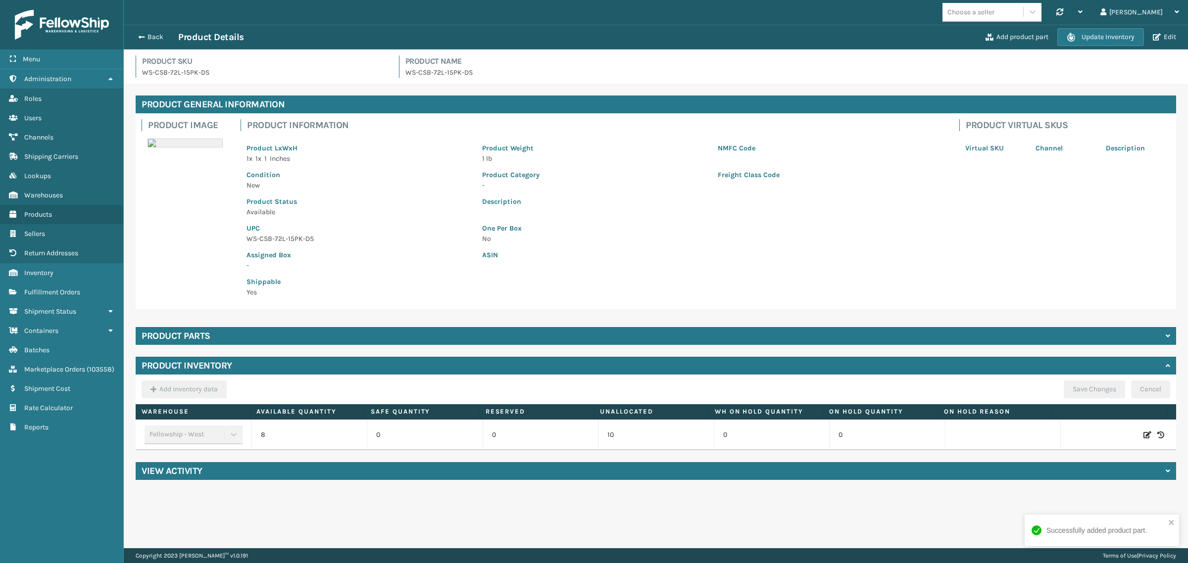
click at [300, 334] on div "Product parts" at bounding box center [656, 336] width 1041 height 18
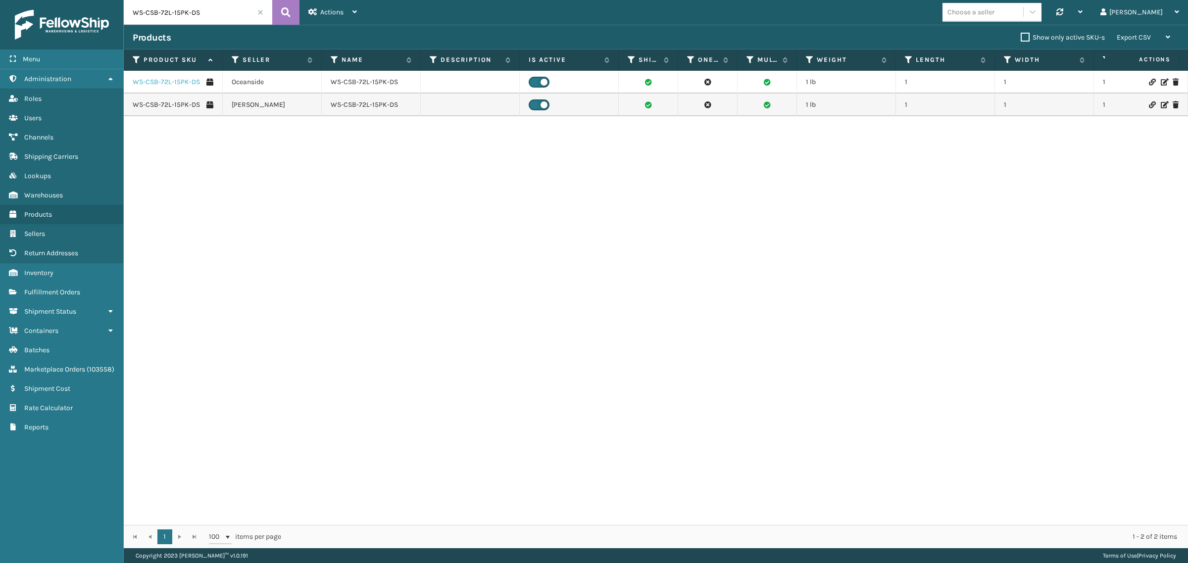
click at [149, 79] on link "WS-CSB-72L-15PK-DS" at bounding box center [166, 82] width 67 height 10
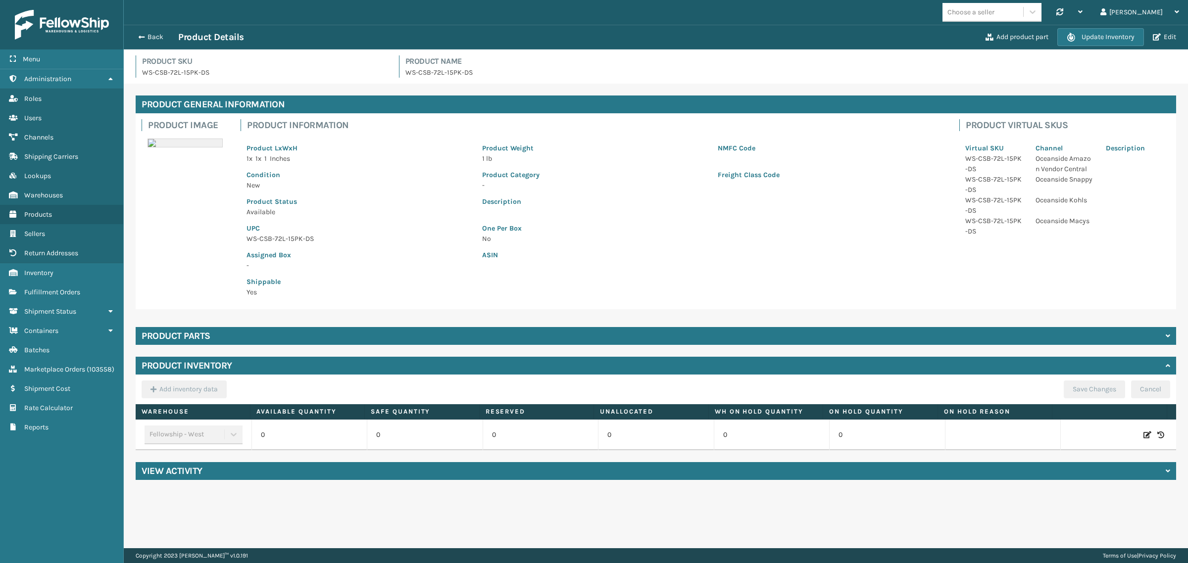
click at [303, 325] on div "Product General Information Product Image Product Information Product LxWxH 1 x…" at bounding box center [656, 288] width 1065 height 408
click at [301, 332] on div "Product parts" at bounding box center [656, 336] width 1041 height 18
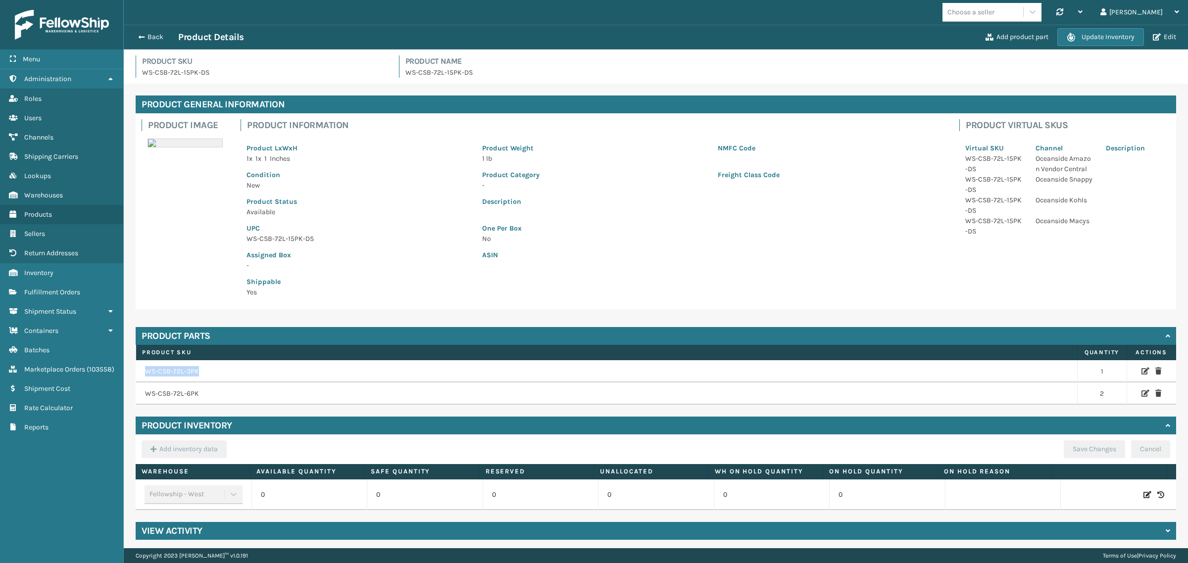
drag, startPoint x: 212, startPoint y: 368, endPoint x: 143, endPoint y: 365, distance: 69.4
click at [143, 365] on td "WS-CSB-72L-3PK" at bounding box center [607, 371] width 942 height 23
copy td "WS-CSB-72L-3PK"
drag, startPoint x: 200, startPoint y: 397, endPoint x: 147, endPoint y: 400, distance: 52.6
click at [147, 400] on td "WS-CSB-72L-6PK" at bounding box center [607, 394] width 942 height 22
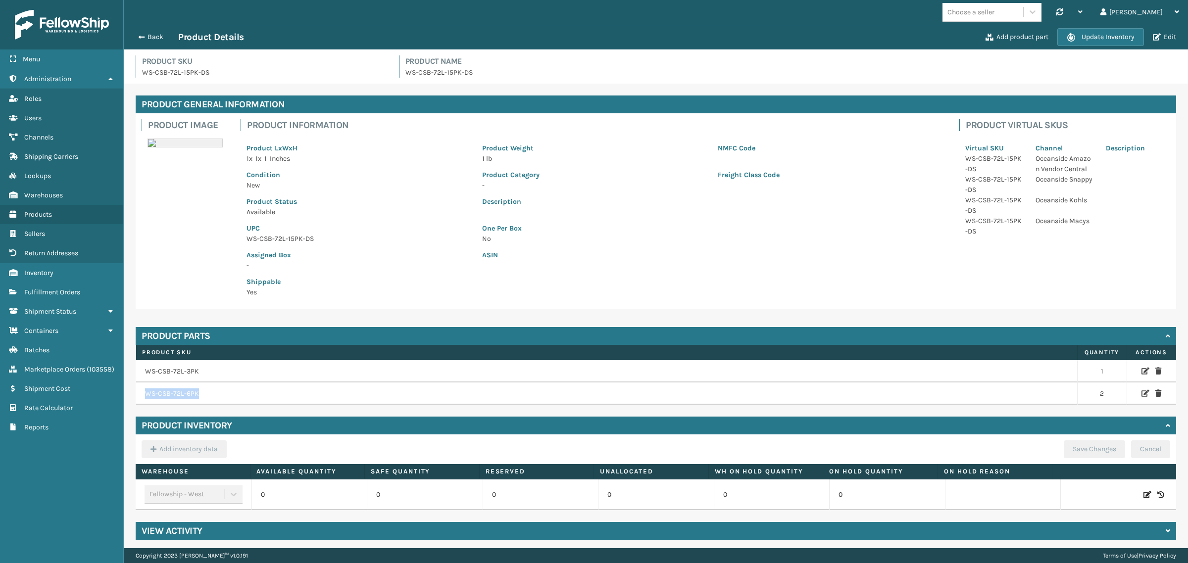
copy td "WS-CSB-72L-6PK"
click at [421, 268] on p "-" at bounding box center [359, 265] width 224 height 10
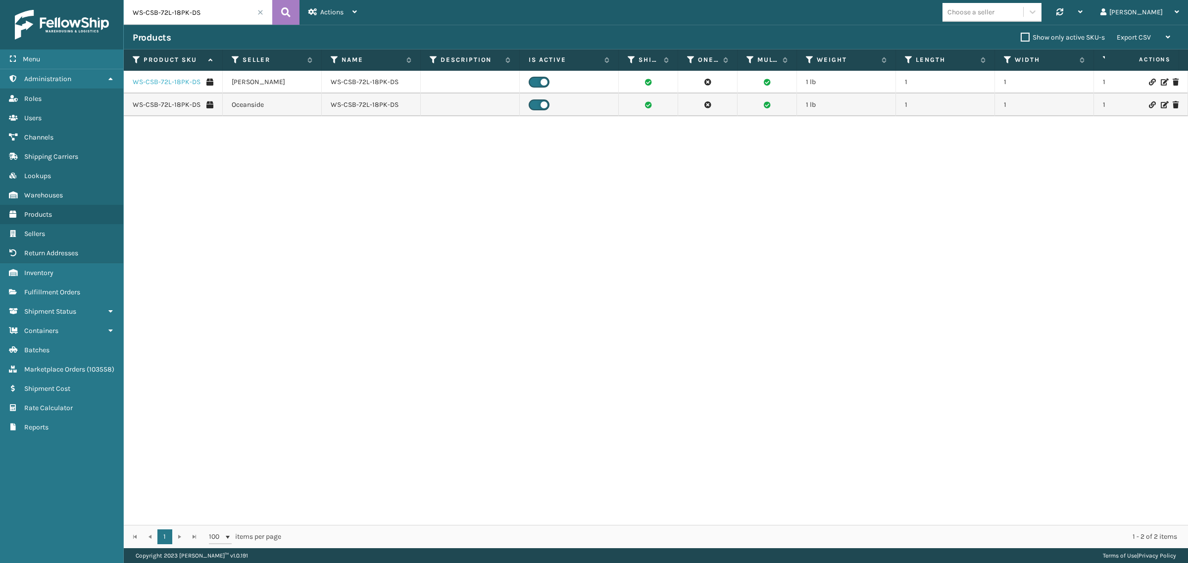
click at [174, 82] on link "WS-CSB-72L-18PK-DS" at bounding box center [167, 82] width 68 height 10
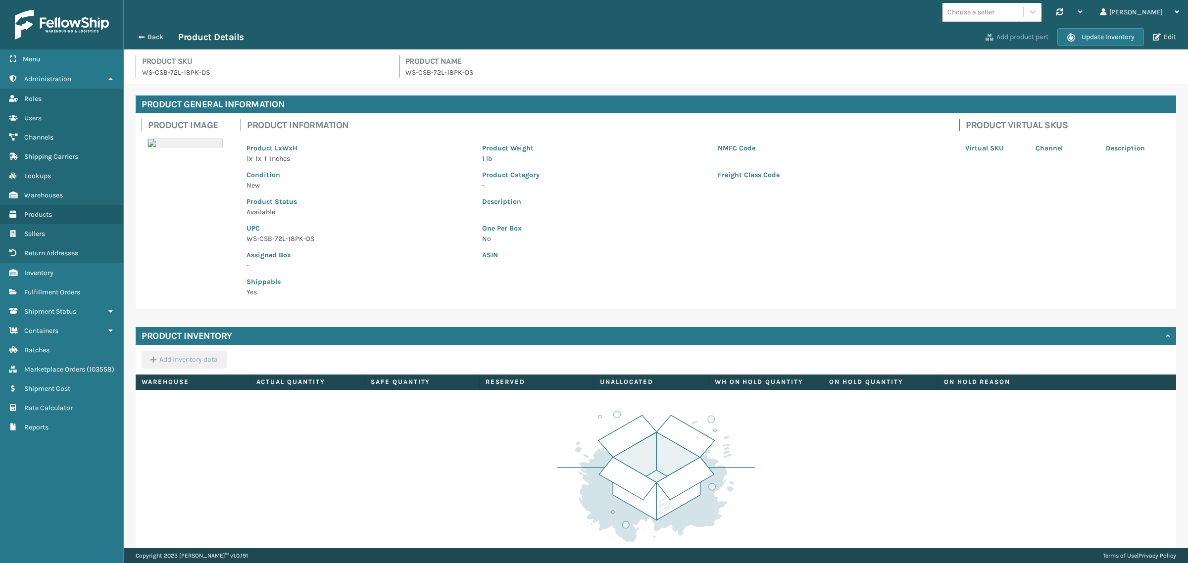
click at [1007, 38] on button "Add product part" at bounding box center [1017, 37] width 69 height 9
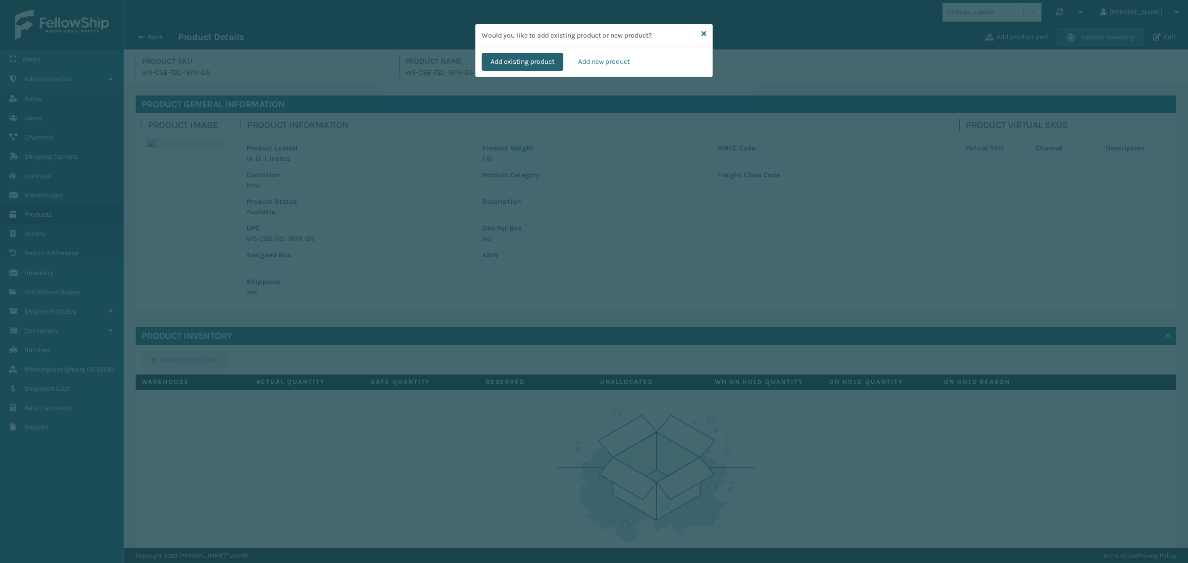
click at [517, 58] on button "Add existing product" at bounding box center [523, 62] width 82 height 18
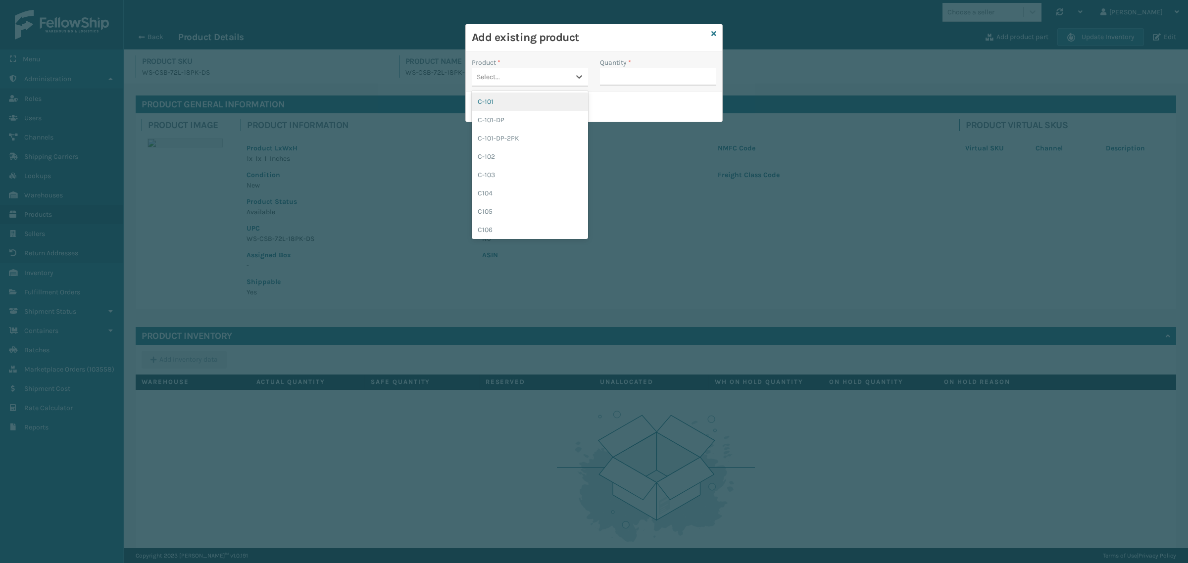
click at [489, 75] on div "Select..." at bounding box center [488, 77] width 23 height 10
paste input "WS-CSB-72L-6PK"
type input "WS-CSB-72L-6PK"
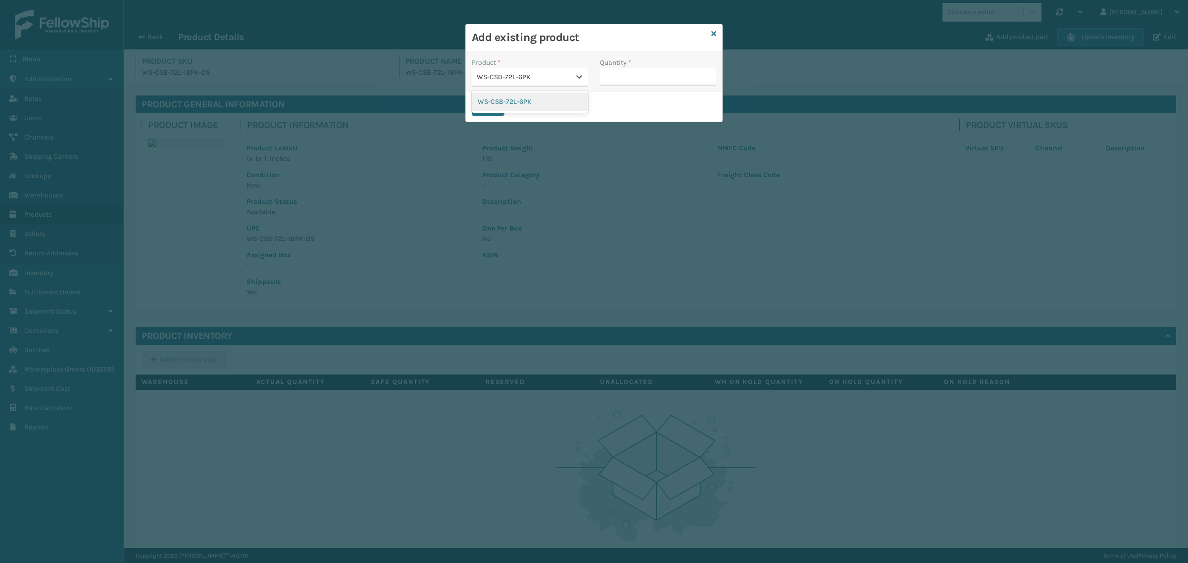
click at [558, 102] on div "WS-CSB-72L-6PK" at bounding box center [530, 102] width 116 height 18
click at [627, 80] on input "Quantity *" at bounding box center [658, 77] width 116 height 18
type input "3"
click at [489, 109] on button "Save" at bounding box center [488, 107] width 33 height 18
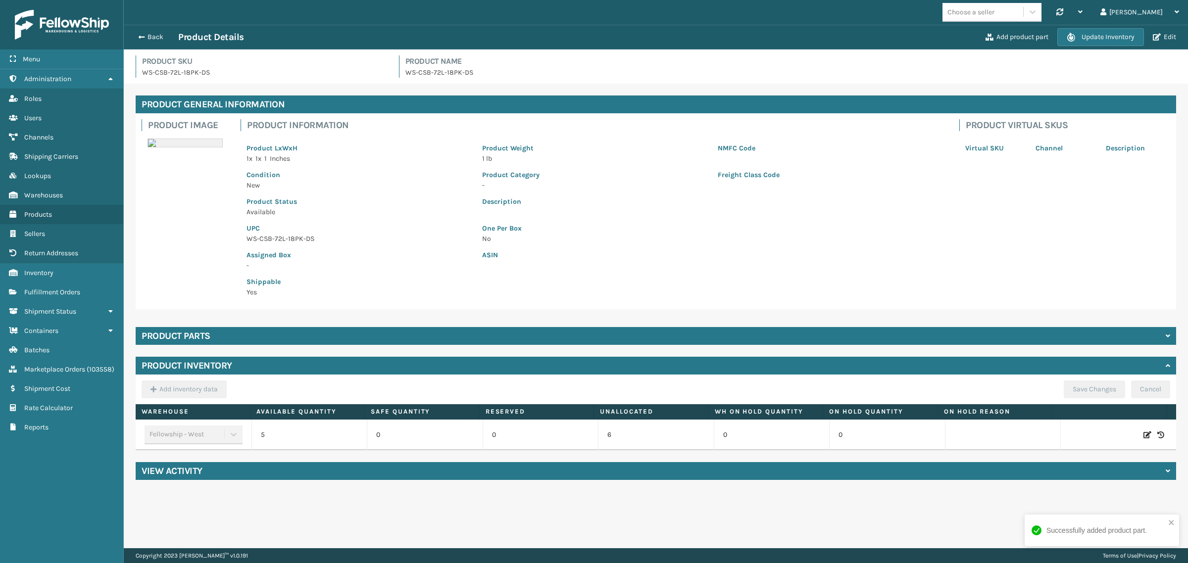
click at [319, 330] on div "Product parts" at bounding box center [656, 336] width 1041 height 18
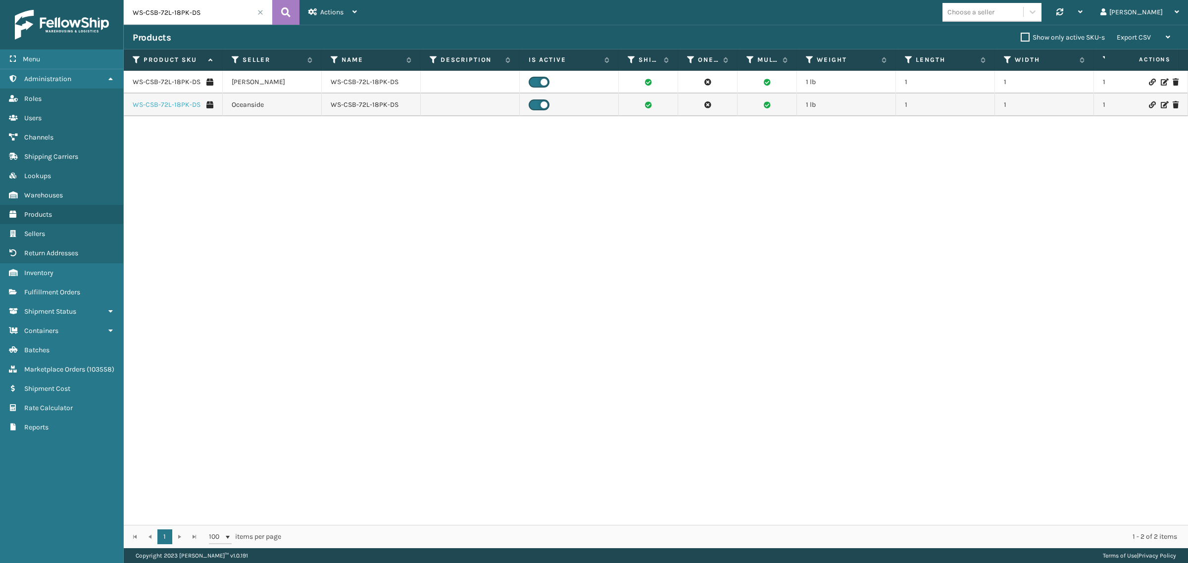
click at [167, 105] on link "WS-CSB-72L-18PK-DS" at bounding box center [167, 105] width 68 height 10
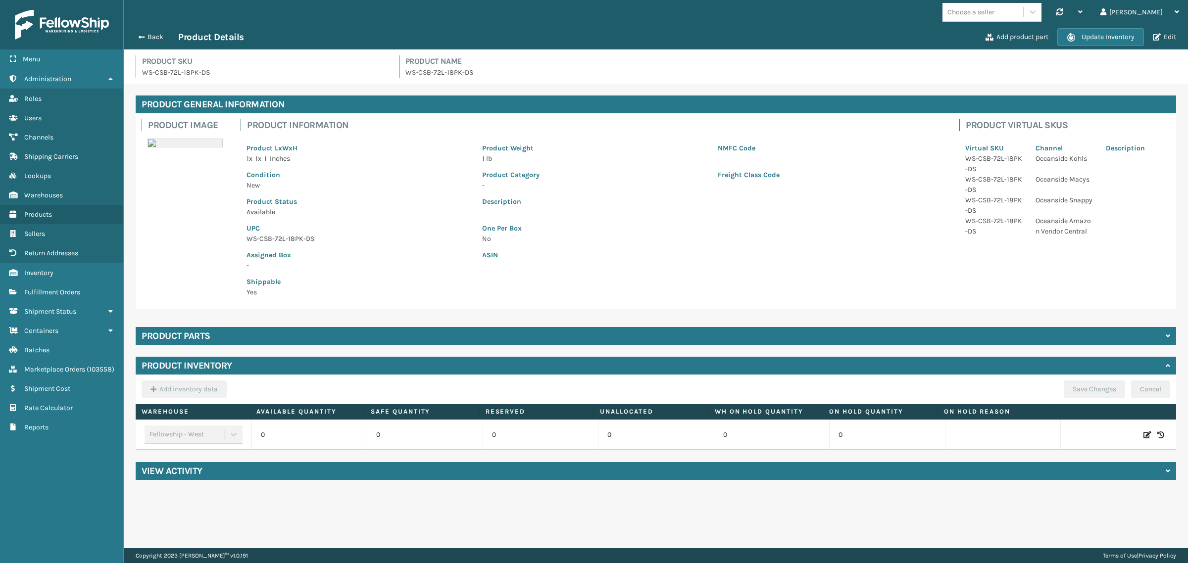
click at [300, 332] on div "Product parts" at bounding box center [656, 336] width 1041 height 18
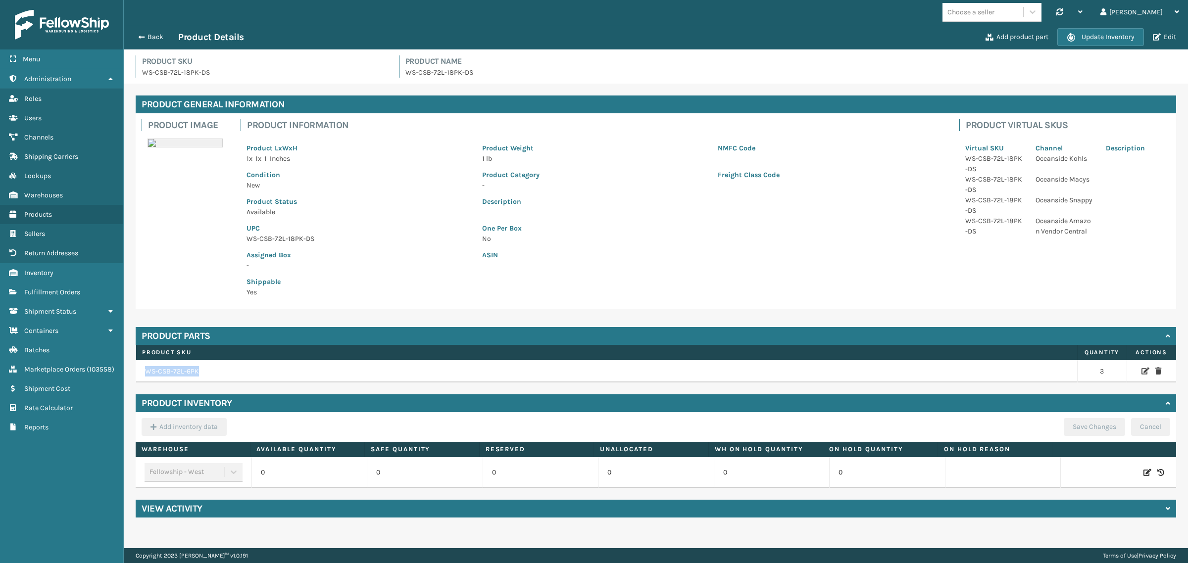
drag, startPoint x: 201, startPoint y: 370, endPoint x: 147, endPoint y: 375, distance: 53.7
click at [147, 375] on td "WS-CSB-72L-6PK" at bounding box center [607, 371] width 942 height 23
copy td "WS-CSB-72L-6PK"
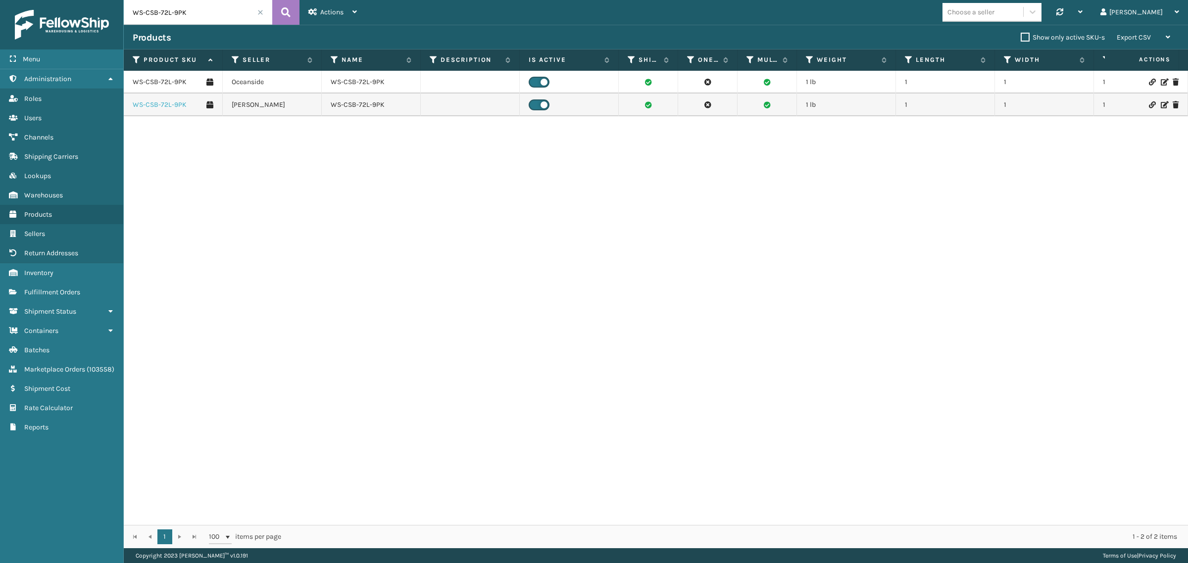
click at [163, 104] on link "WS-CSB-72L-9PK" at bounding box center [160, 105] width 54 height 10
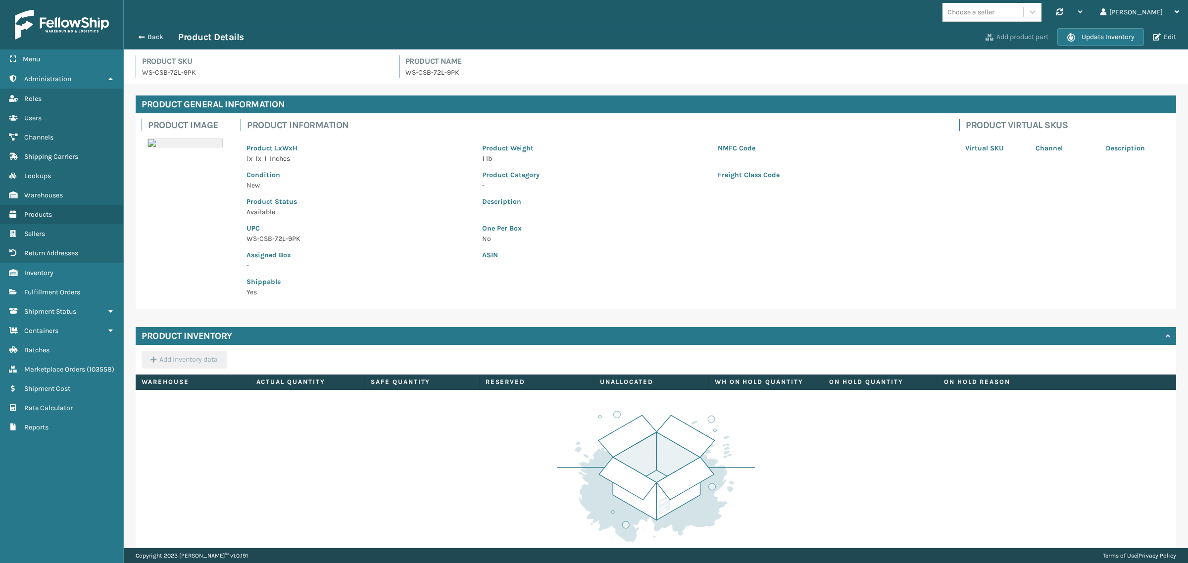
click at [998, 35] on button "Add product part" at bounding box center [1017, 37] width 69 height 9
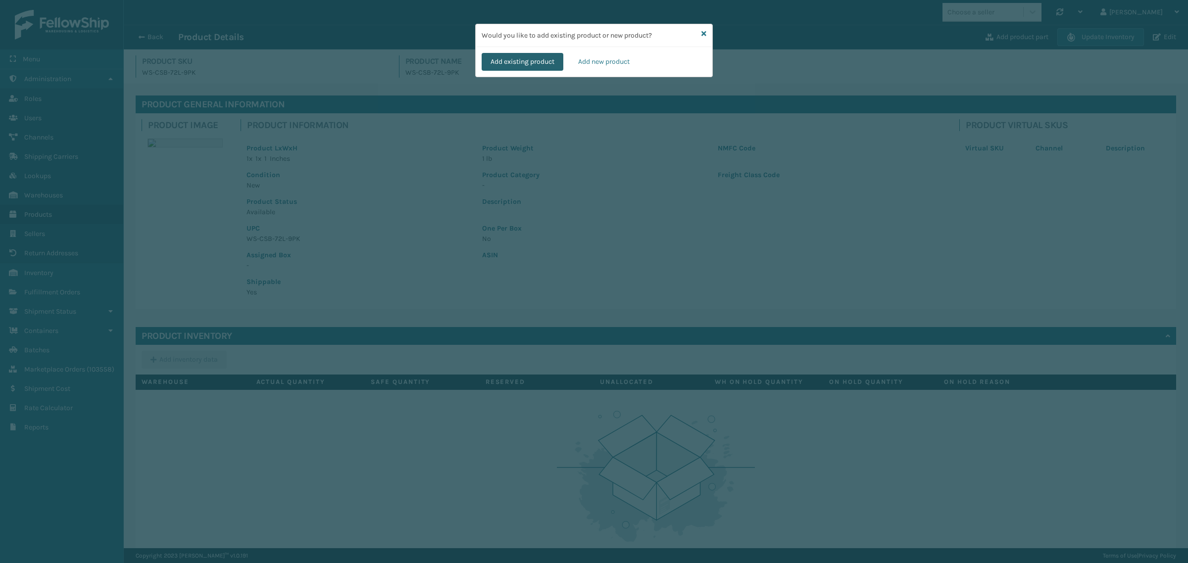
click at [516, 60] on button "Add existing product" at bounding box center [523, 62] width 82 height 18
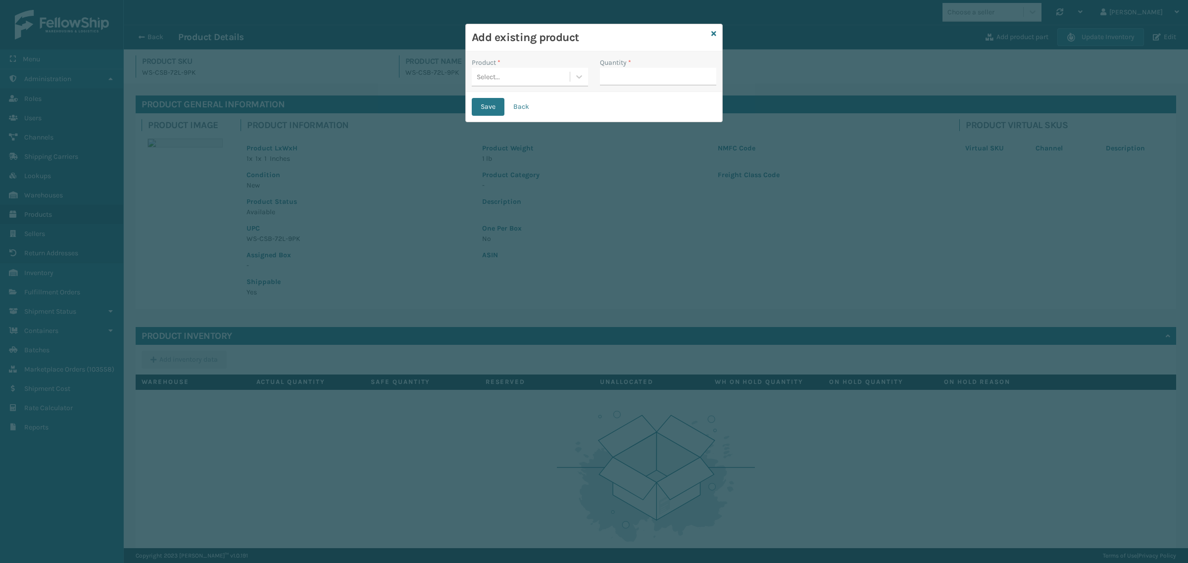
click at [528, 84] on div "Select..." at bounding box center [521, 77] width 98 height 16
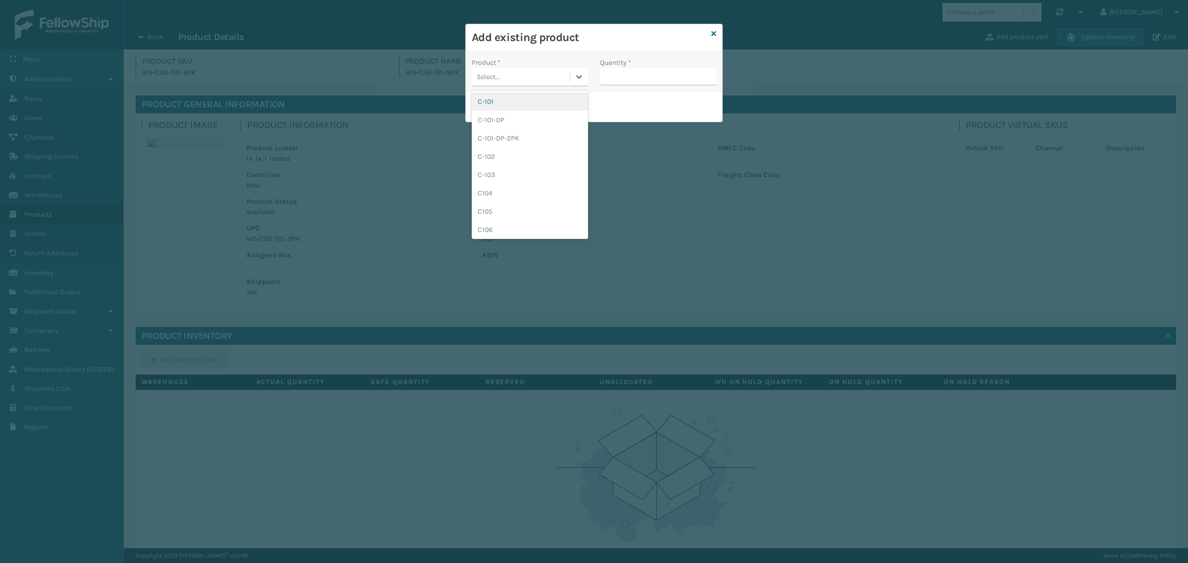
paste input "WS-CSB-72L-3PK"
type input "WS-CSB-72L-3PK"
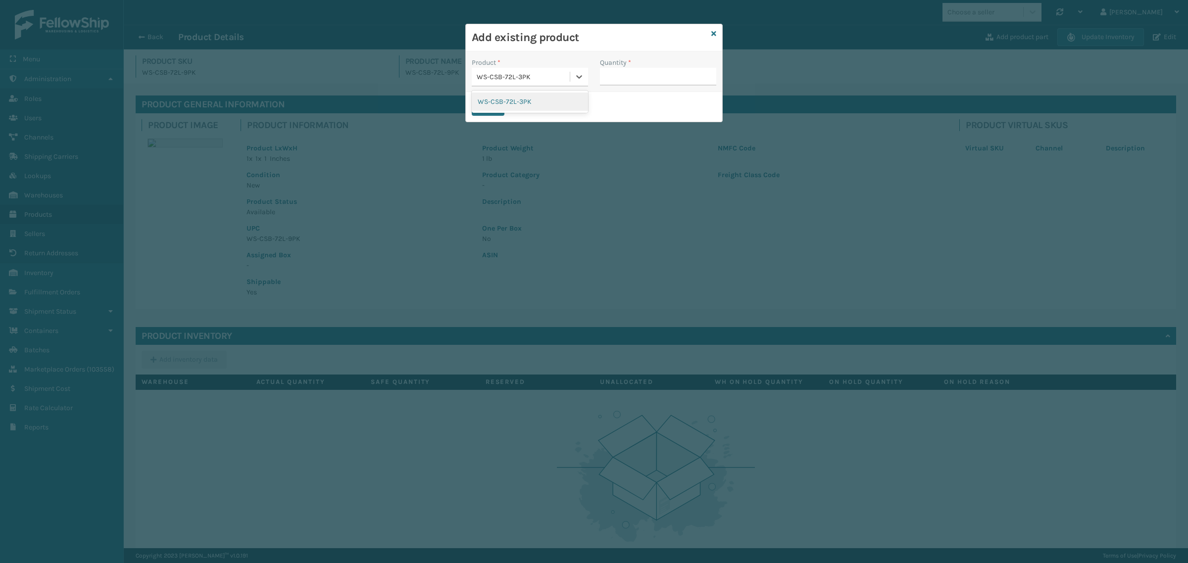
click at [544, 102] on div "WS-CSB-72L-3PK" at bounding box center [530, 102] width 116 height 18
click at [637, 77] on input "Quantity *" at bounding box center [658, 77] width 116 height 18
type input "3"
click at [494, 109] on button "Save" at bounding box center [488, 107] width 33 height 18
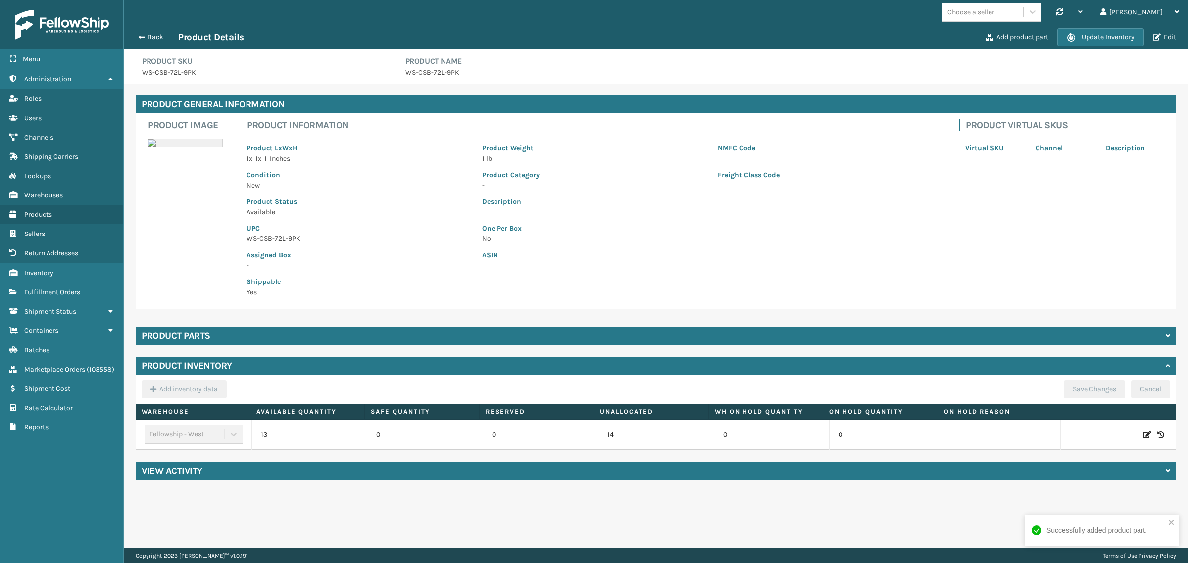
click at [290, 335] on div "Product parts" at bounding box center [656, 336] width 1041 height 18
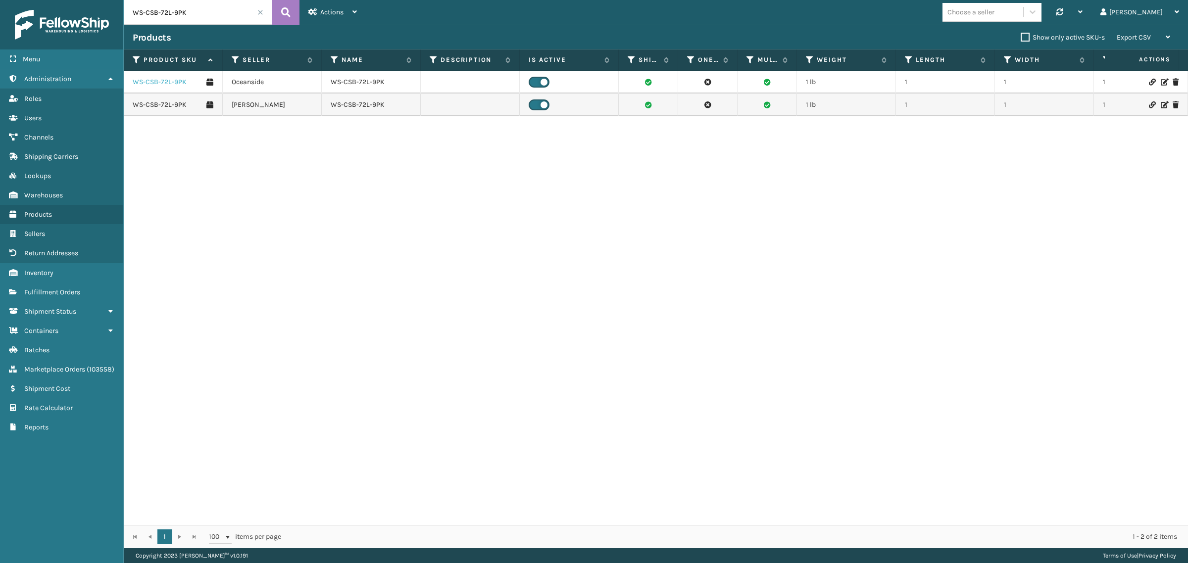
click at [166, 80] on link "WS-CSB-72L-9PK" at bounding box center [160, 82] width 54 height 10
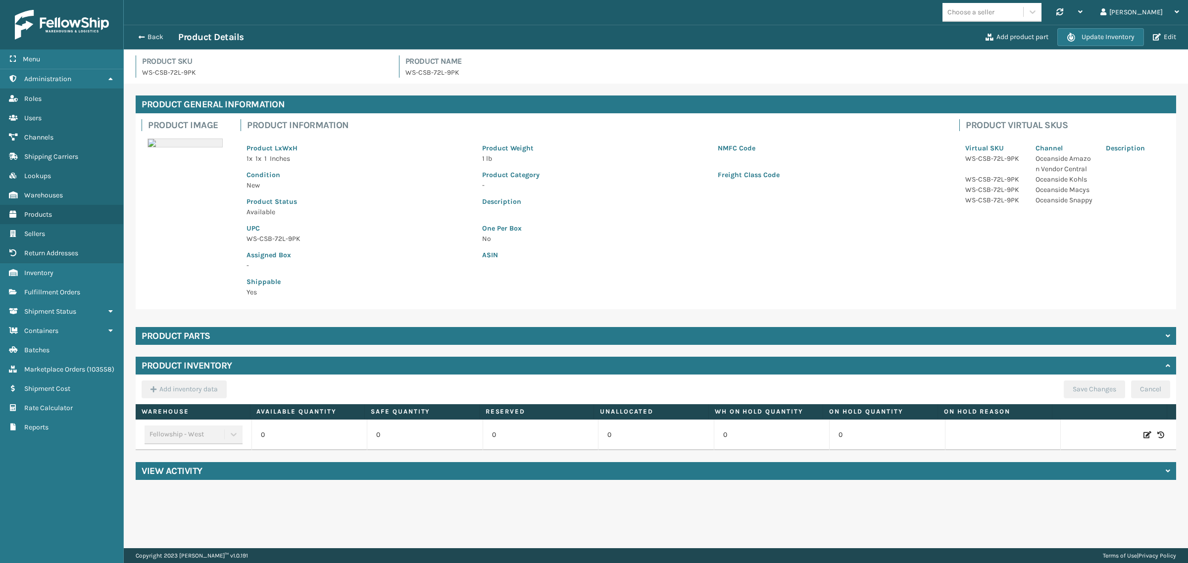
click at [256, 333] on div "Product parts" at bounding box center [656, 336] width 1041 height 18
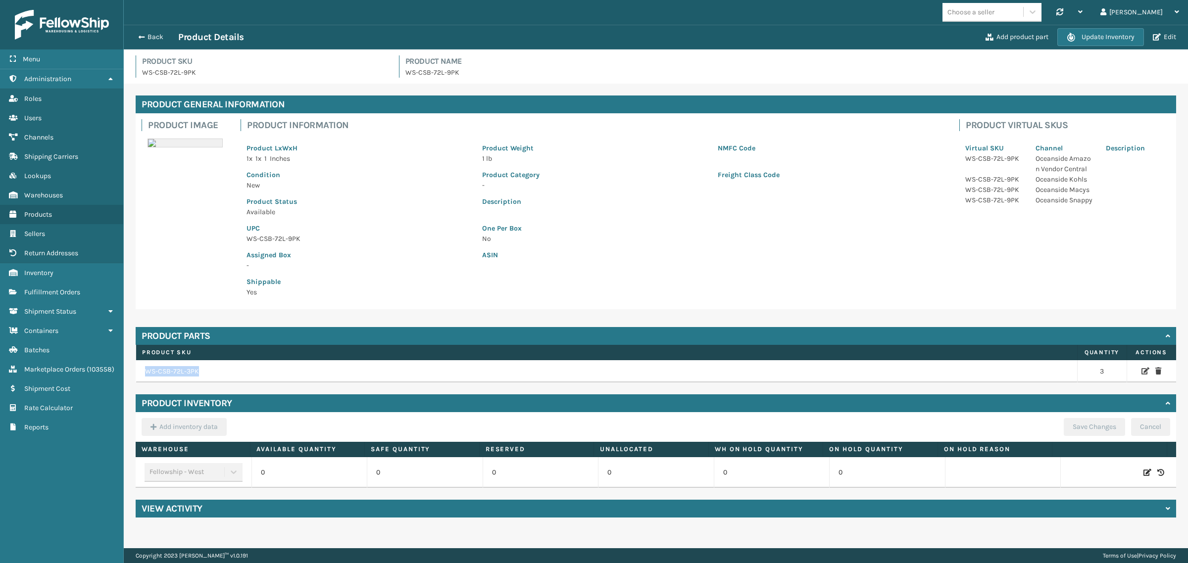
drag, startPoint x: 206, startPoint y: 369, endPoint x: 144, endPoint y: 368, distance: 62.4
click at [144, 368] on td "WS-CSB-72L-3PK" at bounding box center [607, 371] width 942 height 23
copy td "WS-CSB-72L-3PK"
drag, startPoint x: 419, startPoint y: 258, endPoint x: 515, endPoint y: 11, distance: 265.1
click at [419, 255] on p "Assigned Box" at bounding box center [359, 255] width 224 height 10
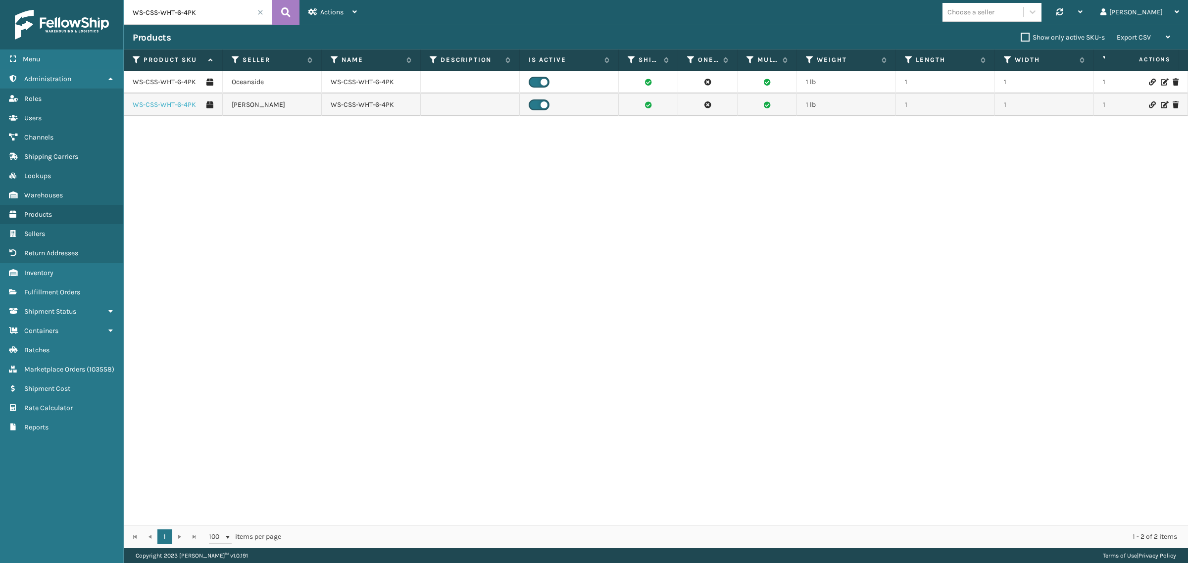
click at [176, 101] on link "WS-CSS-WHT-6-4PK" at bounding box center [164, 105] width 63 height 10
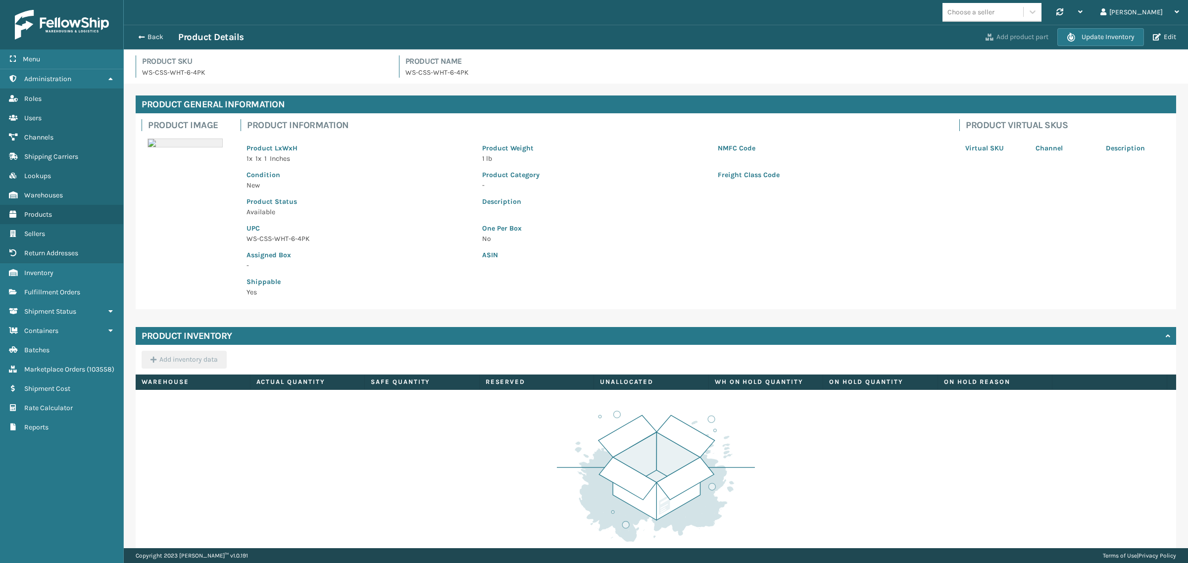
click at [1006, 33] on button "Add product part" at bounding box center [1017, 37] width 69 height 9
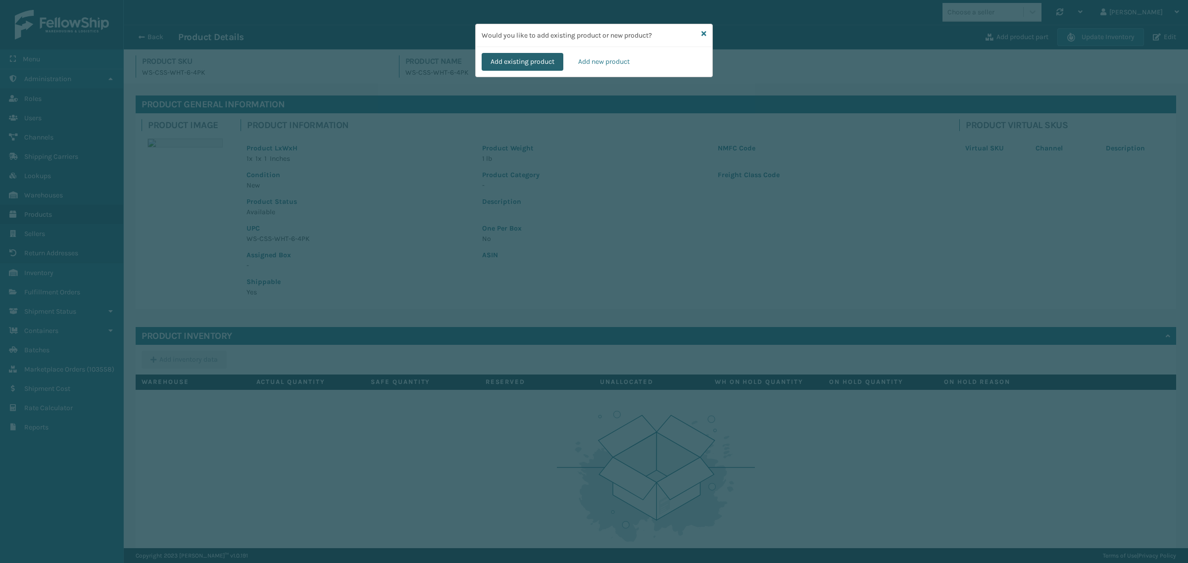
click at [528, 58] on button "Add existing product" at bounding box center [523, 62] width 82 height 18
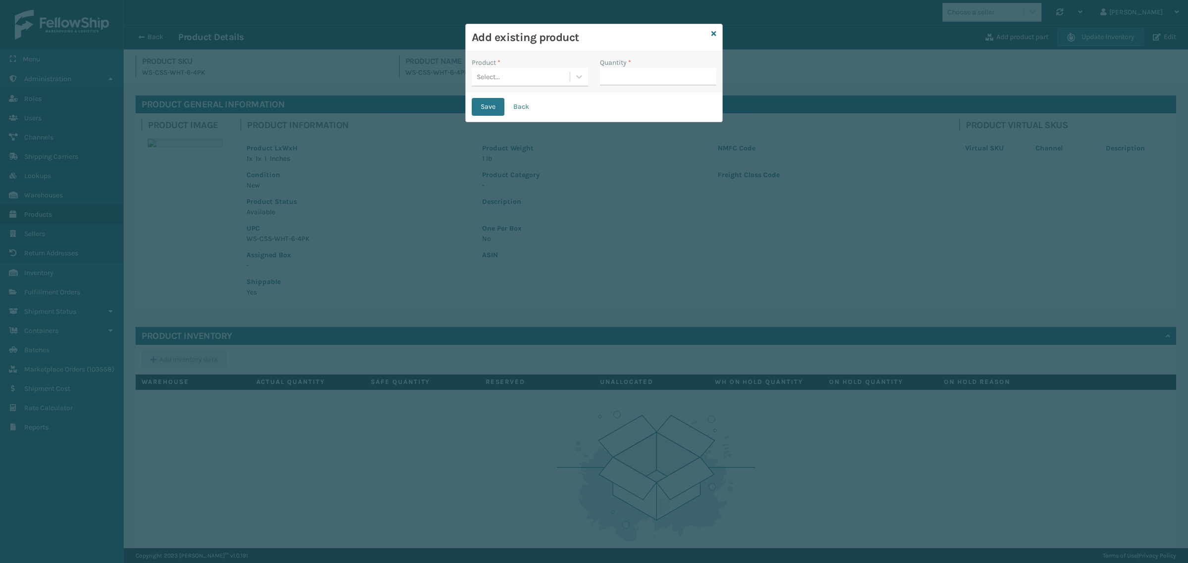
click at [508, 76] on div "Select..." at bounding box center [521, 77] width 98 height 16
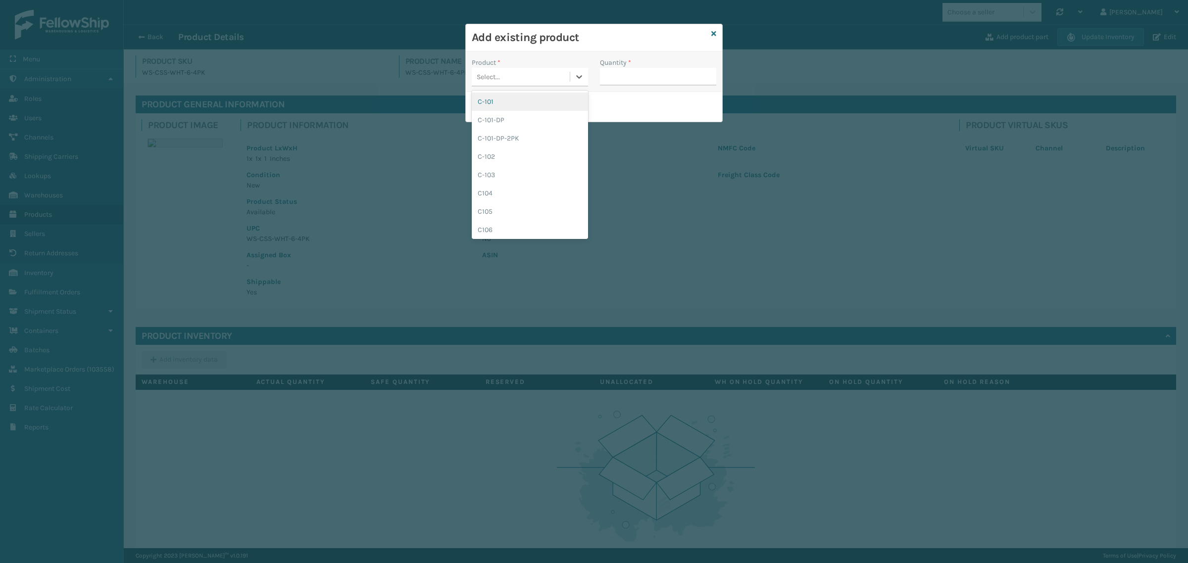
paste input "WS-CSS-WHT-6-2PK"
type input "WS-CSS-WHT-6-2PK"
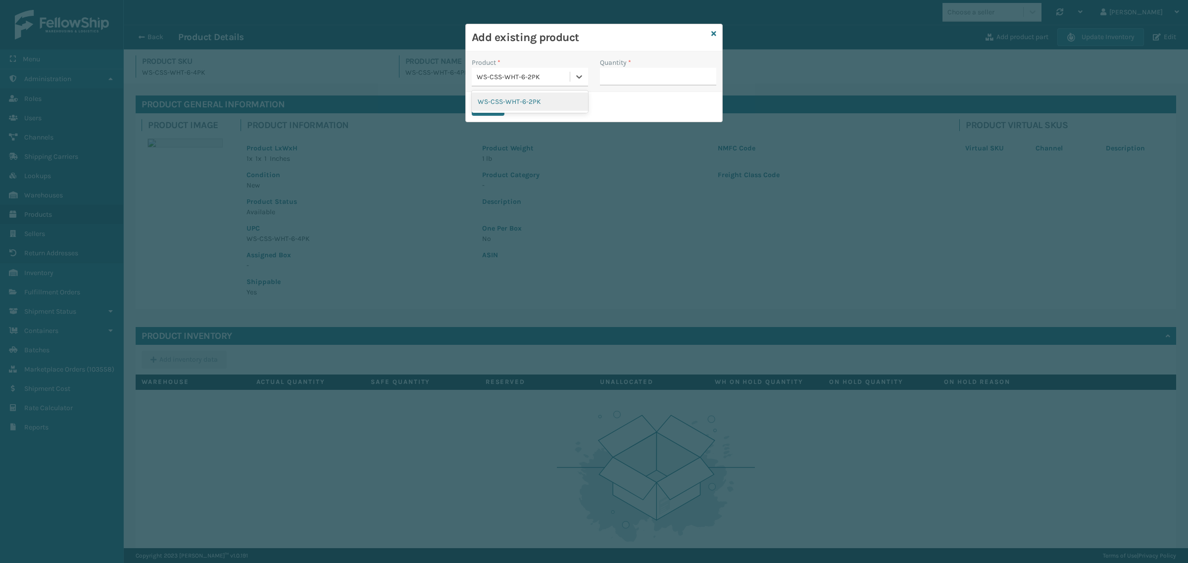
click at [520, 103] on div "WS-CSS-WHT-6-2PK" at bounding box center [530, 102] width 116 height 18
click at [645, 77] on input "Quantity *" at bounding box center [658, 77] width 116 height 18
type input "2"
click at [494, 107] on button "Save" at bounding box center [488, 107] width 33 height 18
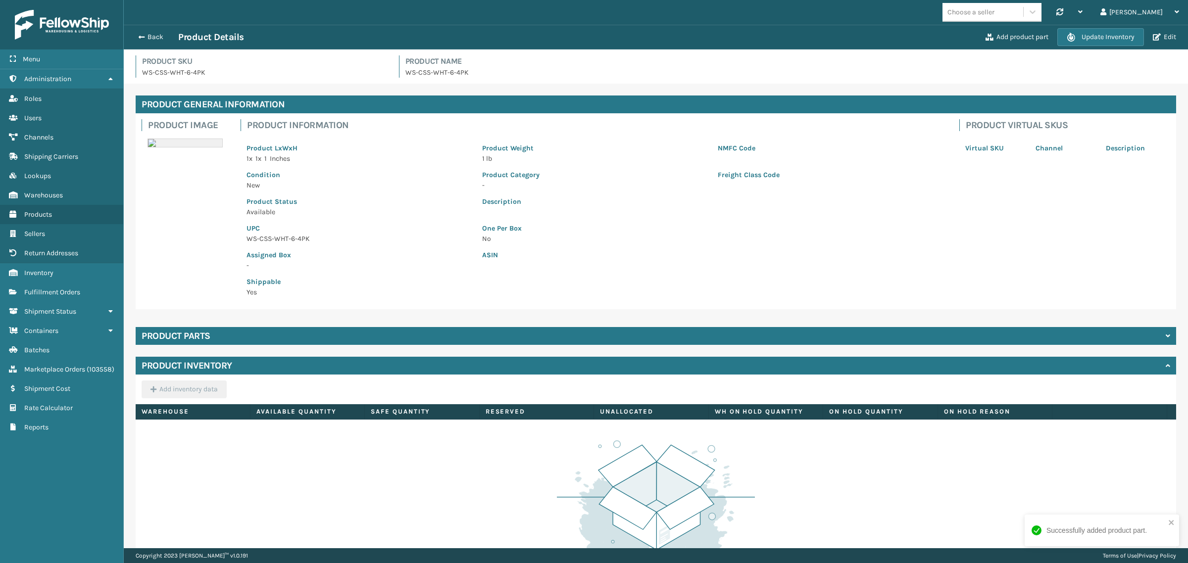
click at [351, 341] on div "Product parts" at bounding box center [656, 336] width 1041 height 18
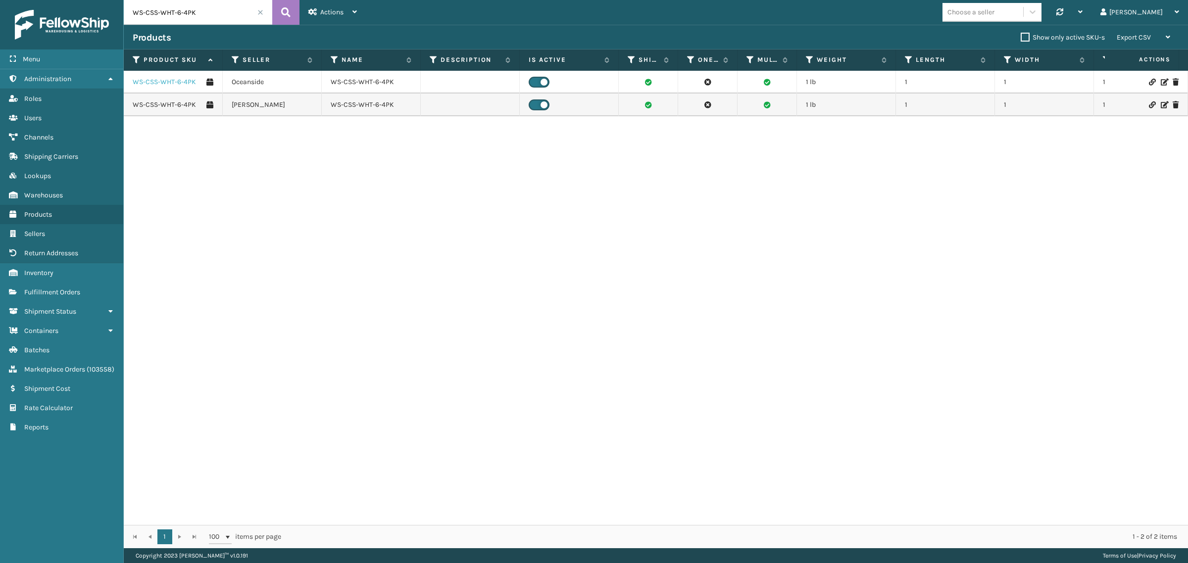
click at [167, 82] on link "WS-CSS-WHT-6-4PK" at bounding box center [164, 82] width 63 height 10
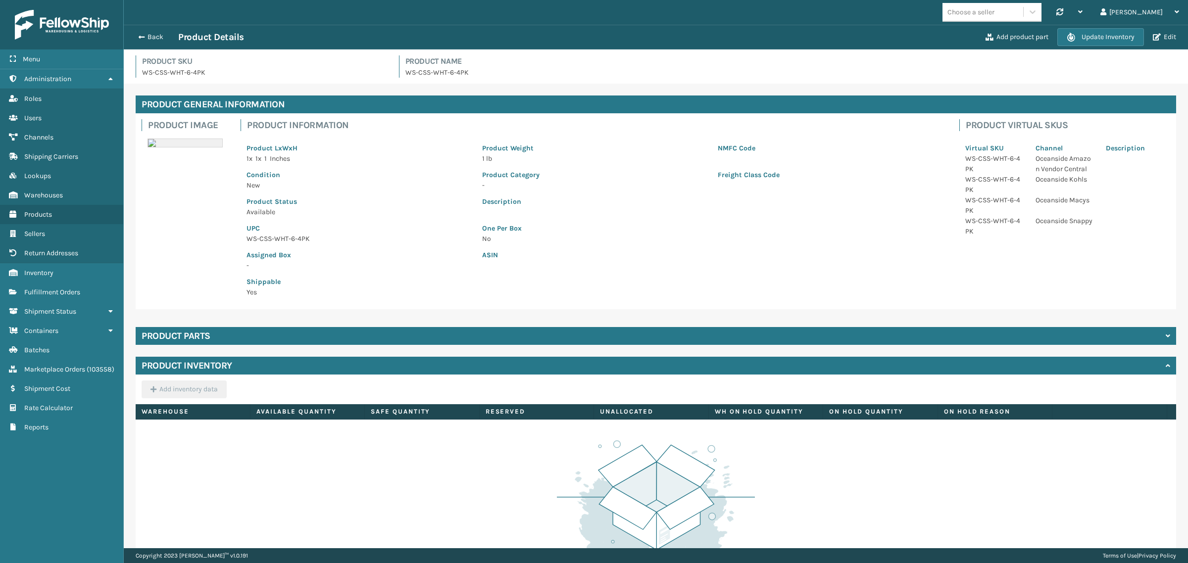
click at [284, 333] on div "Product parts" at bounding box center [656, 336] width 1041 height 18
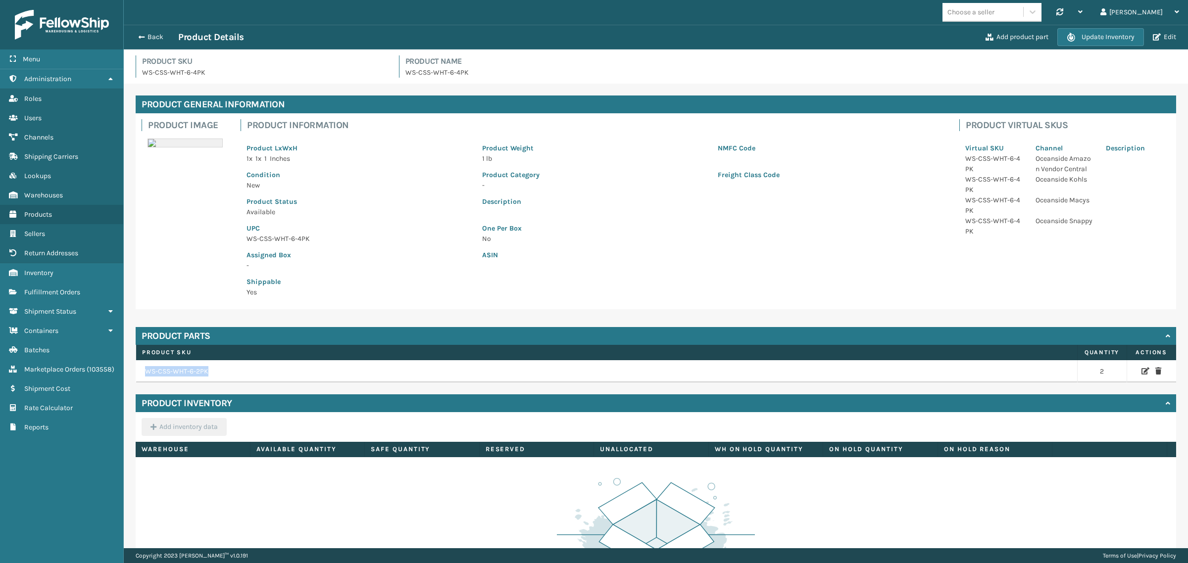
drag, startPoint x: 223, startPoint y: 368, endPoint x: 144, endPoint y: 367, distance: 79.2
click at [144, 367] on td "WS-CSS-WHT-6-2PK" at bounding box center [607, 371] width 942 height 23
copy td "WS-CSS-WHT-6-2PK"
click at [415, 250] on p "Assigned Box" at bounding box center [359, 255] width 224 height 10
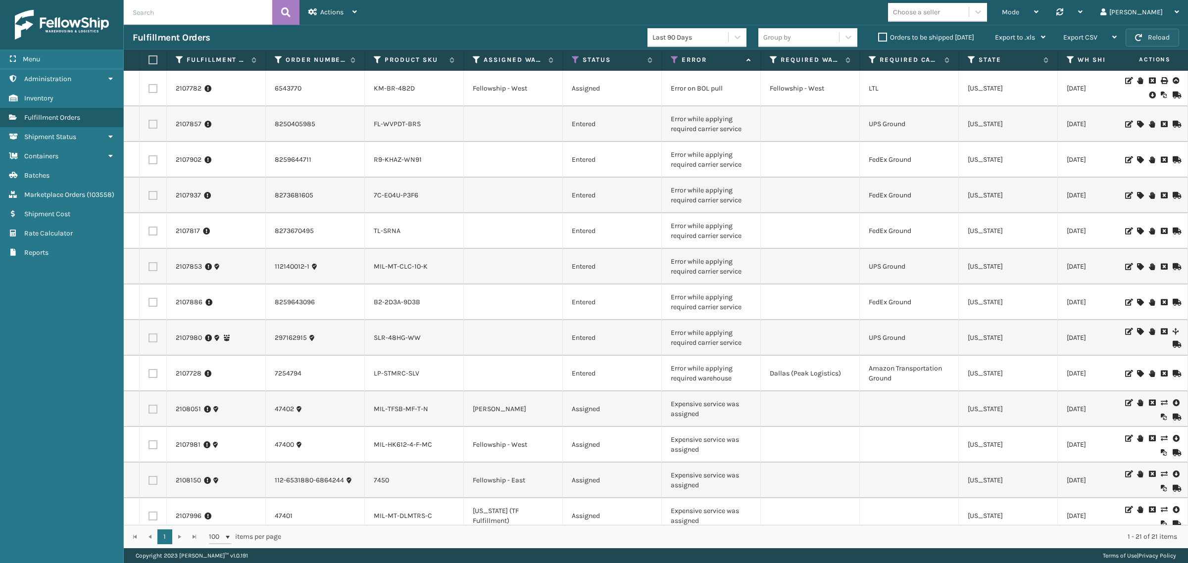
click at [1158, 31] on button "Reload" at bounding box center [1152, 38] width 53 height 18
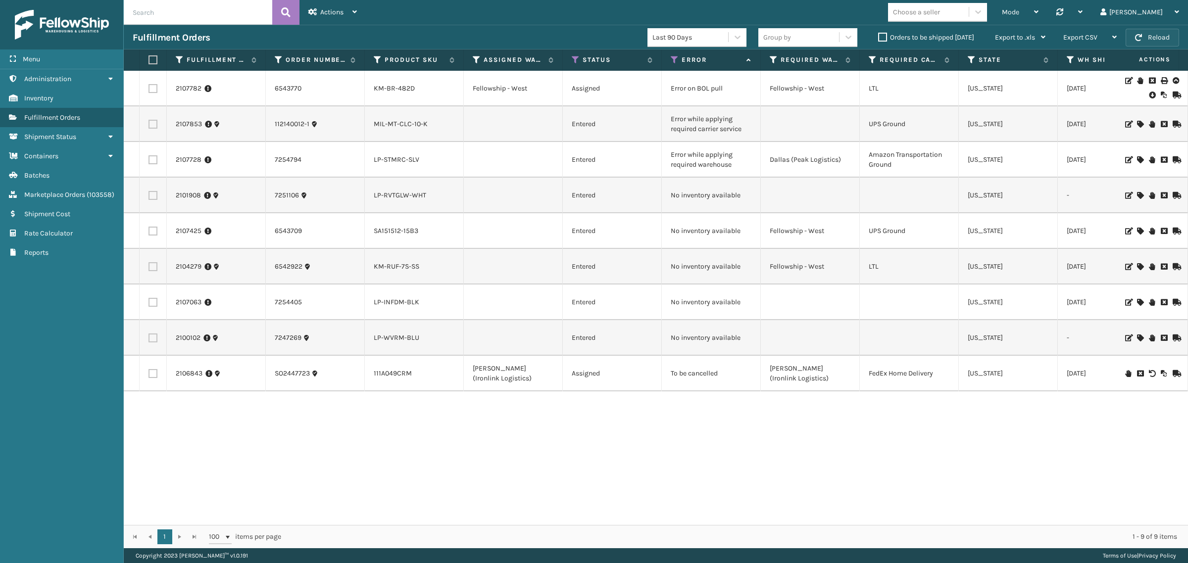
click at [1159, 36] on button "Reload" at bounding box center [1152, 38] width 53 height 18
